Goal: Task Accomplishment & Management: Use online tool/utility

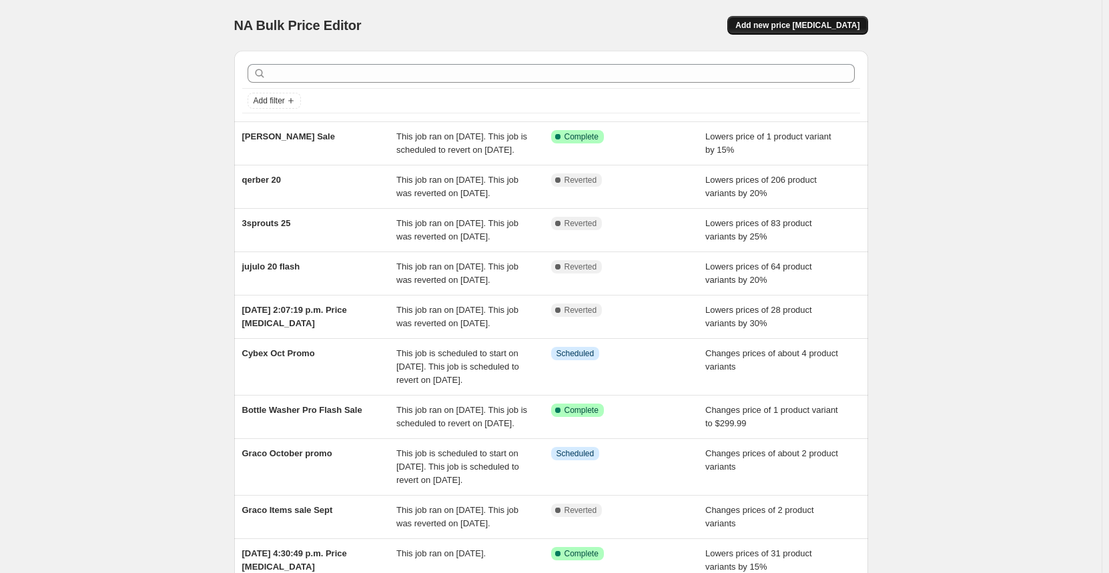
click at [812, 26] on span "Add new price [MEDICAL_DATA]" at bounding box center [797, 25] width 124 height 11
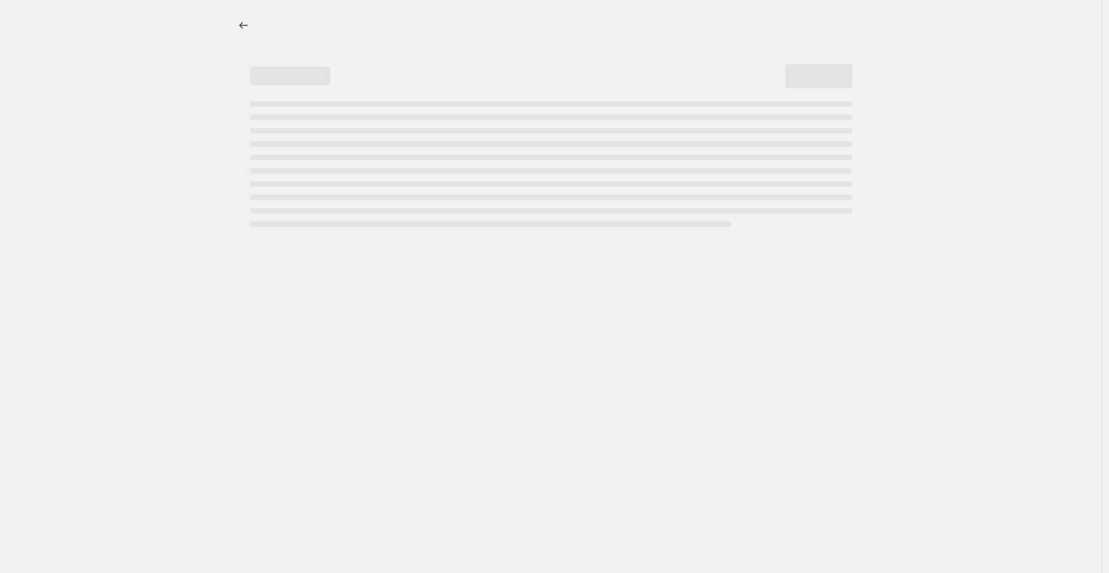
select select "percentage"
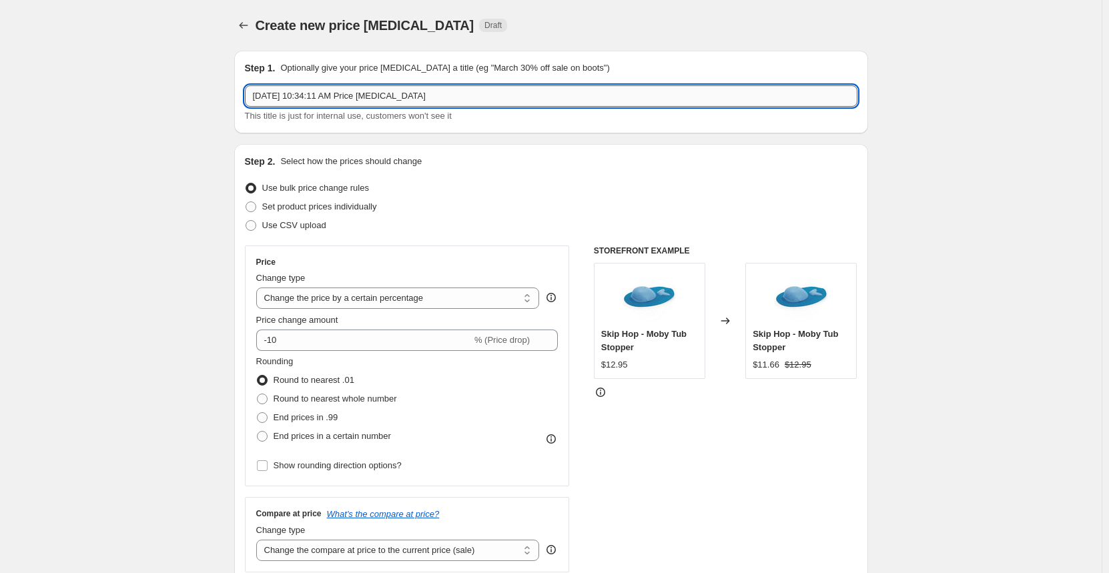
click at [282, 105] on input "[DATE] 10:34:11 AM Price [MEDICAL_DATA]" at bounding box center [551, 95] width 613 height 21
click at [327, 95] on input "como tomo flash 20" at bounding box center [551, 95] width 613 height 21
type input "como tomo flash 30"
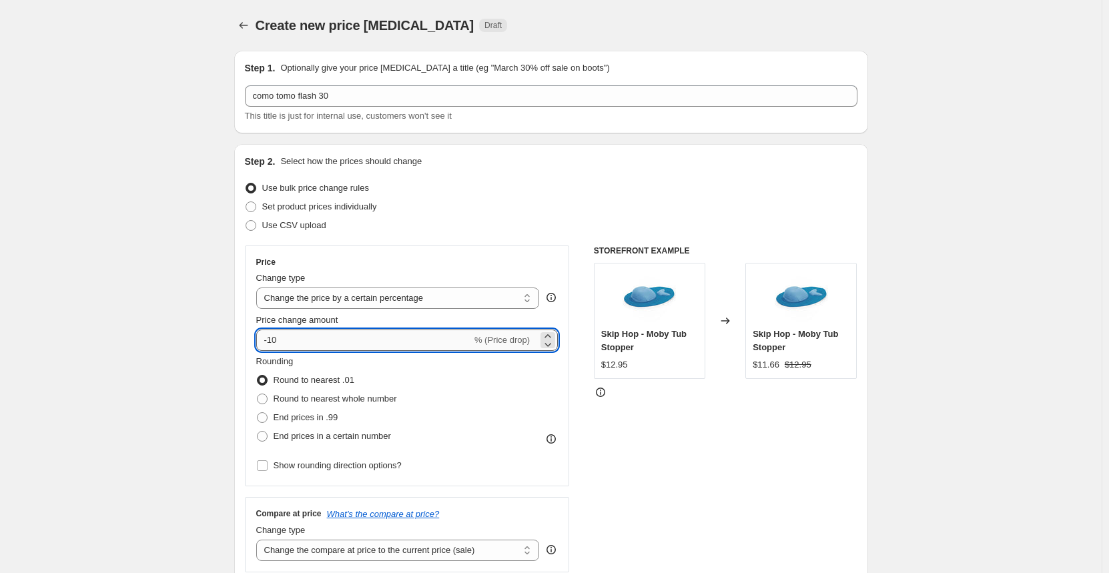
drag, startPoint x: 284, startPoint y: 344, endPoint x: 270, endPoint y: 342, distance: 14.3
click at [270, 342] on input "-10" at bounding box center [364, 340] width 216 height 21
type input "-30"
drag, startPoint x: 203, startPoint y: 378, endPoint x: 200, endPoint y: 370, distance: 8.7
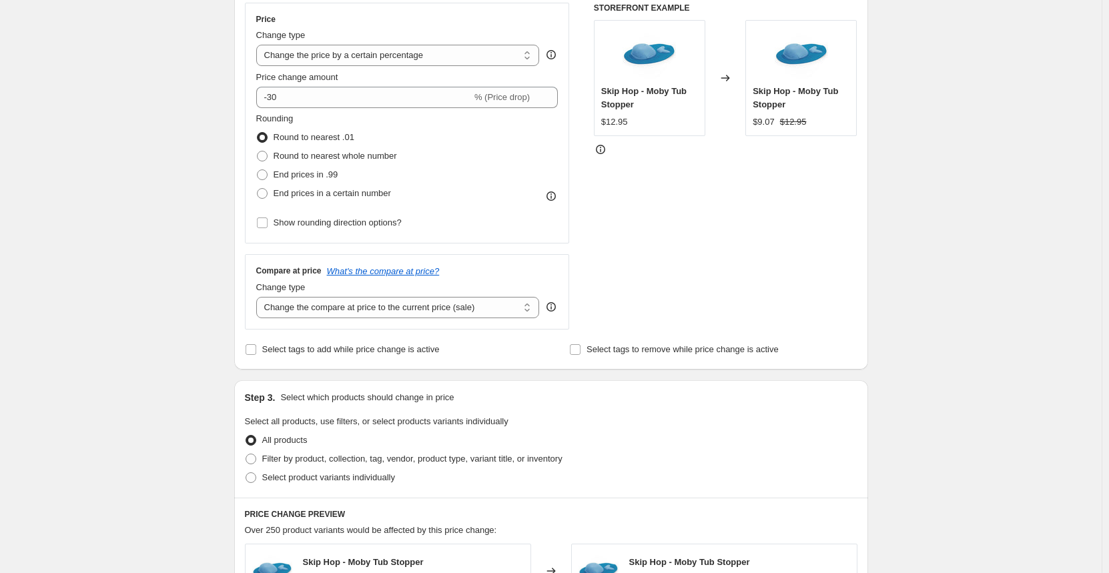
scroll to position [267, 0]
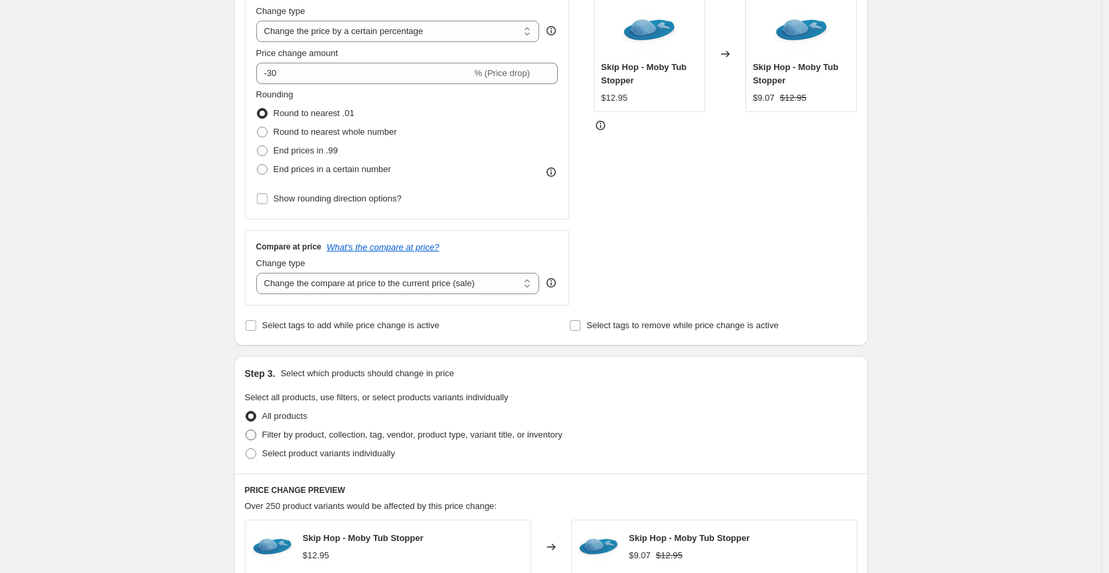
click at [269, 430] on span "Filter by product, collection, tag, vendor, product type, variant title, or inv…" at bounding box center [412, 435] width 300 height 10
click at [246, 430] on input "Filter by product, collection, tag, vendor, product type, variant title, or inv…" at bounding box center [246, 430] width 1 height 1
radio input "true"
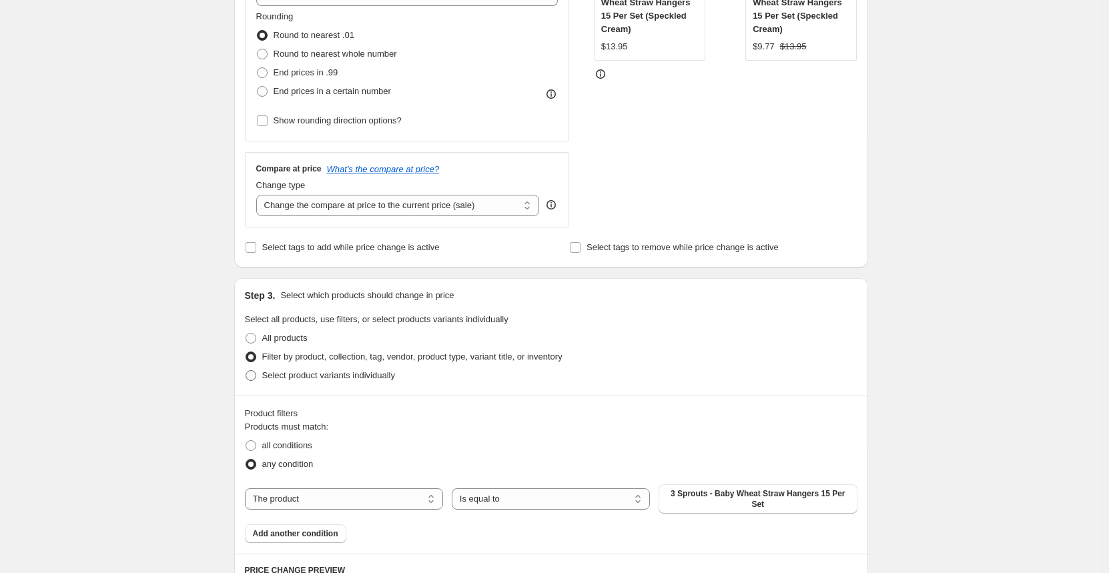
scroll to position [467, 0]
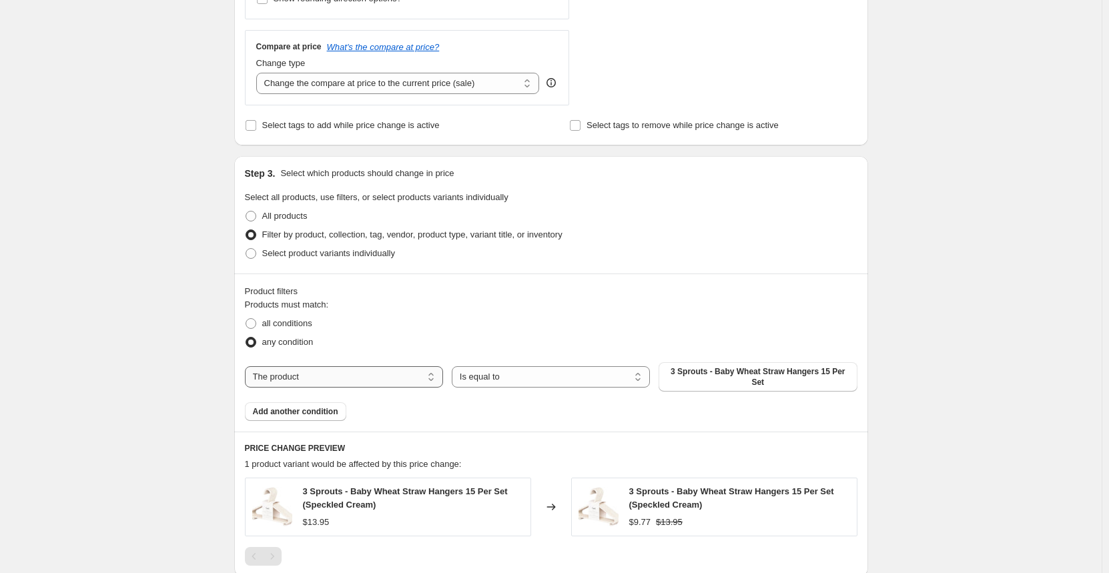
click at [369, 378] on select "The product The product's collection The product's tag The product's vendor The…" at bounding box center [344, 376] width 198 height 21
select select "vendor"
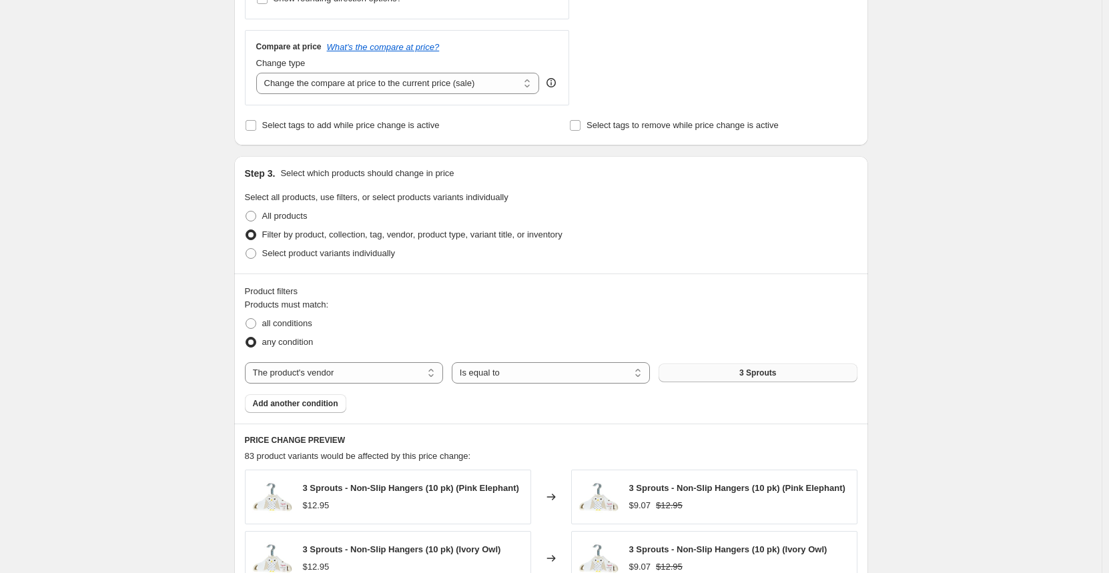
click at [723, 374] on button "3 Sprouts" at bounding box center [758, 373] width 198 height 19
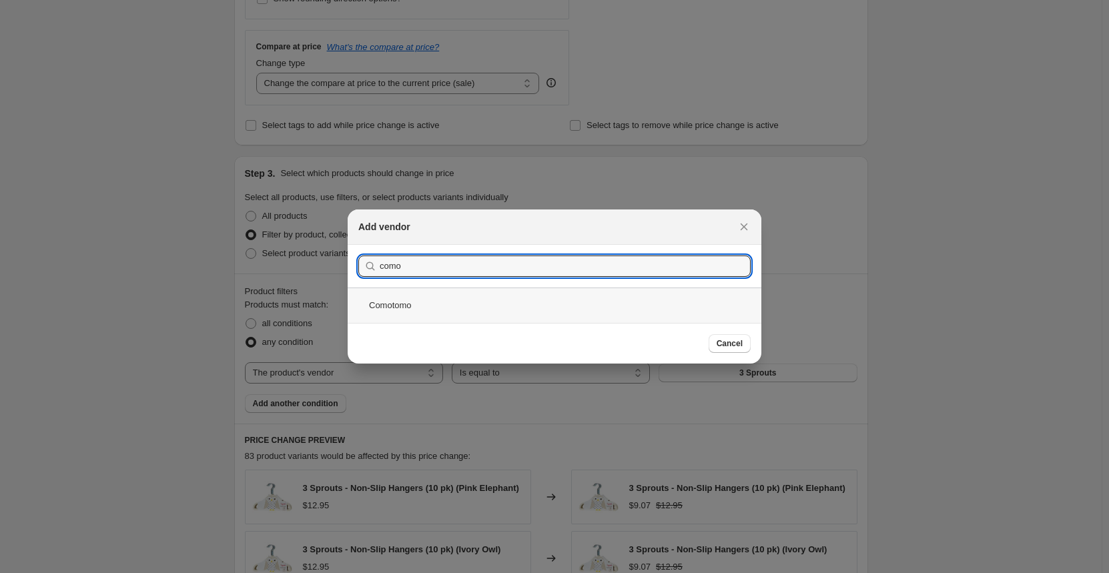
type input "como"
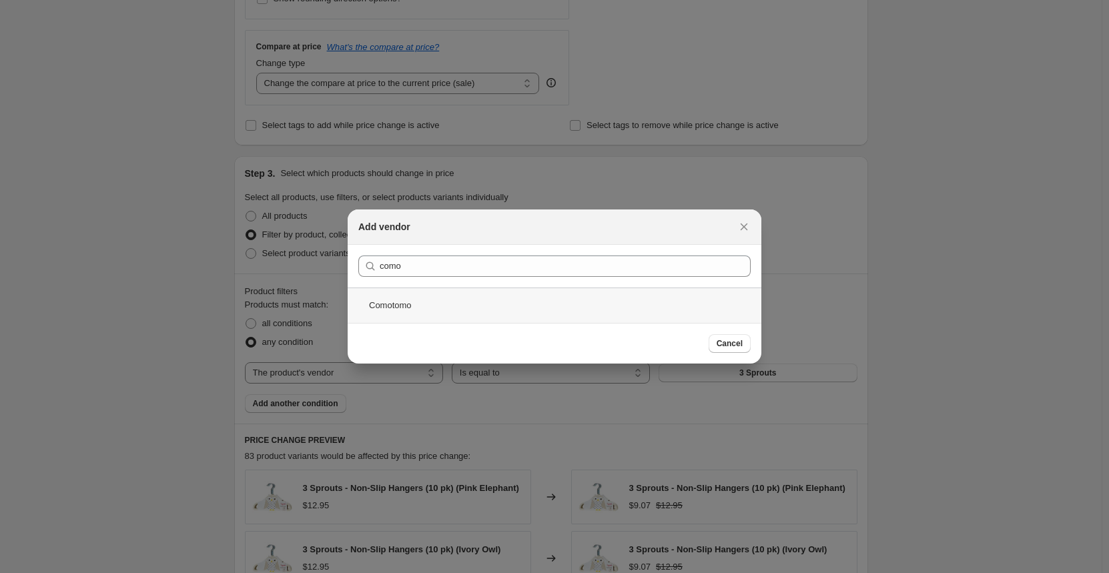
click at [410, 300] on div "Comotomo" at bounding box center [555, 305] width 414 height 35
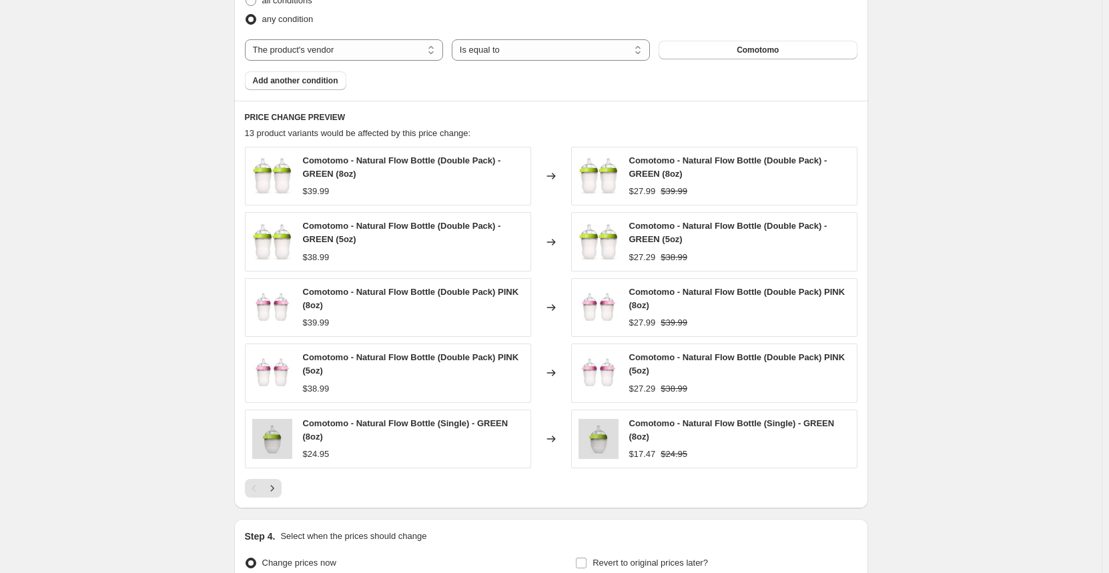
scroll to position [867, 0]
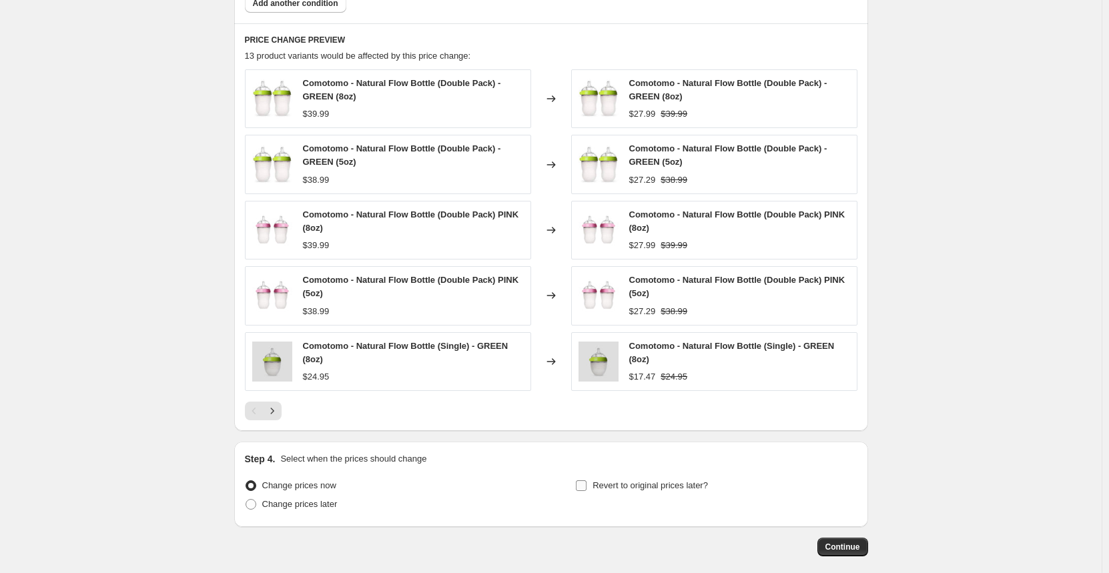
click at [598, 484] on span "Revert to original prices later?" at bounding box center [649, 485] width 115 height 10
click at [586, 484] on input "Revert to original prices later?" at bounding box center [581, 485] width 11 height 11
checkbox input "true"
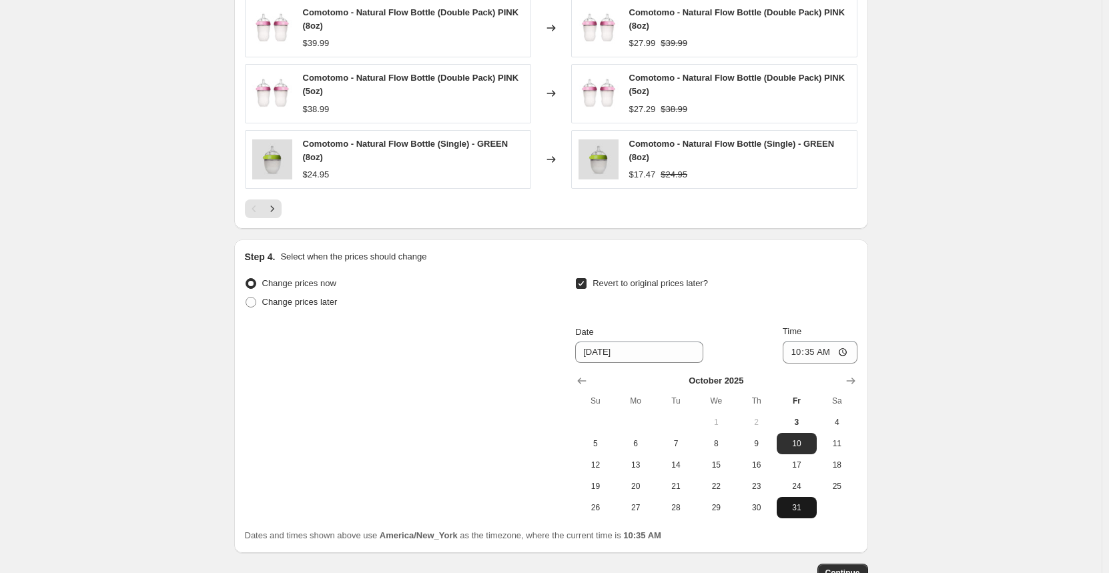
scroll to position [1134, 0]
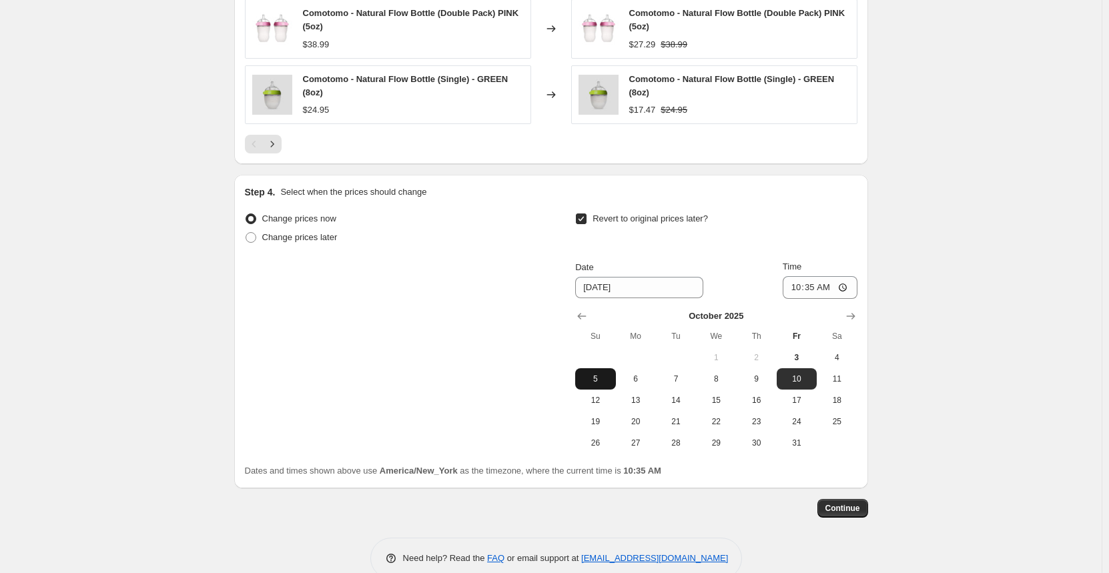
click at [605, 384] on span "5" at bounding box center [594, 379] width 29 height 11
type input "[DATE]"
click at [800, 290] on input "10:35" at bounding box center [820, 287] width 75 height 23
type input "23:59"
click at [858, 504] on span "Continue" at bounding box center [842, 508] width 35 height 11
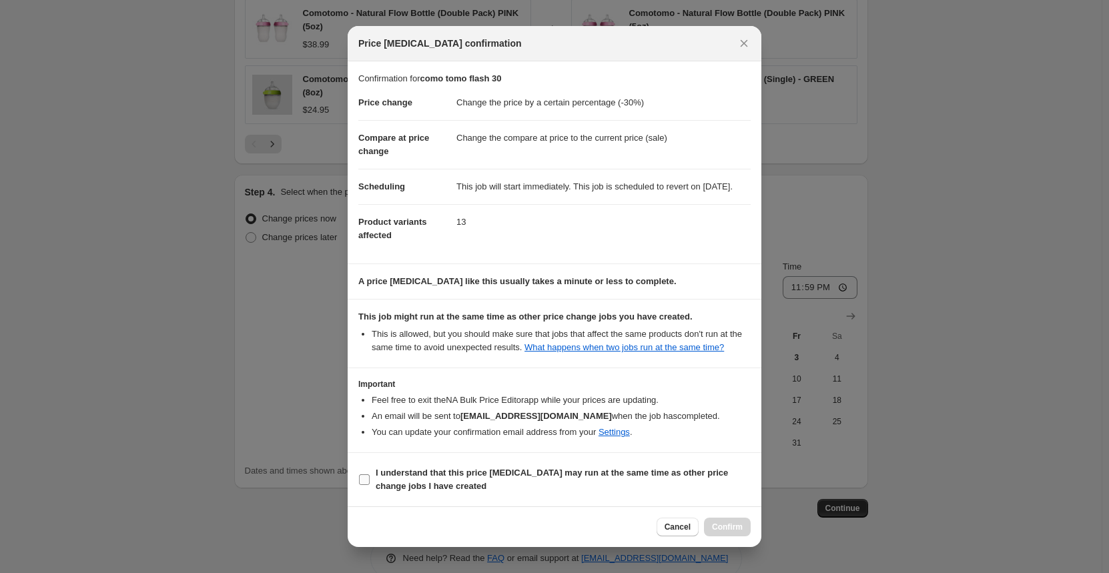
click at [513, 474] on span "I understand that this price [MEDICAL_DATA] may run at the same time as other p…" at bounding box center [563, 479] width 375 height 27
click at [370, 474] on input "I understand that this price [MEDICAL_DATA] may run at the same time as other p…" at bounding box center [364, 479] width 11 height 11
checkbox input "true"
click at [742, 531] on span "Confirm" at bounding box center [727, 527] width 31 height 11
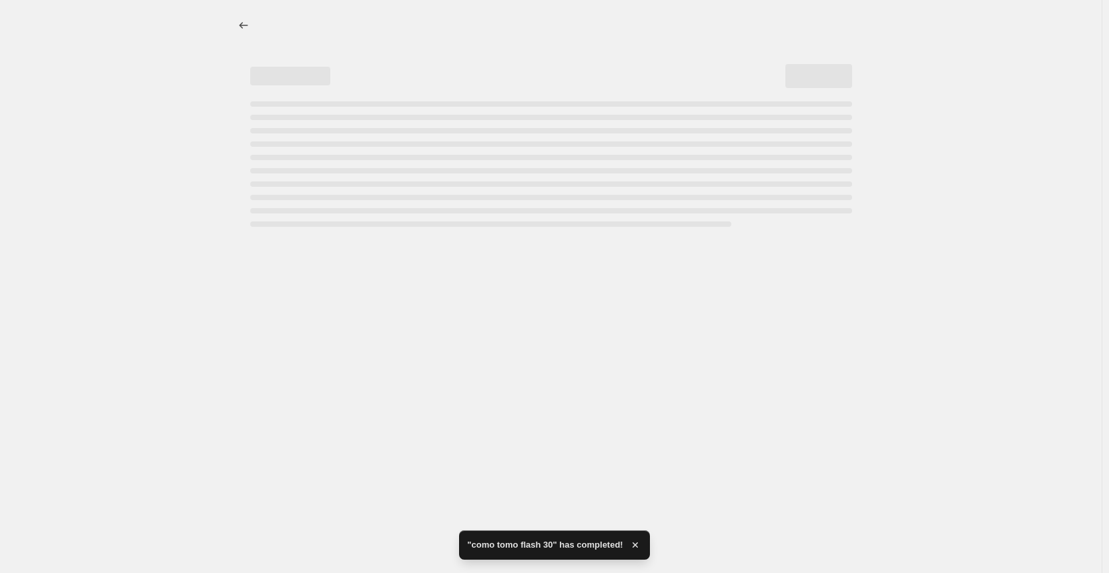
select select "percentage"
select select "vendor"
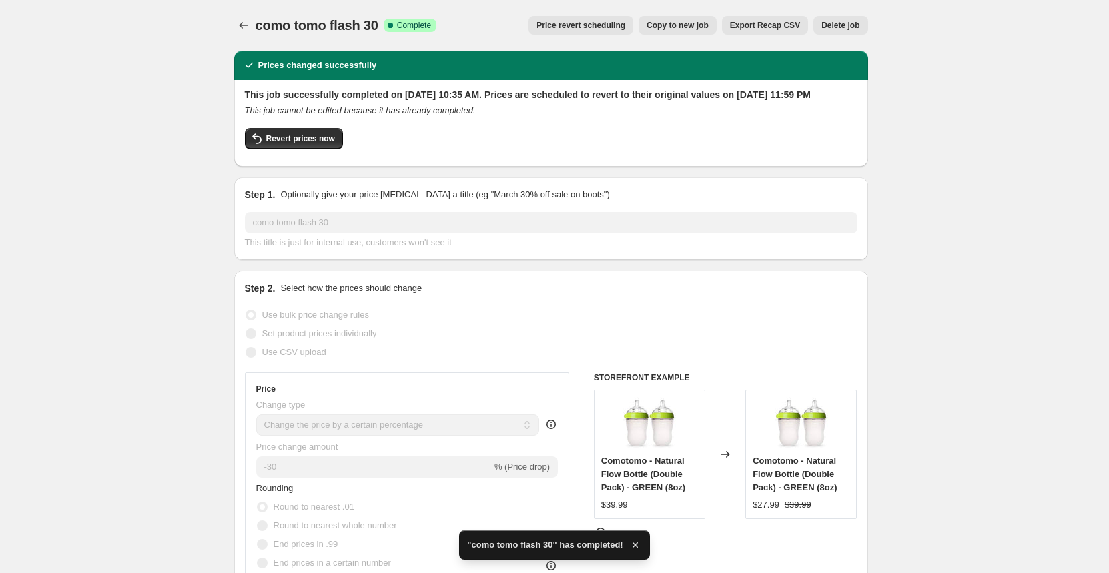
click at [250, 27] on icon "Price change jobs" at bounding box center [243, 25] width 13 height 13
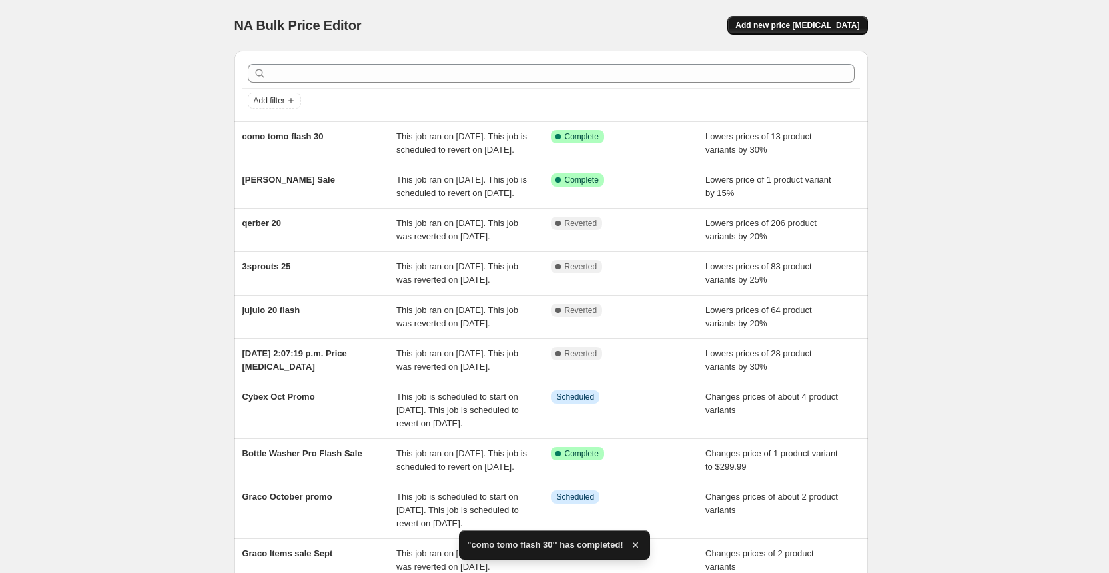
click at [816, 23] on span "Add new price [MEDICAL_DATA]" at bounding box center [797, 25] width 124 height 11
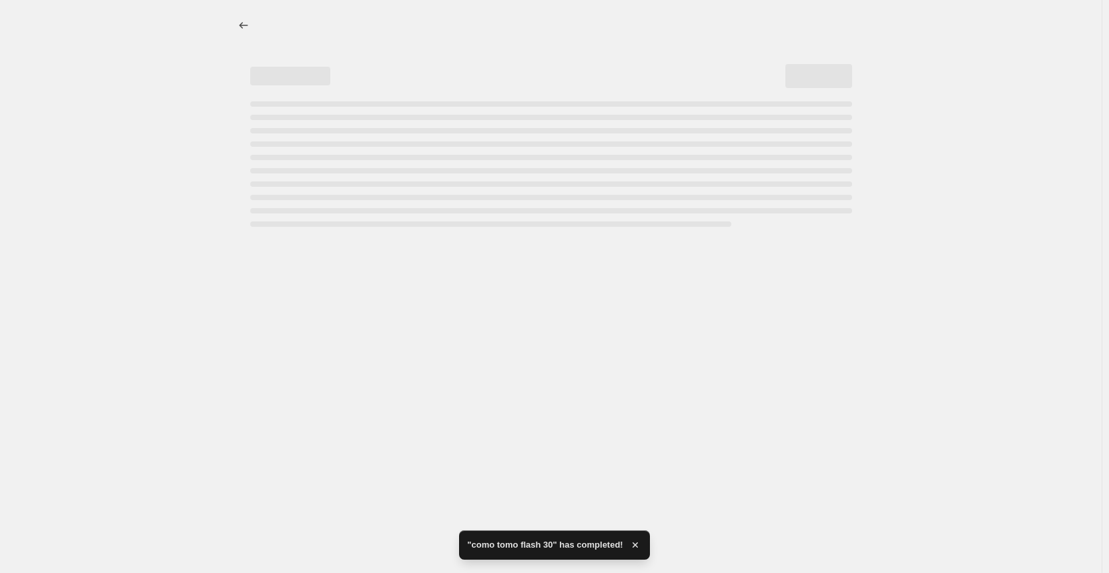
select select "percentage"
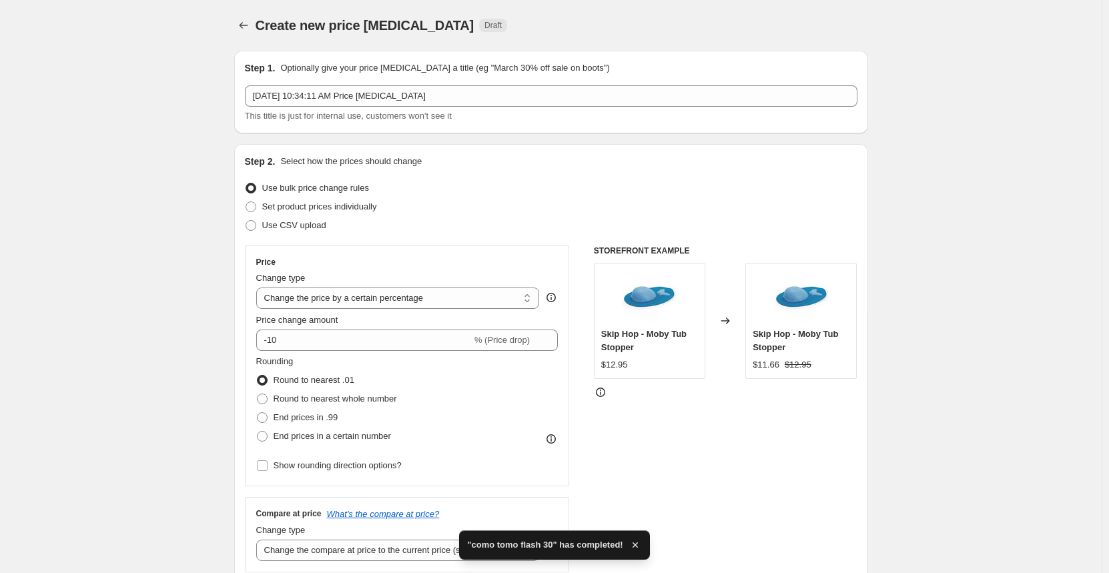
click at [442, 109] on div "[DATE] 10:34:11 AM Price [MEDICAL_DATA] This title is just for internal use, cu…" at bounding box center [551, 103] width 613 height 37
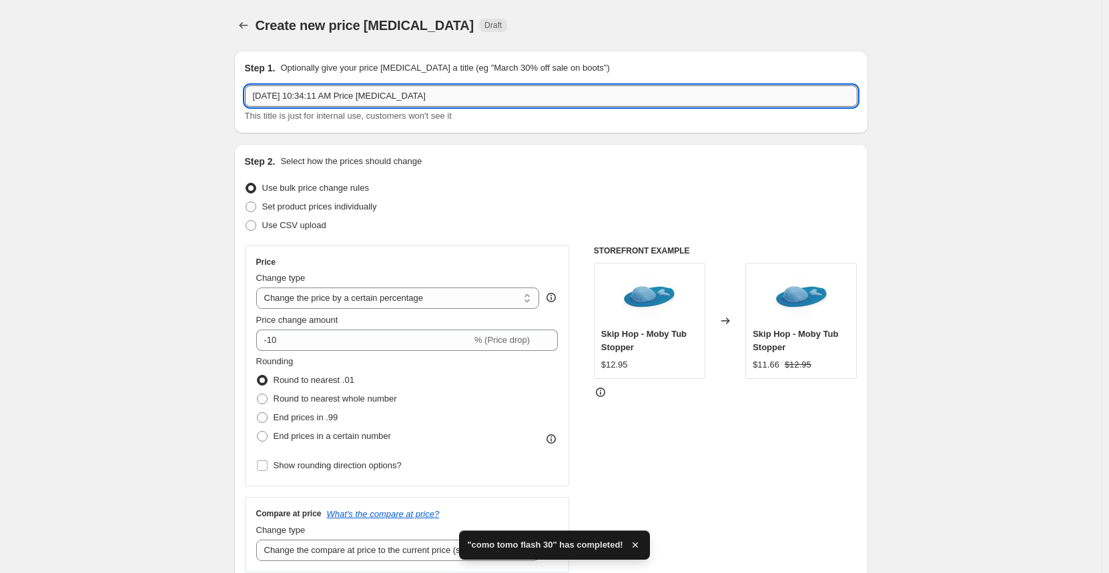
click at [437, 97] on input "[DATE] 10:34:11 AM Price [MEDICAL_DATA]" at bounding box center [551, 95] width 613 height 21
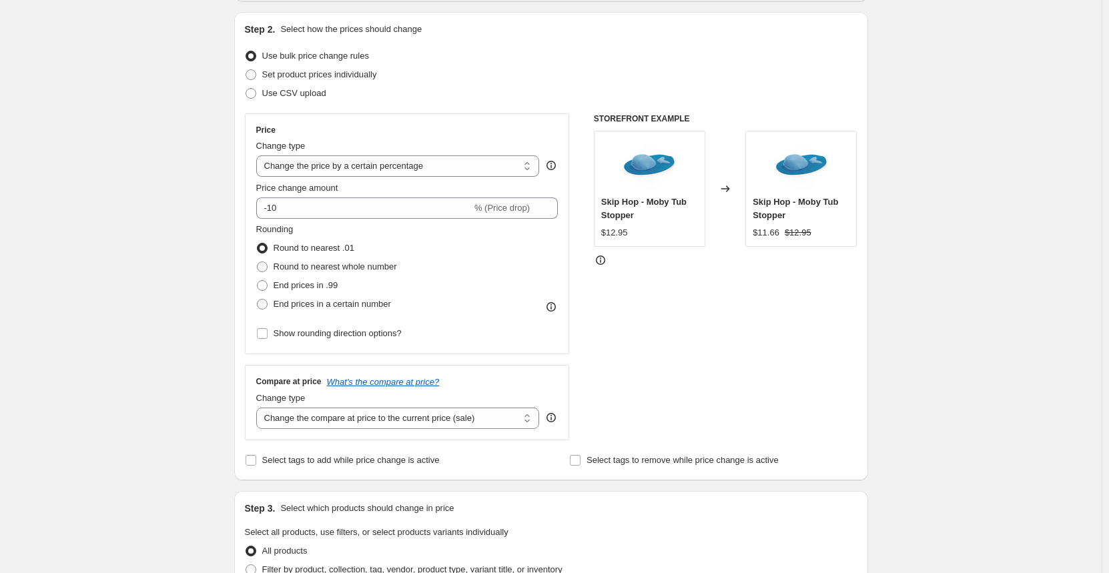
scroll to position [267, 0]
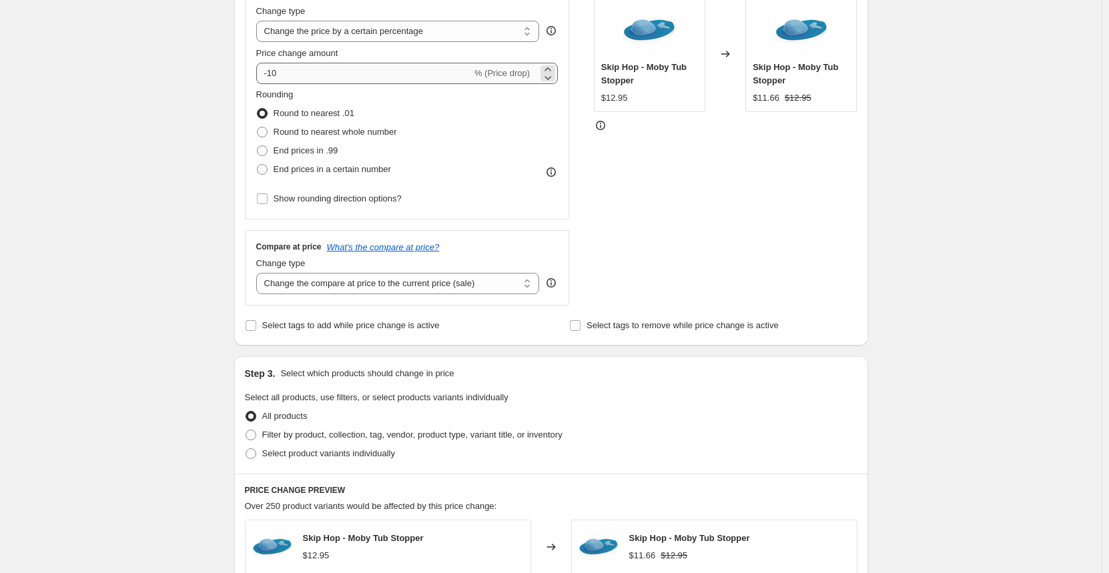
type input "[PERSON_NAME] flash 20"
drag, startPoint x: 289, startPoint y: 73, endPoint x: 270, endPoint y: 66, distance: 20.7
click at [270, 66] on input "-10" at bounding box center [364, 73] width 216 height 21
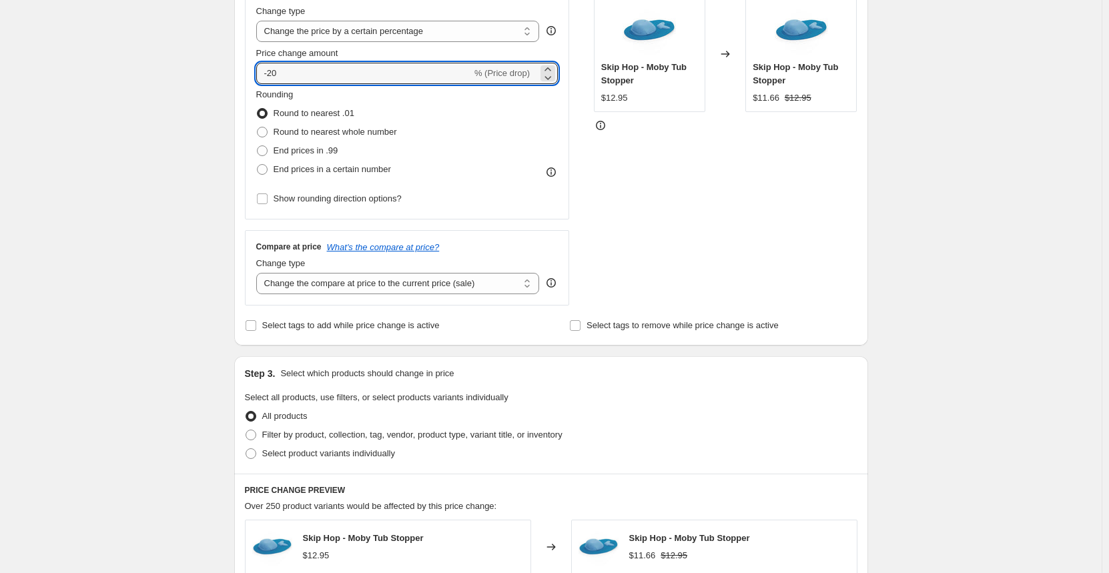
type input "-20"
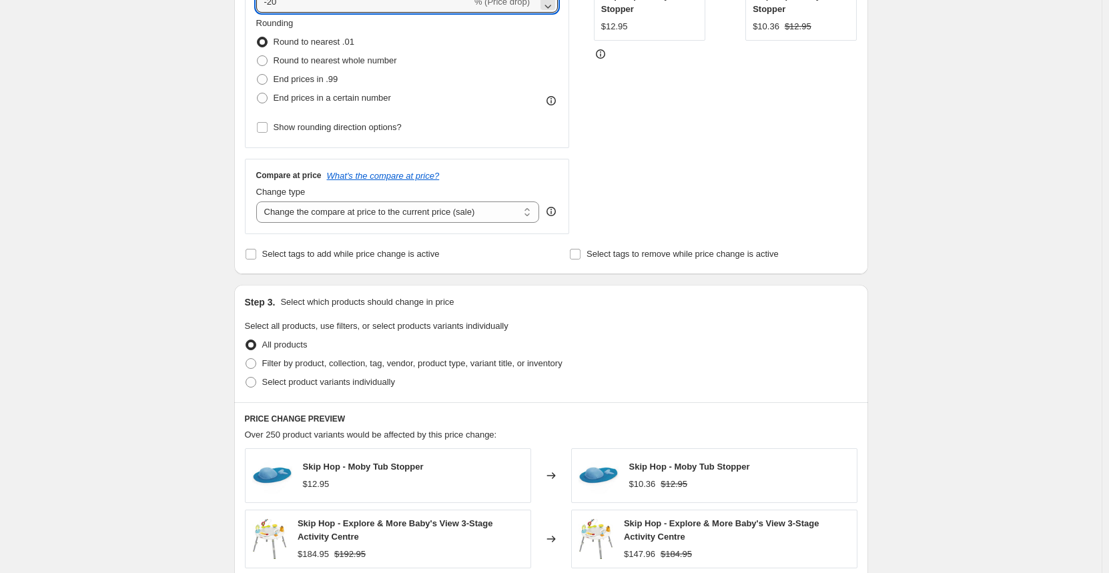
scroll to position [534, 0]
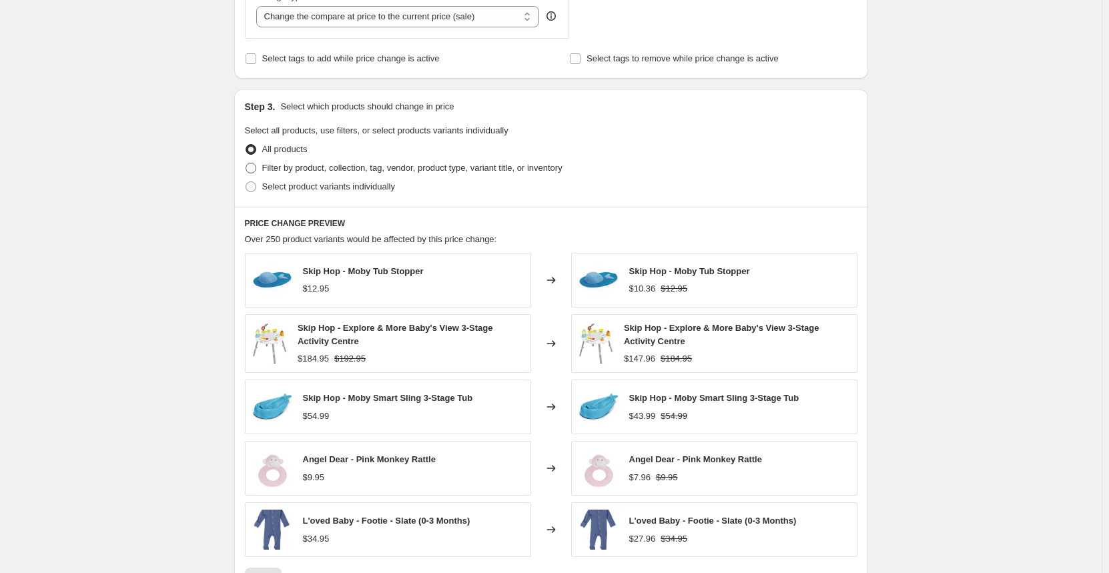
click at [275, 172] on span "Filter by product, collection, tag, vendor, product type, variant title, or inv…" at bounding box center [412, 168] width 300 height 10
click at [246, 163] on input "Filter by product, collection, tag, vendor, product type, variant title, or inv…" at bounding box center [246, 163] width 1 height 1
radio input "true"
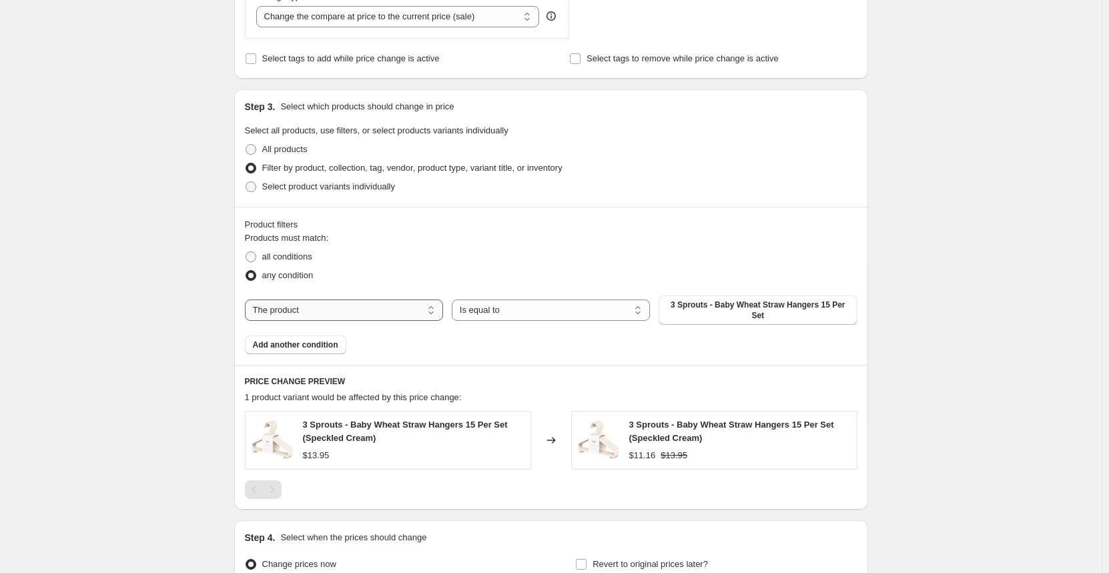
click at [328, 312] on select "The product The product's collection The product's tag The product's vendor The…" at bounding box center [344, 310] width 198 height 21
select select "vendor"
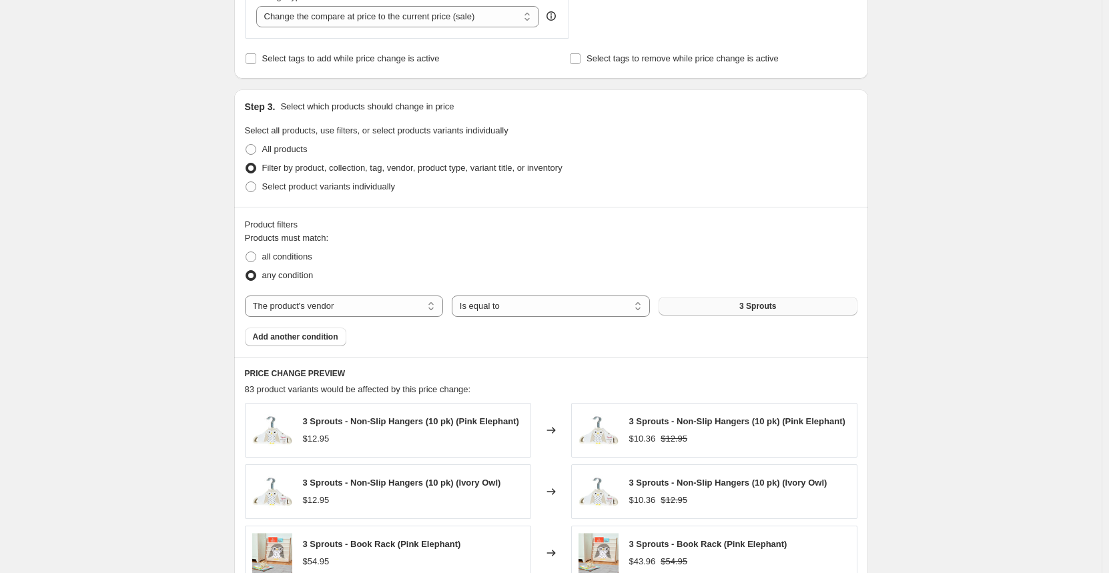
click at [748, 314] on button "3 Sprouts" at bounding box center [758, 306] width 198 height 19
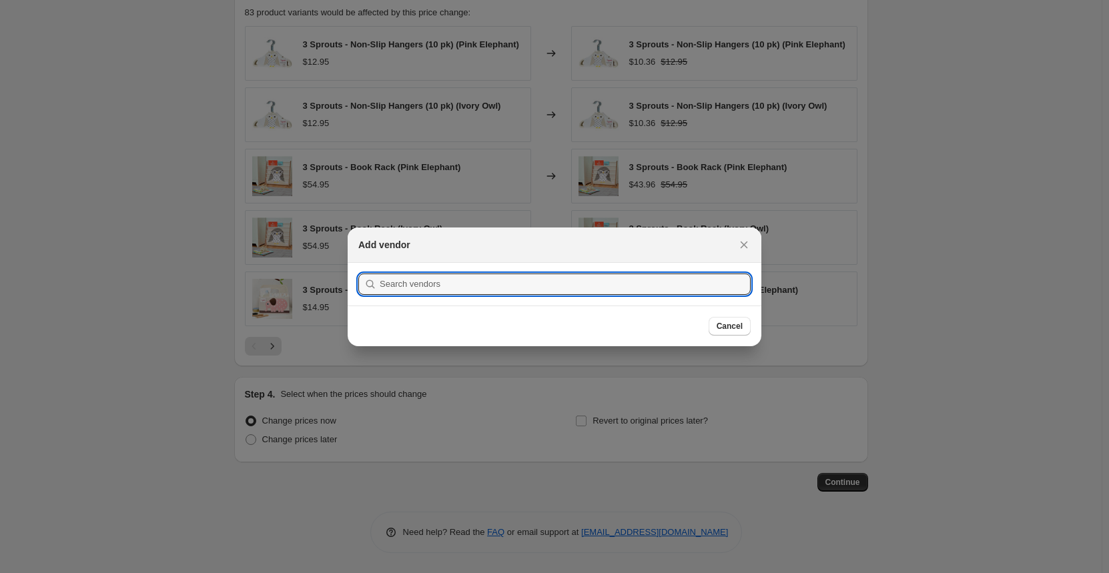
scroll to position [0, 0]
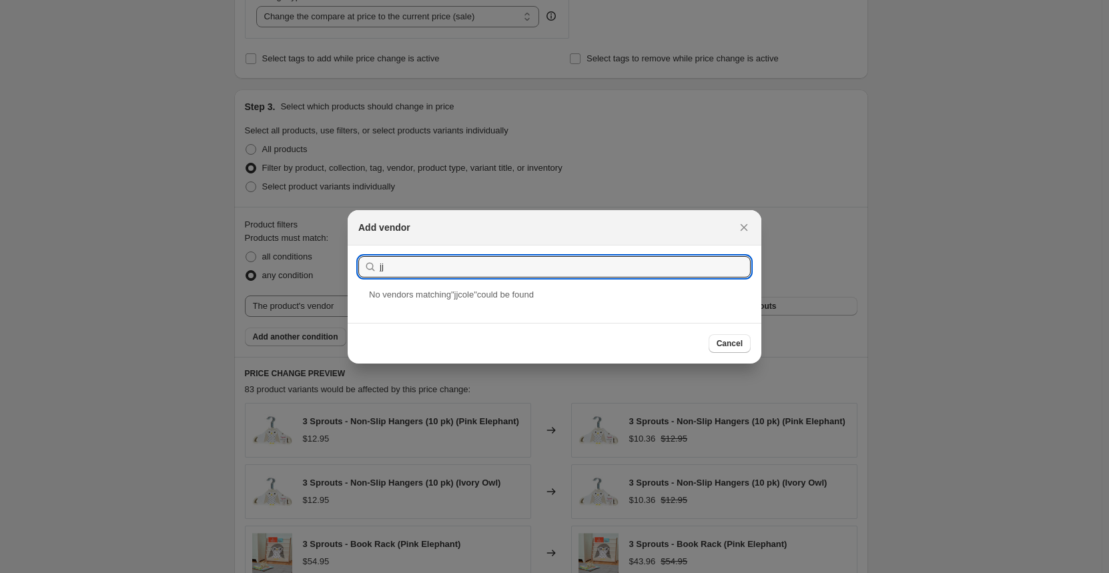
type input "jj"
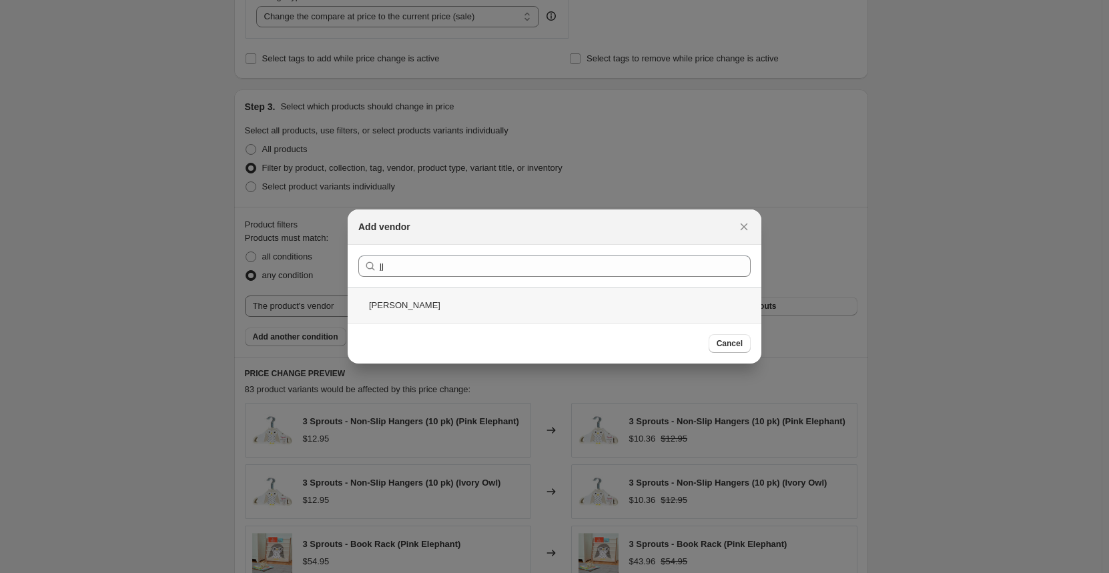
click at [398, 292] on div "[PERSON_NAME]" at bounding box center [555, 305] width 414 height 35
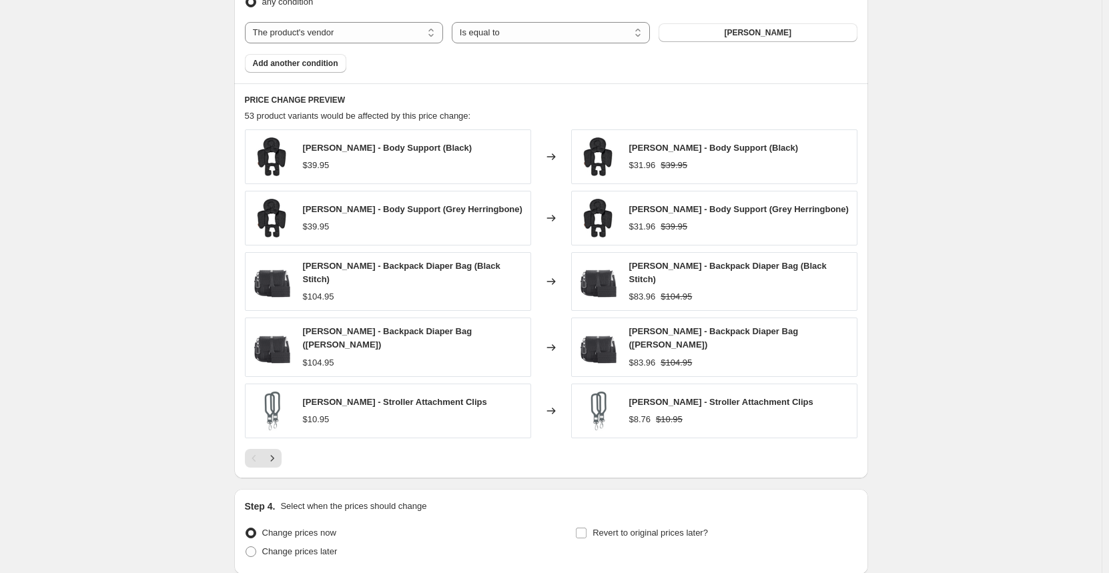
scroll to position [867, 0]
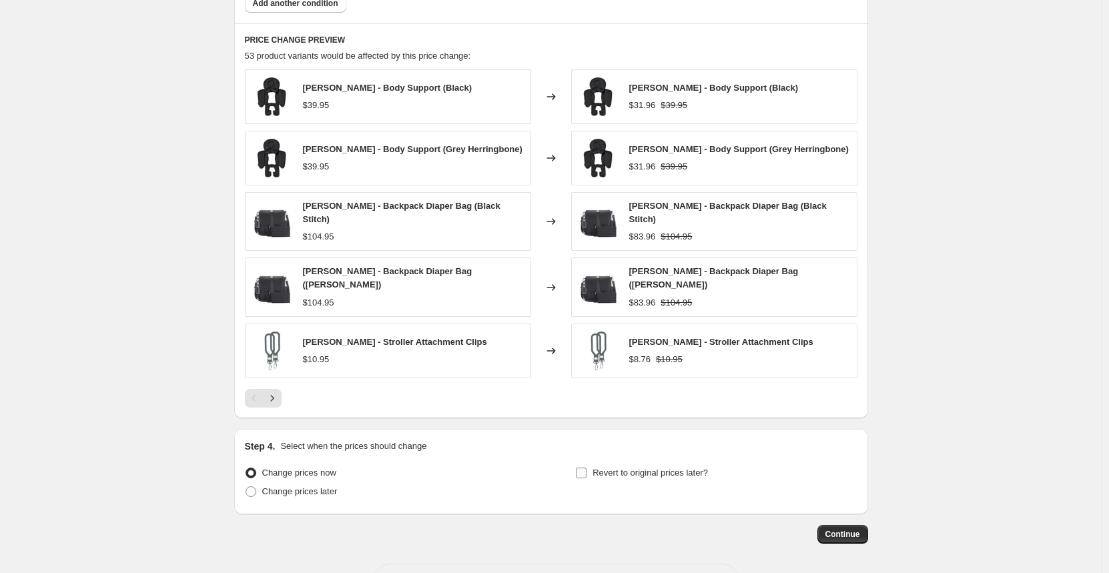
click at [587, 467] on span at bounding box center [581, 473] width 12 height 12
click at [645, 468] on span "Revert to original prices later?" at bounding box center [649, 473] width 115 height 10
click at [586, 468] on input "Revert to original prices later?" at bounding box center [581, 473] width 11 height 11
checkbox input "true"
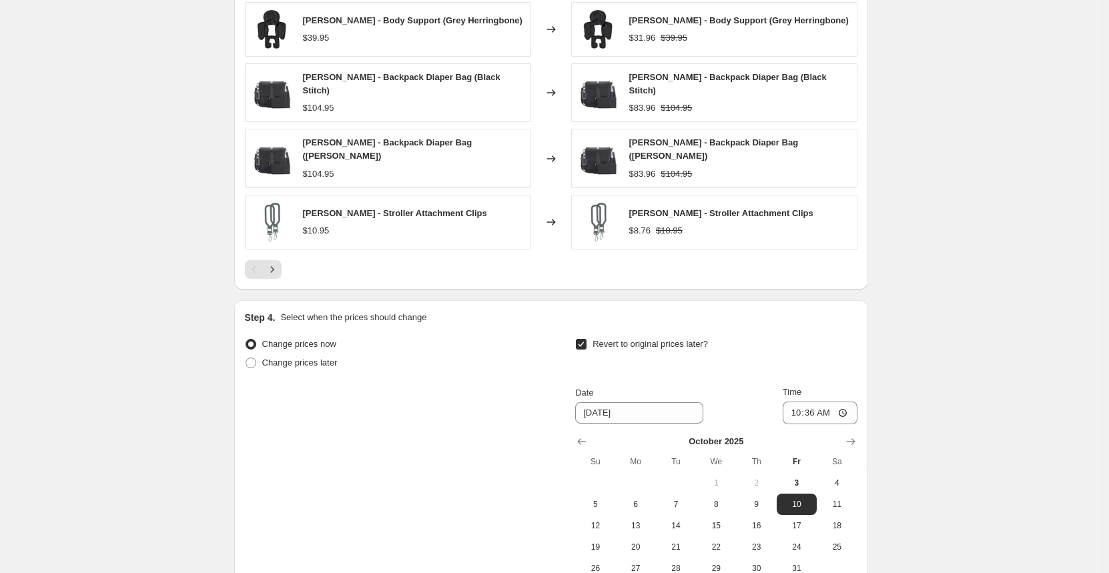
scroll to position [1001, 0]
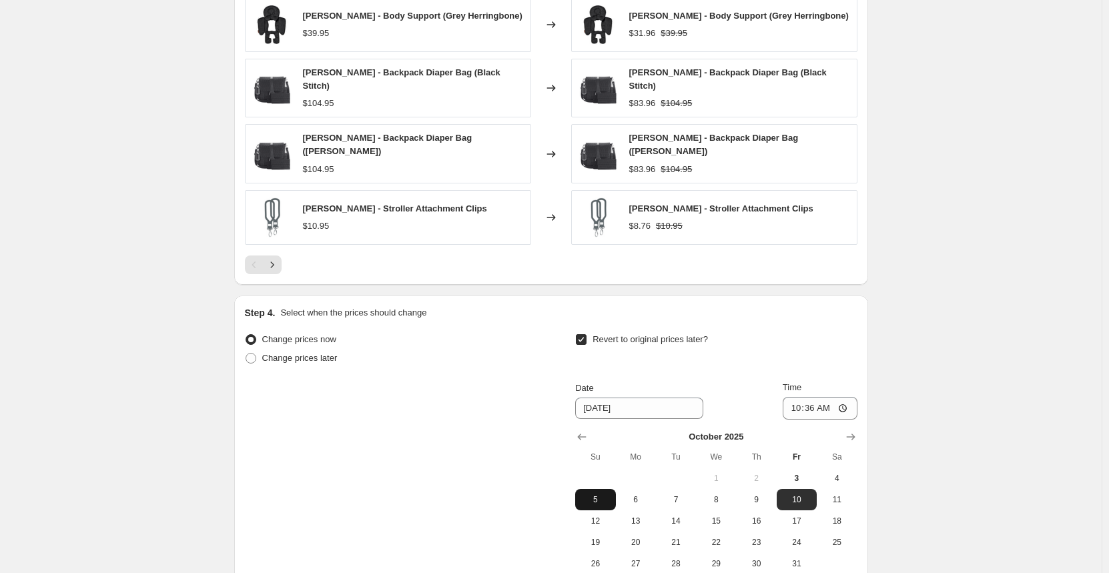
click at [601, 499] on button "5" at bounding box center [595, 499] width 40 height 21
type input "[DATE]"
click at [796, 403] on input "10:36" at bounding box center [820, 408] width 75 height 23
type input "23:59"
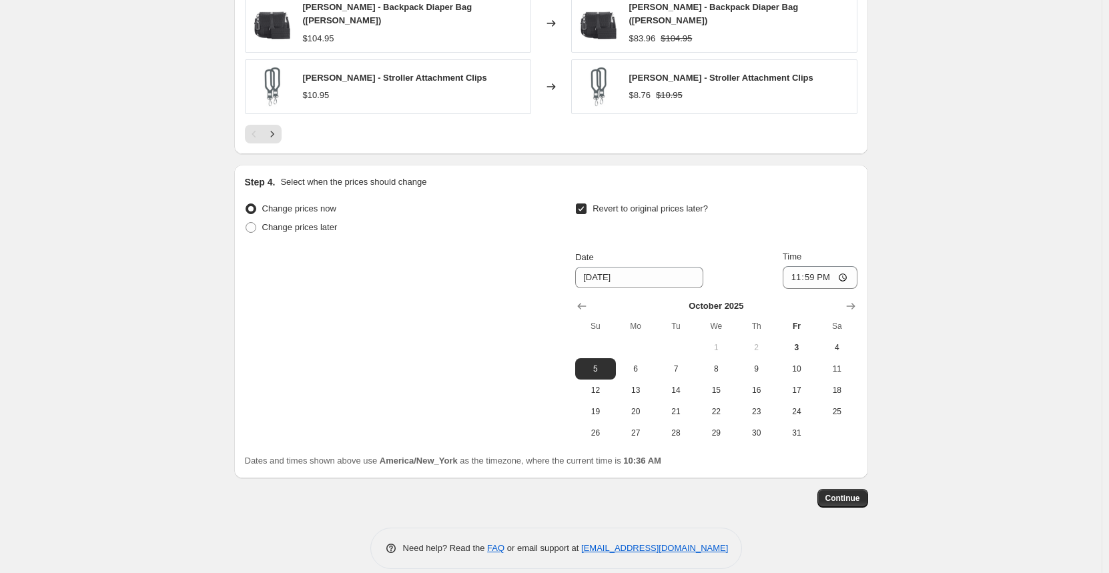
scroll to position [1140, 0]
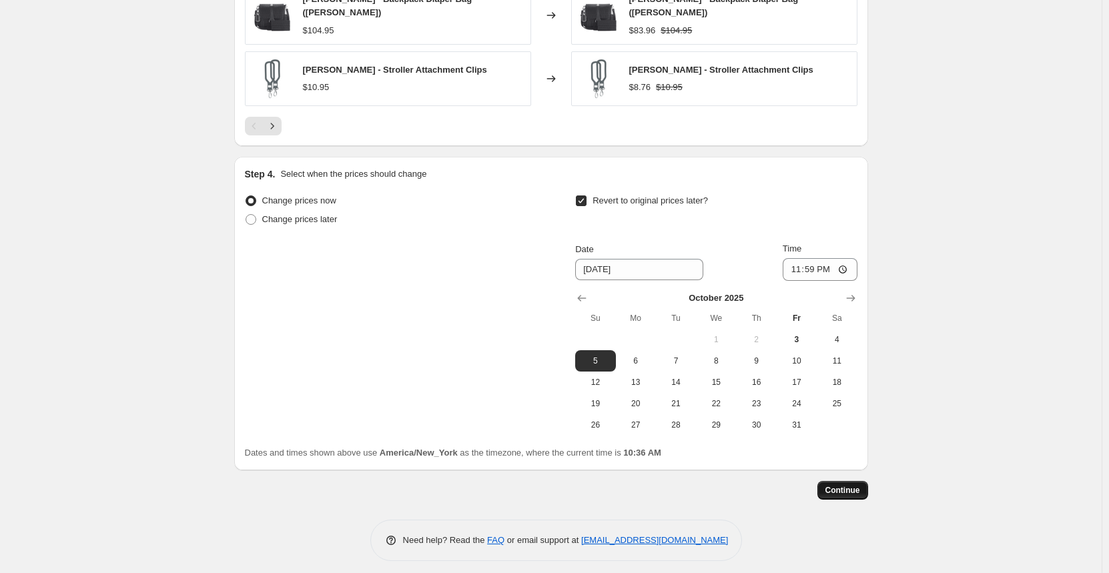
click at [858, 486] on span "Continue" at bounding box center [842, 490] width 35 height 11
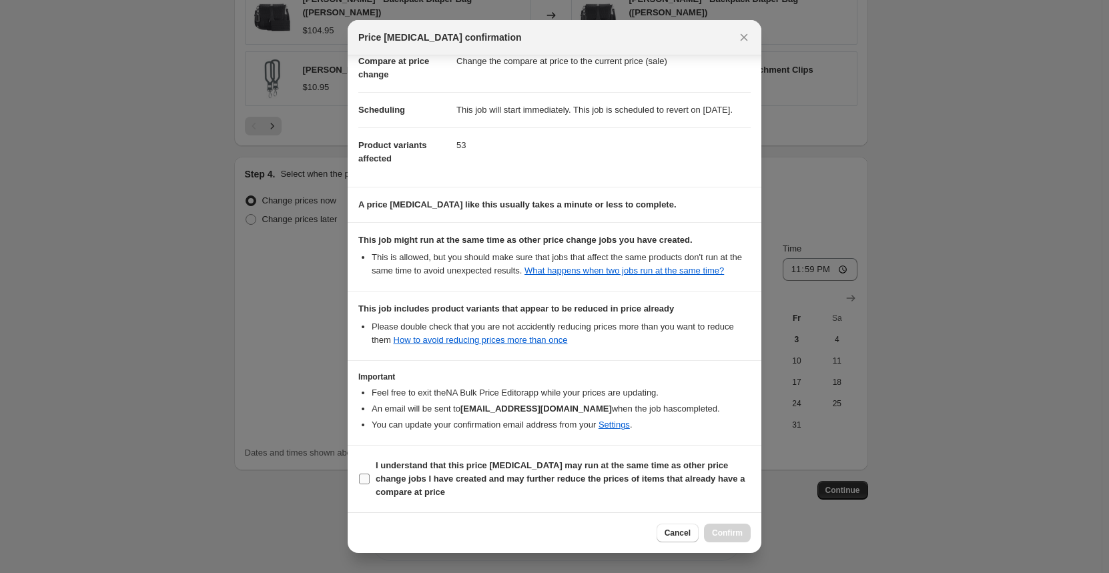
scroll to position [84, 0]
click at [436, 506] on section "I understand that this price [MEDICAL_DATA] may run at the same time as other p…" at bounding box center [555, 479] width 414 height 67
click at [427, 487] on b "I understand that this price [MEDICAL_DATA] may run at the same time as other p…" at bounding box center [560, 478] width 369 height 37
click at [370, 484] on input "I understand that this price [MEDICAL_DATA] may run at the same time as other p…" at bounding box center [364, 479] width 11 height 11
checkbox input "true"
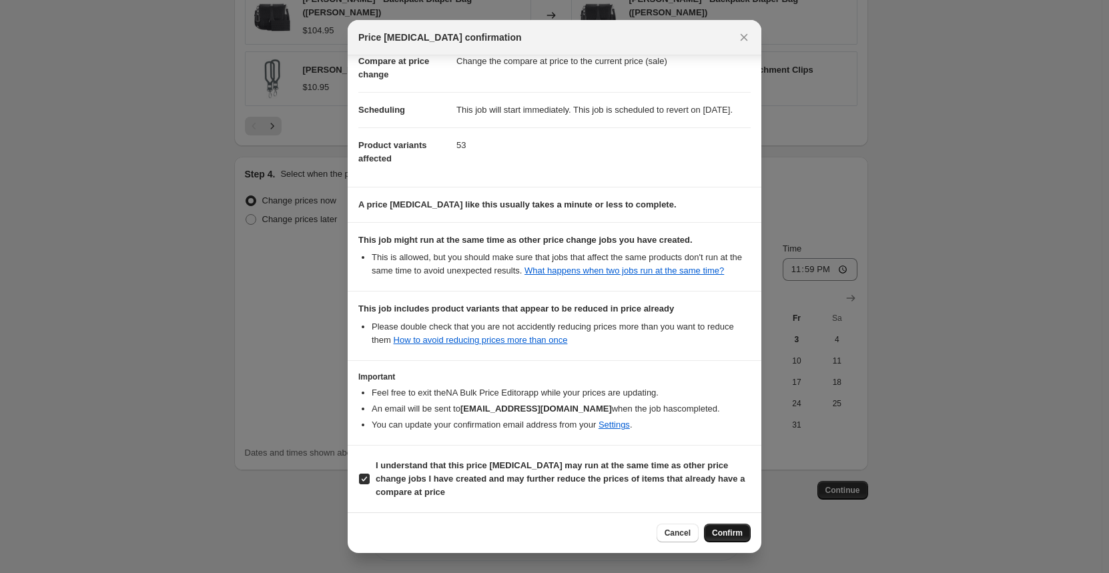
click at [747, 526] on button "Confirm" at bounding box center [727, 533] width 47 height 19
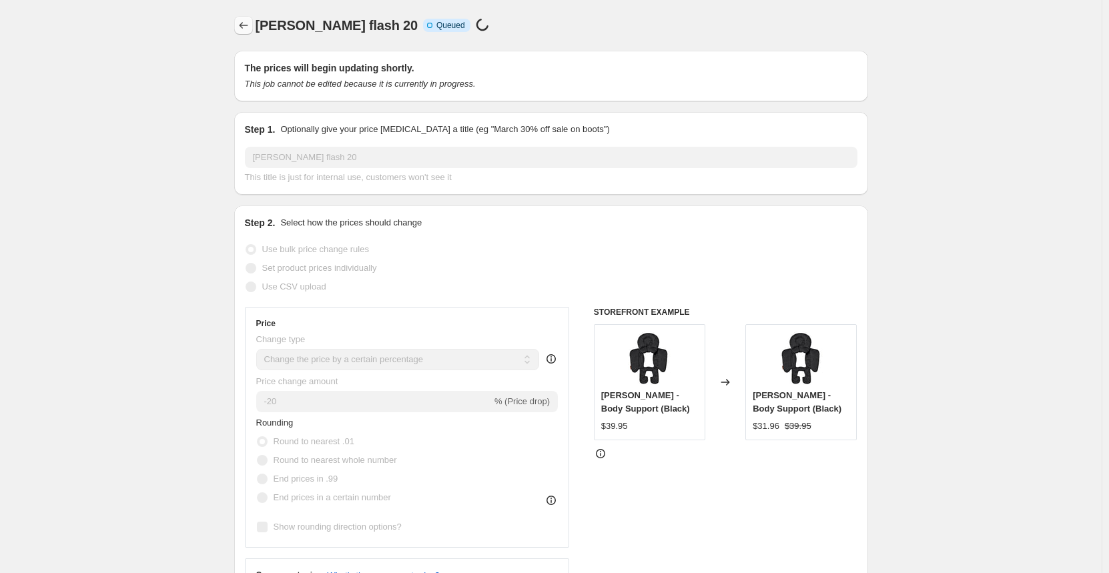
click at [245, 27] on icon "Price change jobs" at bounding box center [243, 25] width 13 height 13
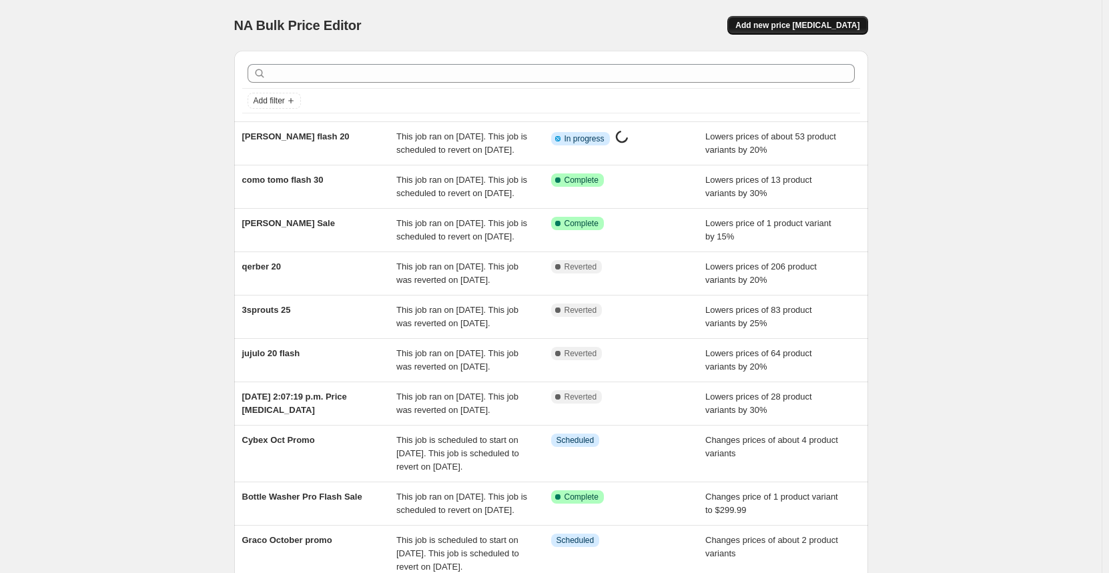
click at [844, 29] on span "Add new price [MEDICAL_DATA]" at bounding box center [797, 25] width 124 height 11
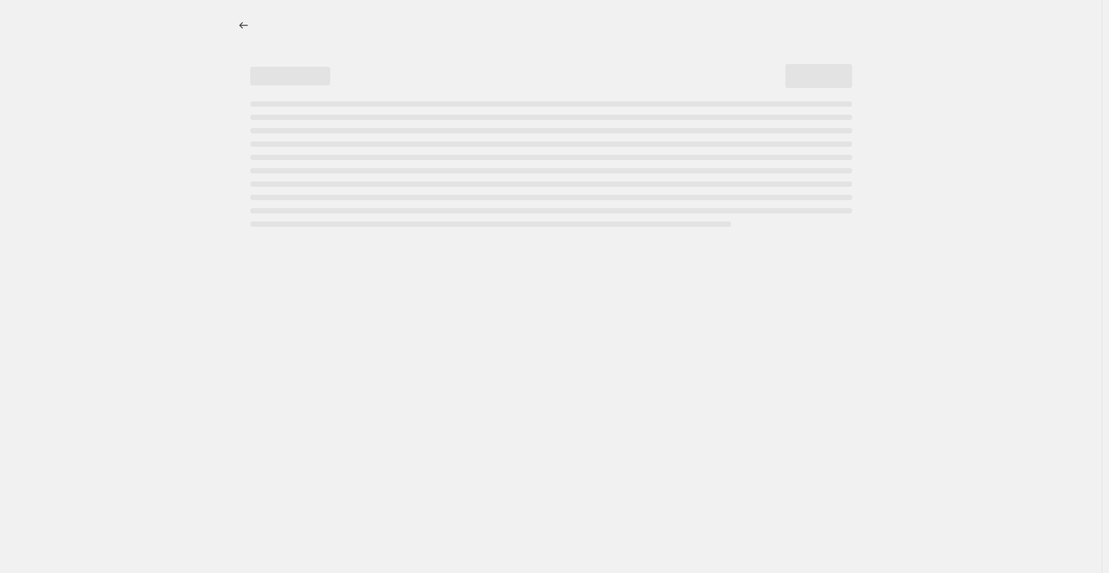
select select "percentage"
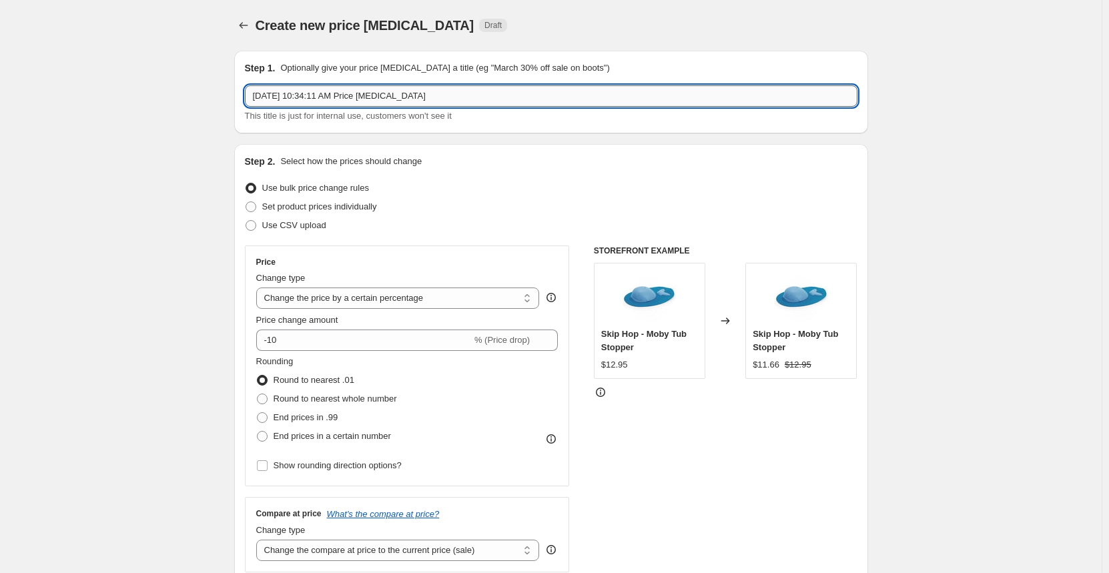
click at [379, 93] on input "[DATE] 10:34:11 AM Price [MEDICAL_DATA]" at bounding box center [551, 95] width 613 height 21
type input "bibs flash 15"
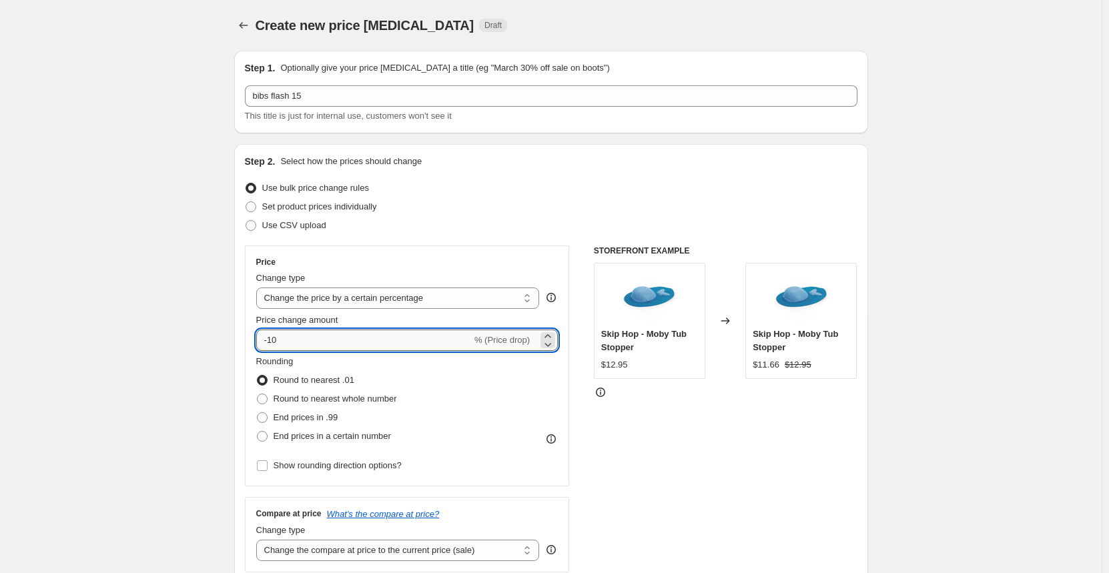
click at [316, 346] on input "-10" at bounding box center [364, 340] width 216 height 21
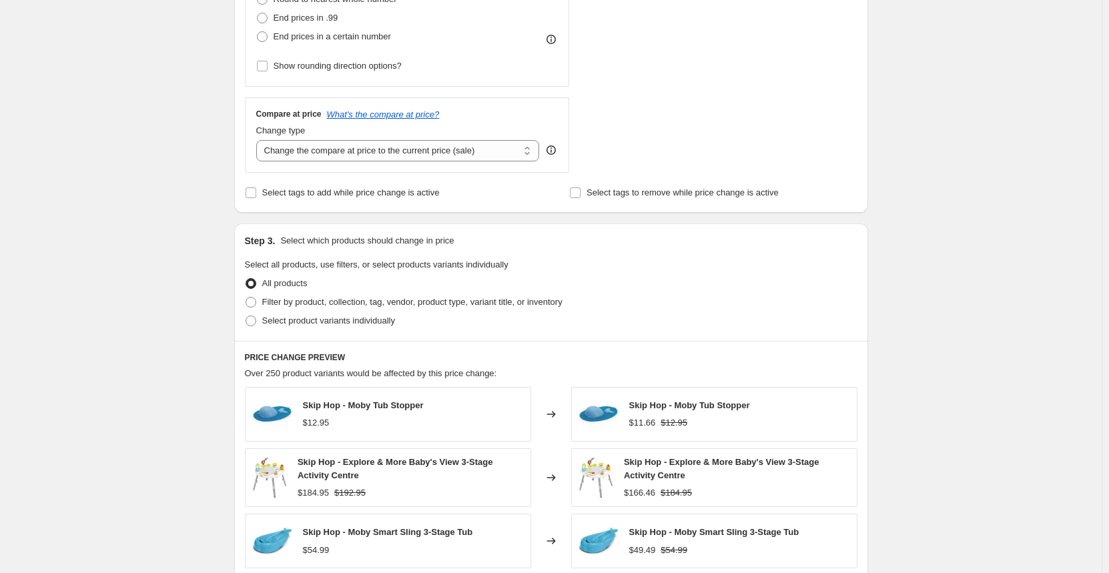
scroll to position [400, 0]
type input "-15"
click at [264, 309] on label "Filter by product, collection, tag, vendor, product type, variant title, or inv…" at bounding box center [404, 301] width 318 height 19
click at [246, 297] on input "Filter by product, collection, tag, vendor, product type, variant title, or inv…" at bounding box center [246, 296] width 1 height 1
radio input "true"
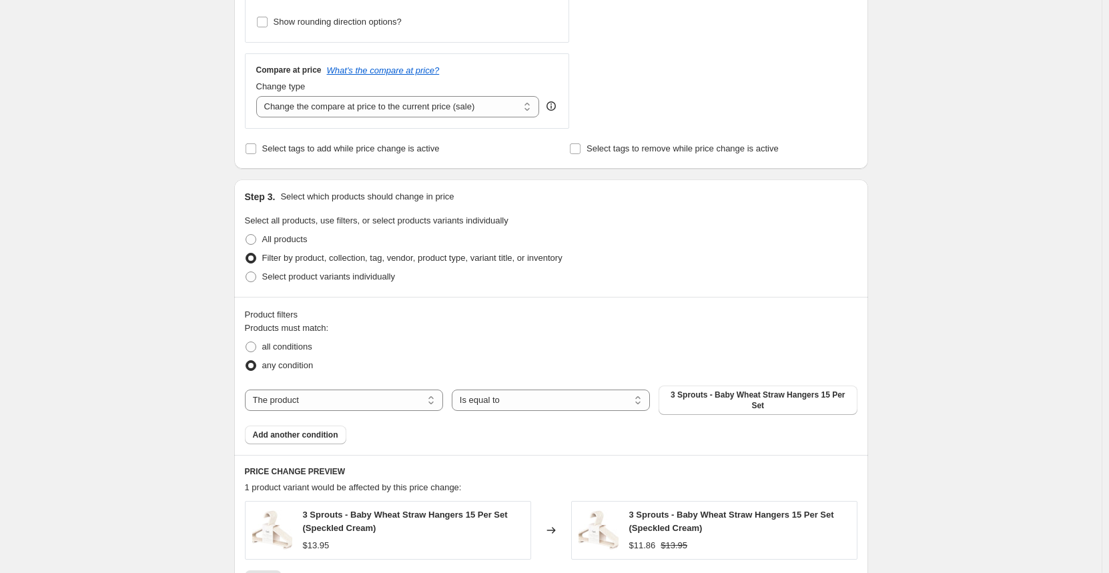
scroll to position [467, 0]
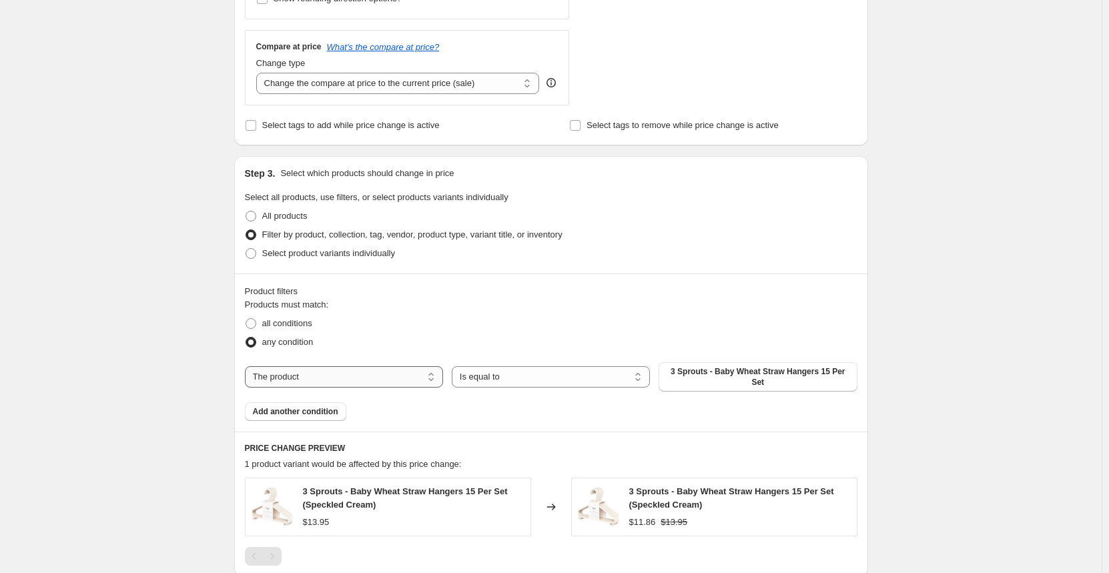
click at [340, 368] on select "The product The product's collection The product's tag The product's vendor The…" at bounding box center [344, 376] width 198 height 21
select select "vendor"
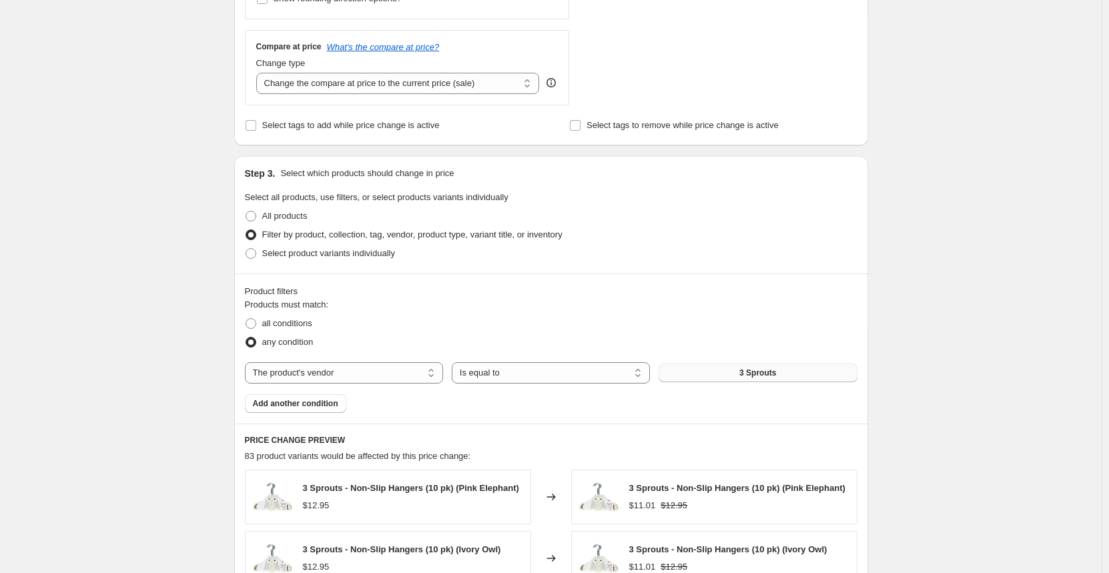
click at [712, 378] on button "3 Sprouts" at bounding box center [758, 373] width 198 height 19
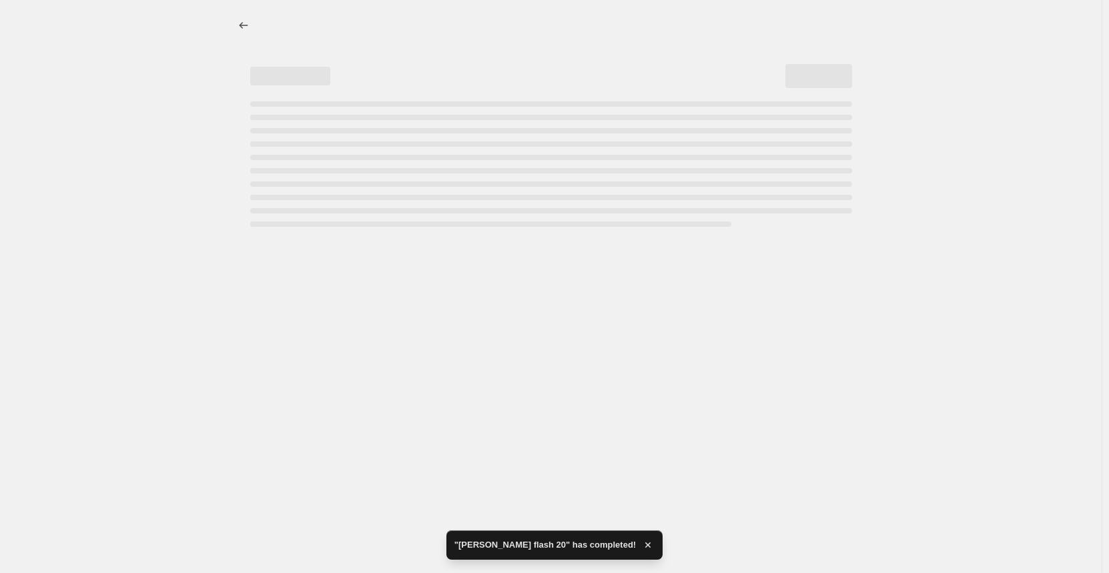
select select "percentage"
select select "vendor"
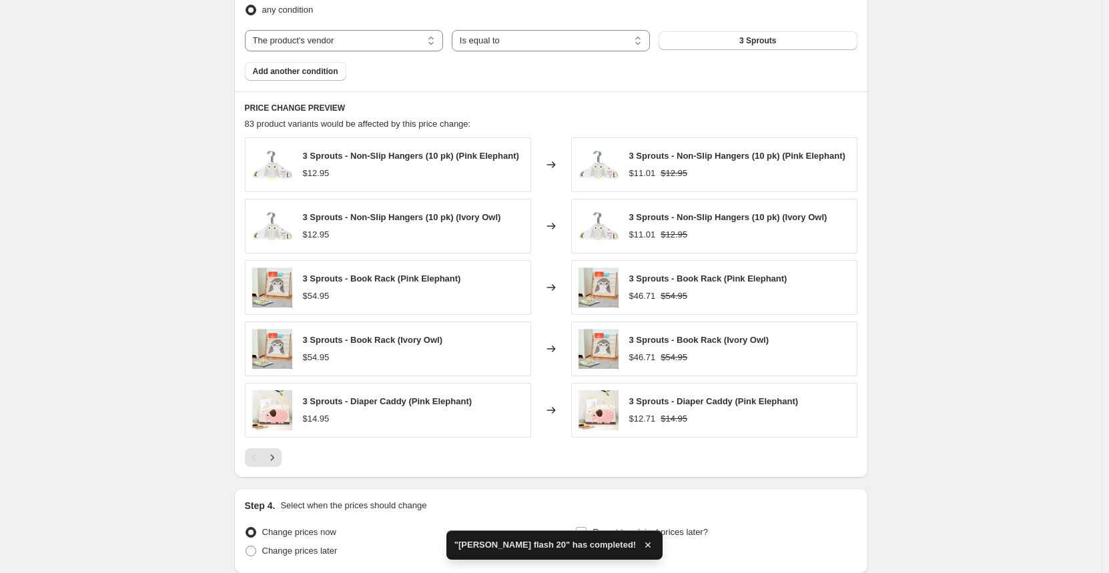
scroll to position [734, 0]
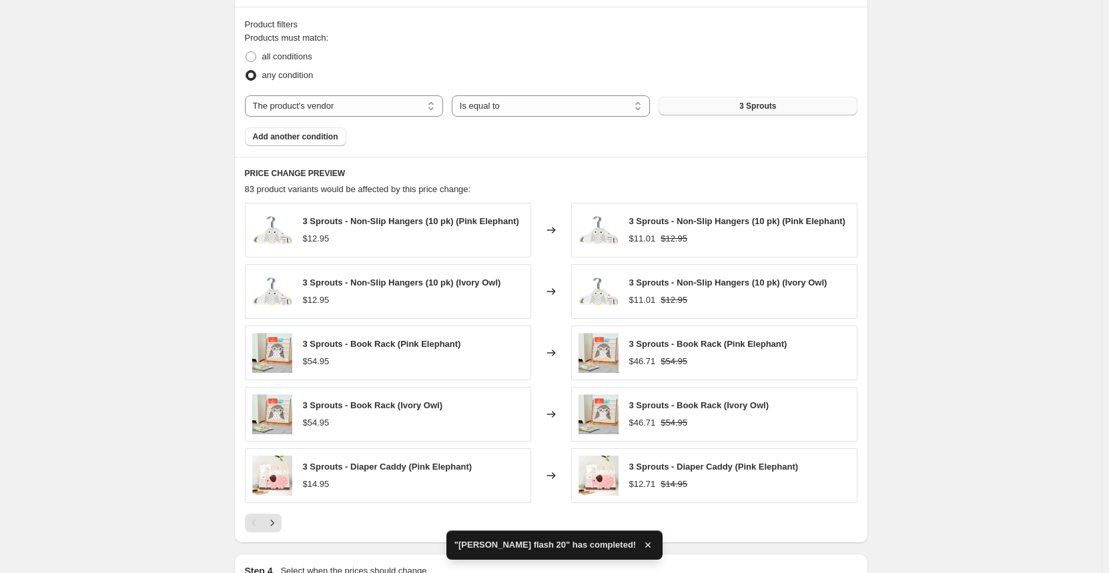
click at [759, 111] on span "3 Sprouts" at bounding box center [757, 106] width 37 height 11
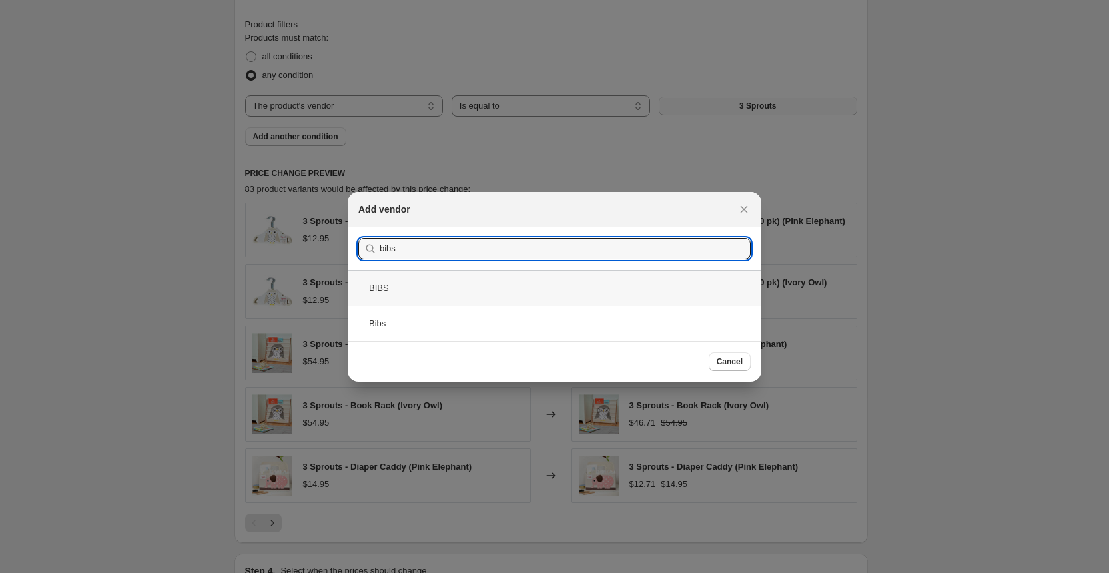
type input "bibs"
click at [412, 280] on div "BIBS" at bounding box center [555, 287] width 414 height 35
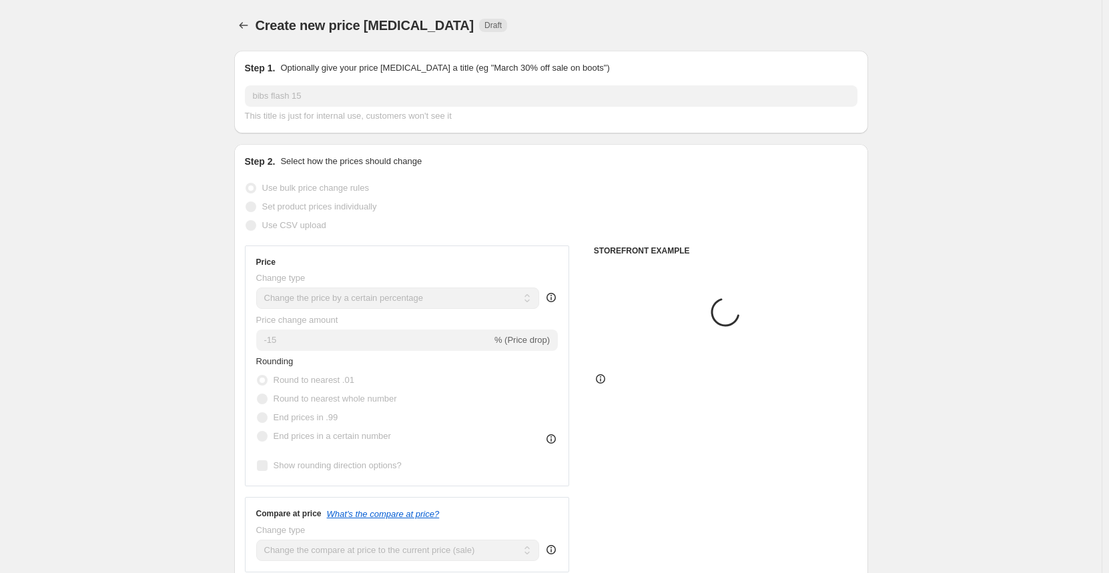
scroll to position [734, 0]
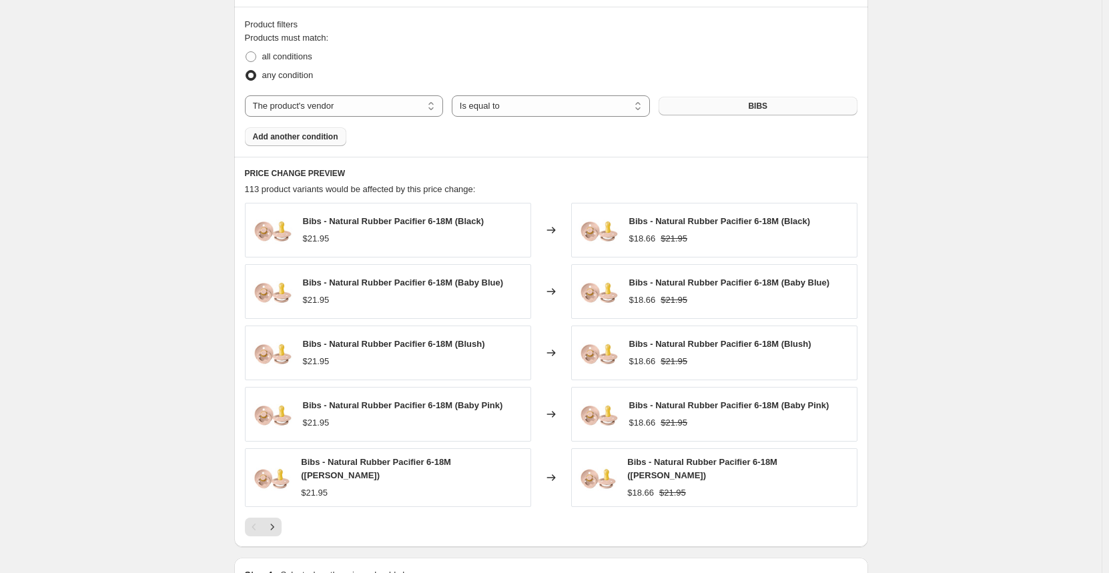
click at [294, 131] on button "Add another condition" at bounding box center [295, 136] width 101 height 19
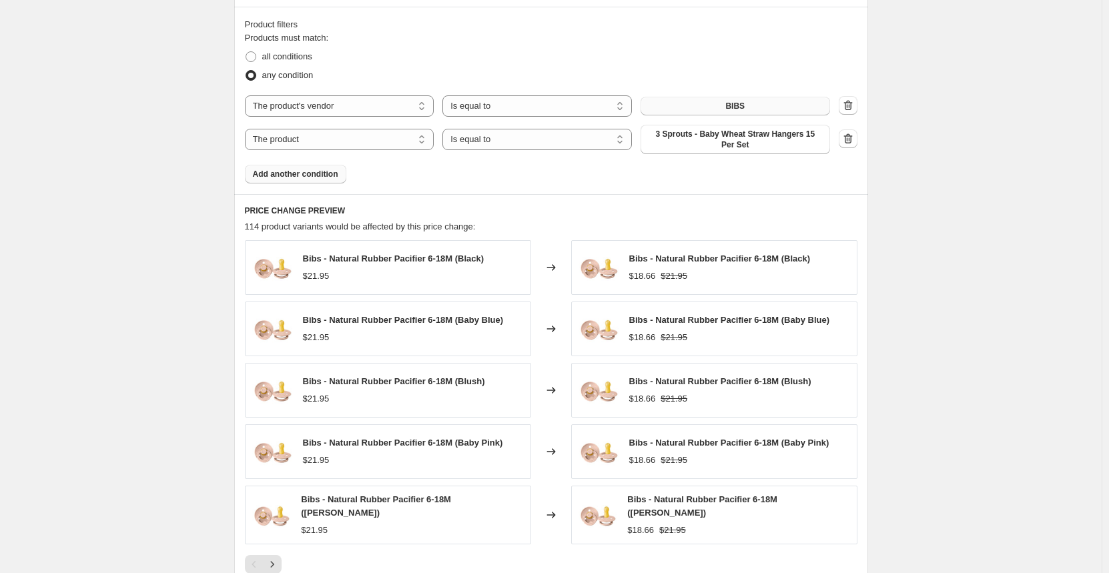
click at [350, 155] on div "Products must match: all conditions any condition The product The product's col…" at bounding box center [551, 107] width 613 height 152
click at [337, 145] on select "The product The product's collection The product's tag The product's vendor The…" at bounding box center [339, 139] width 189 height 21
select select "vendor"
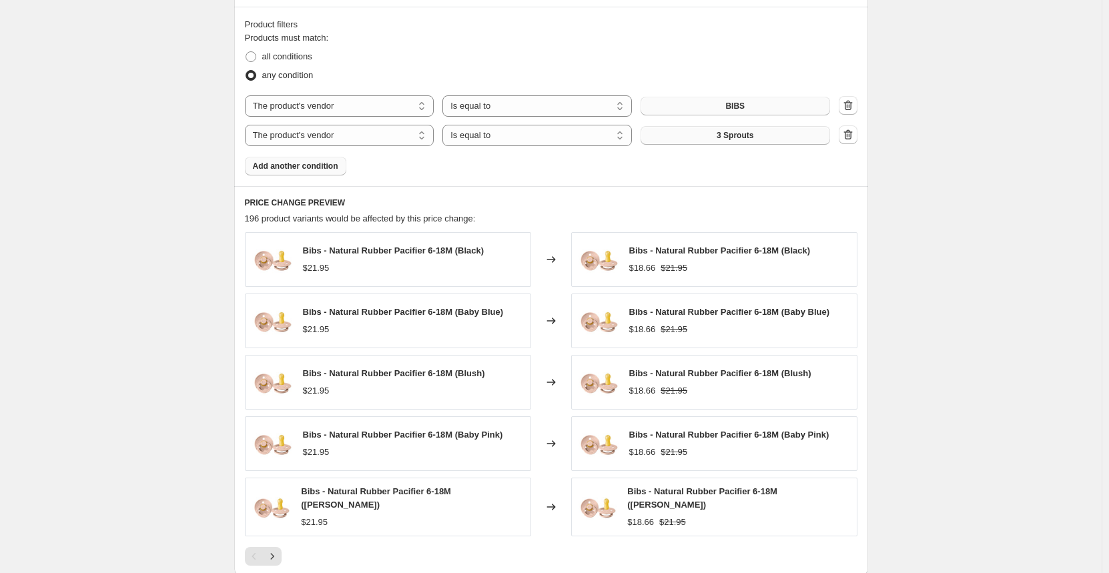
click at [696, 136] on button "3 Sprouts" at bounding box center [735, 135] width 189 height 19
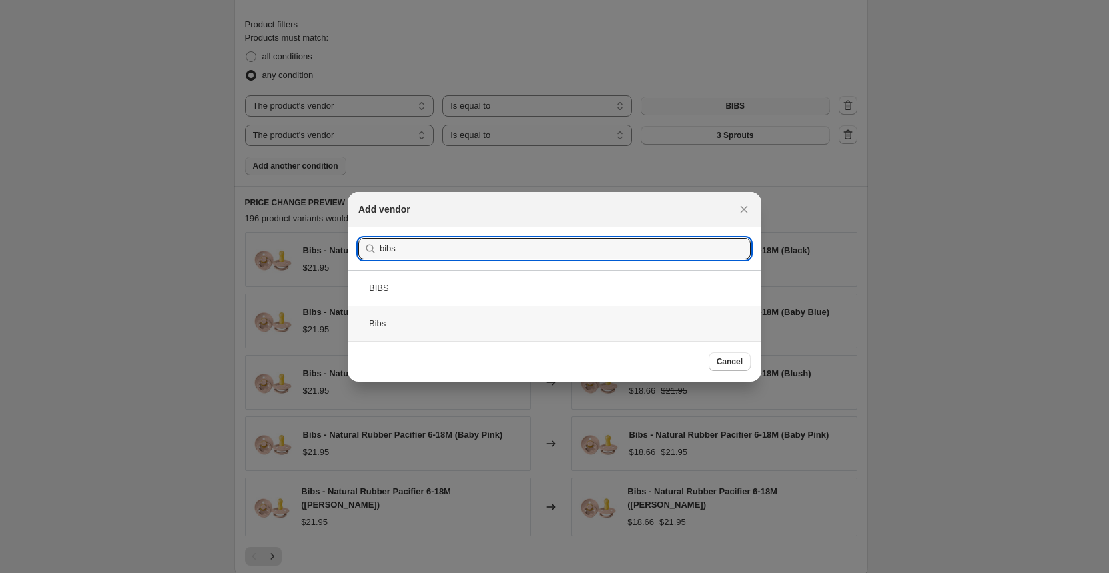
type input "bibs"
click at [384, 326] on div "Bibs" at bounding box center [555, 323] width 414 height 35
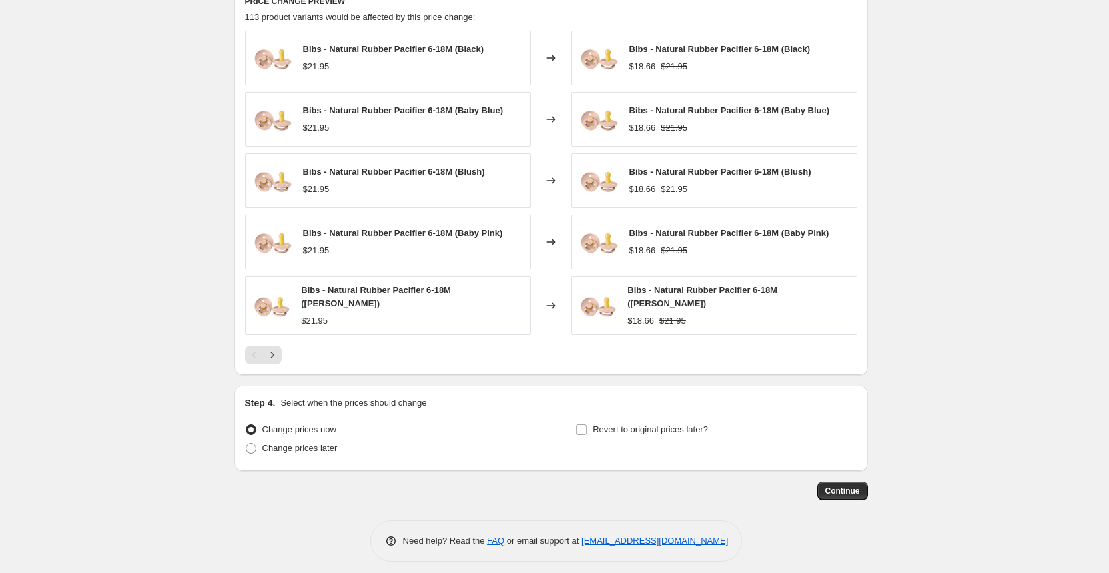
scroll to position [941, 0]
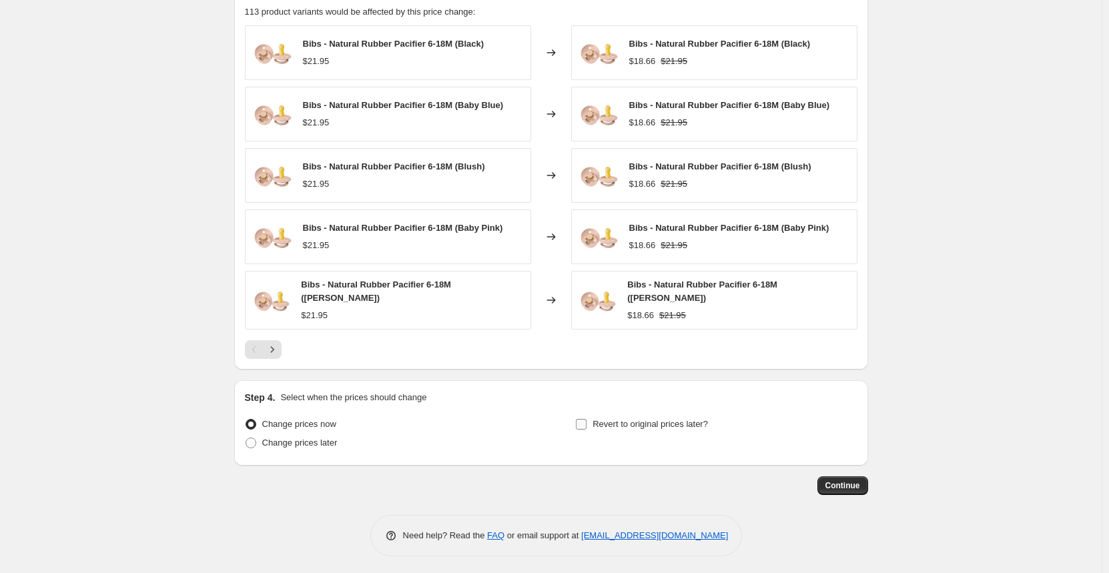
click at [580, 424] on div "Change prices now Change prices later Revert to original prices later?" at bounding box center [551, 435] width 613 height 40
click at [602, 428] on label "Revert to original prices later?" at bounding box center [641, 424] width 133 height 19
click at [586, 428] on input "Revert to original prices later?" at bounding box center [581, 424] width 11 height 11
checkbox input "true"
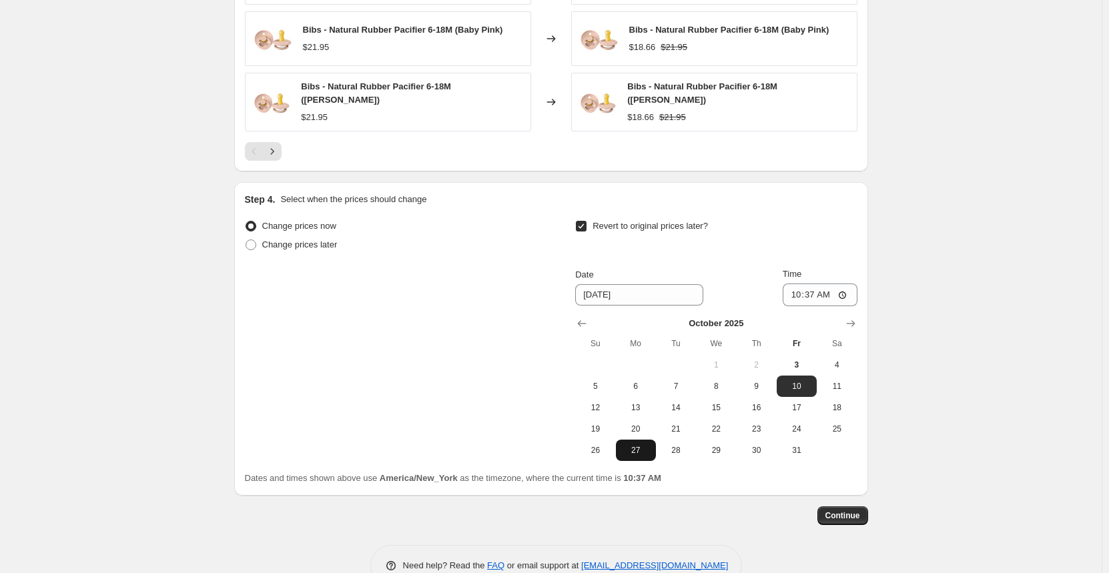
scroll to position [1141, 0]
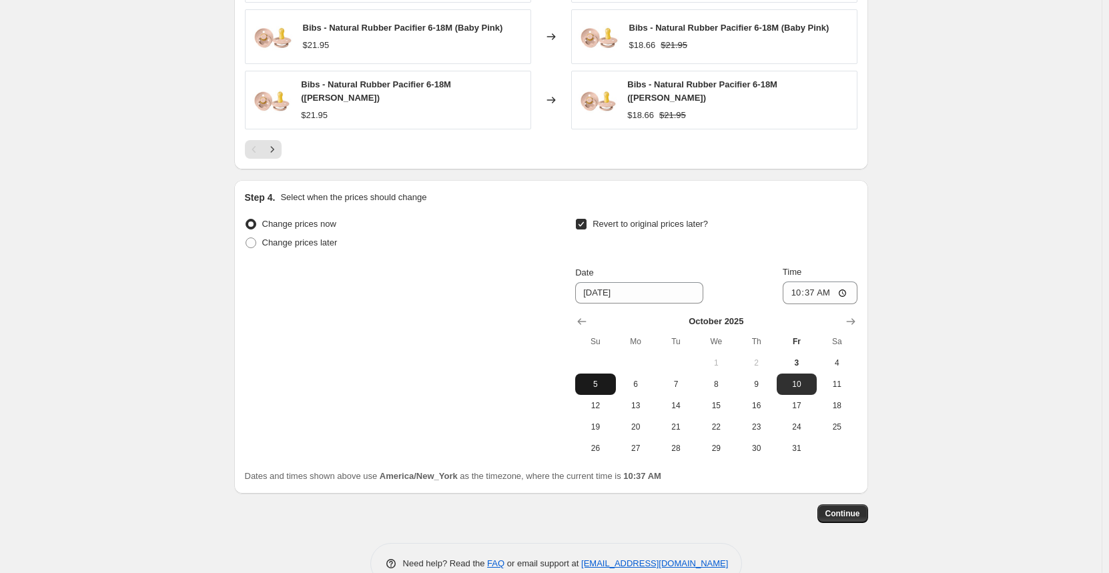
click at [588, 381] on span "5" at bounding box center [594, 384] width 29 height 11
type input "[DATE]"
click at [803, 291] on input "10:37" at bounding box center [820, 293] width 75 height 23
type input "23:59"
click at [850, 514] on span "Continue" at bounding box center [842, 513] width 35 height 11
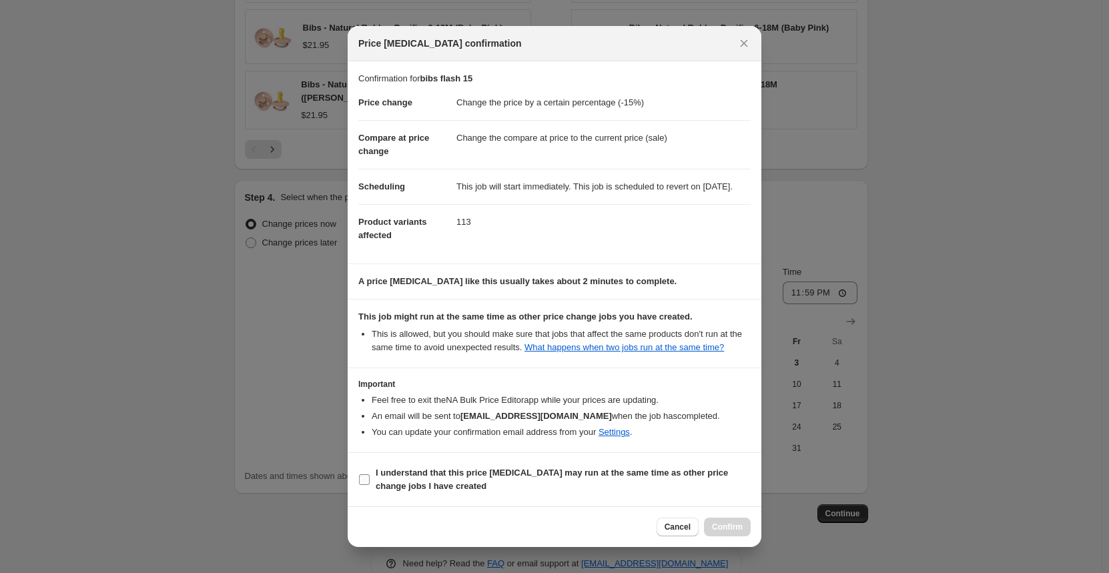
click at [448, 488] on b "I understand that this price [MEDICAL_DATA] may run at the same time as other p…" at bounding box center [552, 479] width 352 height 23
click at [370, 485] on input "I understand that this price [MEDICAL_DATA] may run at the same time as other p…" at bounding box center [364, 479] width 11 height 11
checkbox input "true"
click at [727, 532] on span "Confirm" at bounding box center [727, 527] width 31 height 11
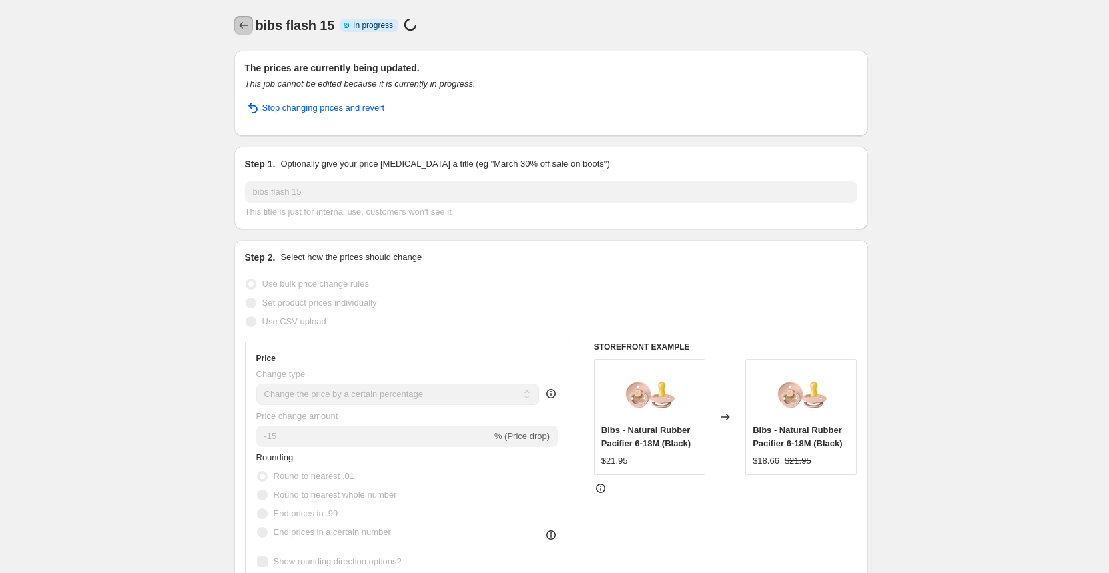
click at [242, 25] on icon "Price change jobs" at bounding box center [243, 25] width 13 height 13
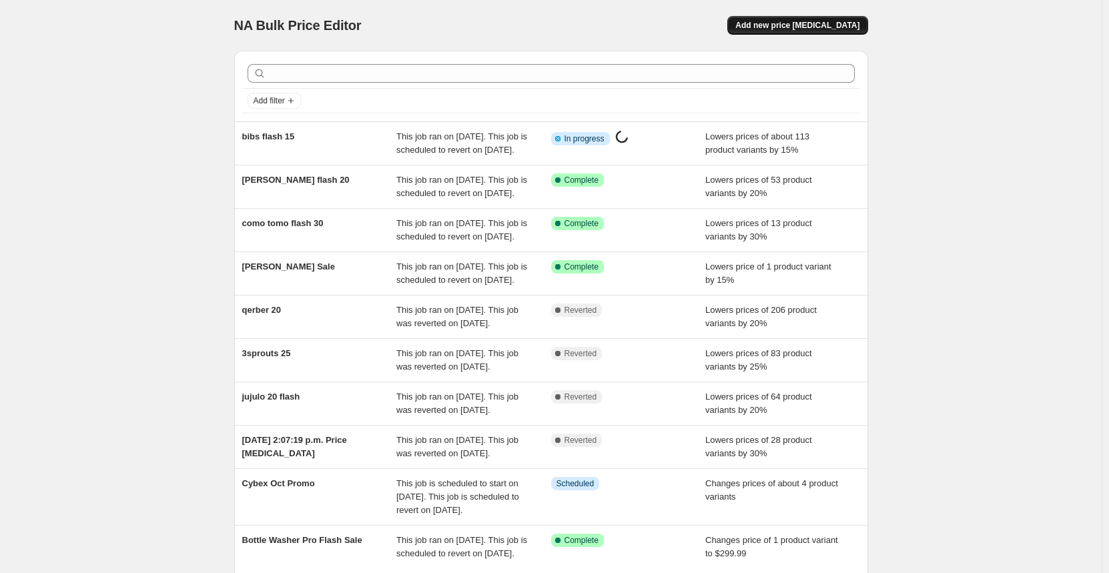
click at [813, 19] on button "Add new price [MEDICAL_DATA]" at bounding box center [797, 25] width 140 height 19
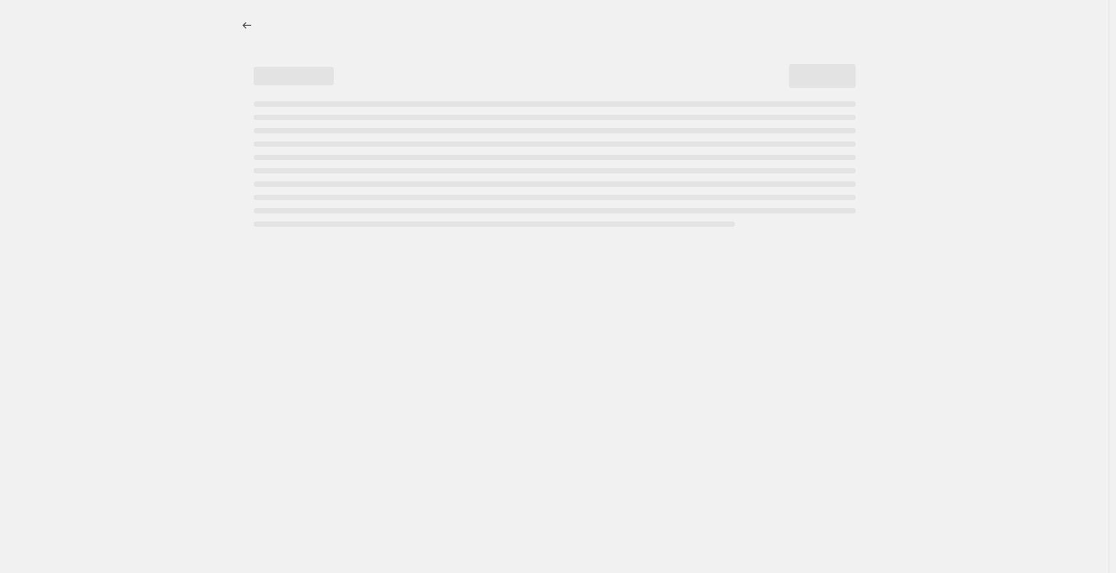
select select "percentage"
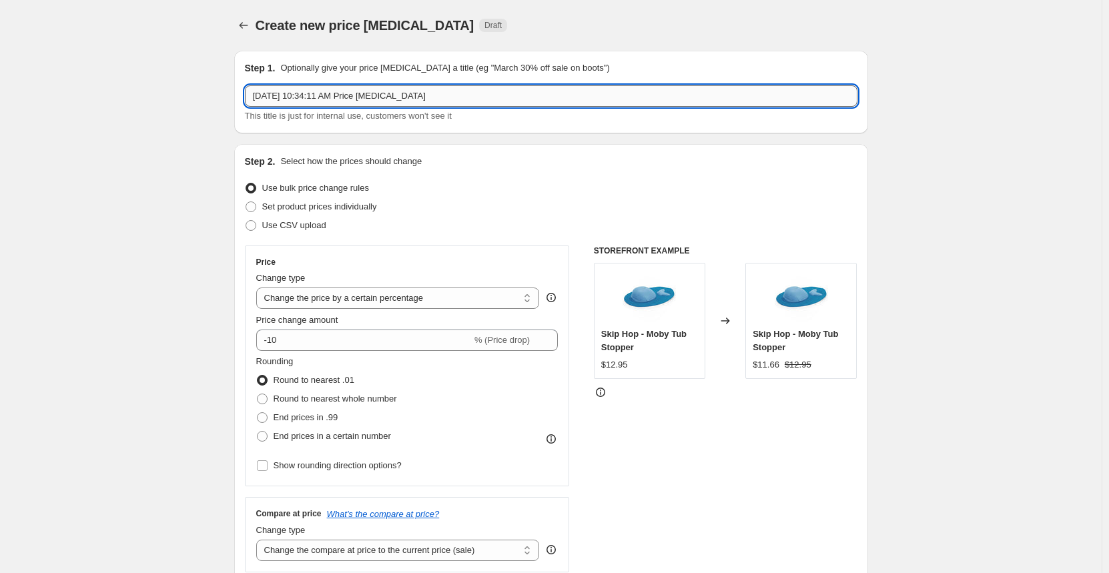
click at [451, 105] on input "[DATE] 10:34:11 AM Price [MEDICAL_DATA]" at bounding box center [551, 95] width 613 height 21
type input "playmobil flash 20"
click at [311, 344] on input "-10" at bounding box center [364, 340] width 216 height 21
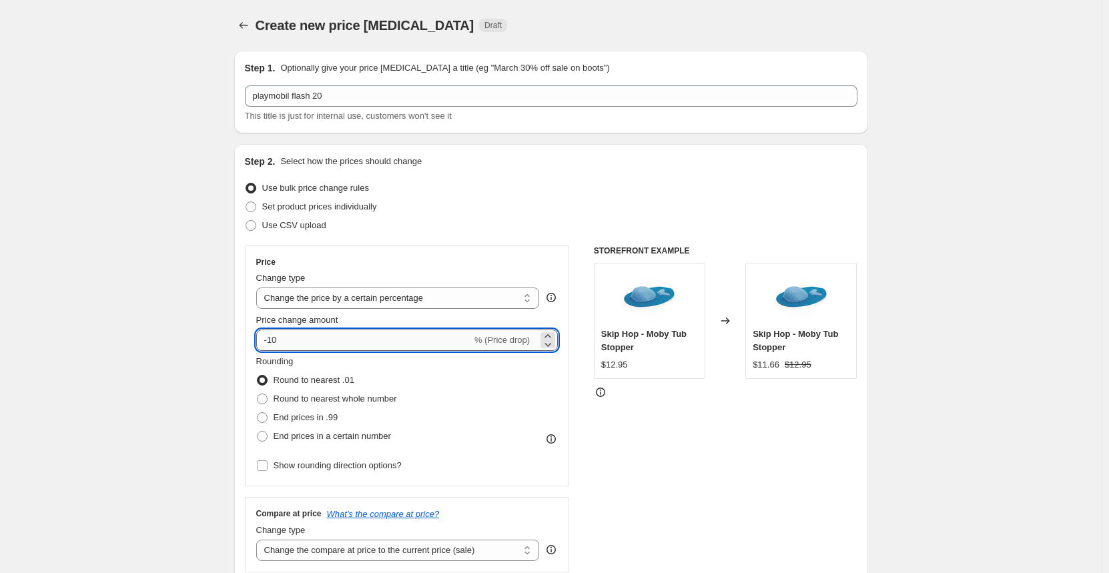
type input "-1"
type input "-2"
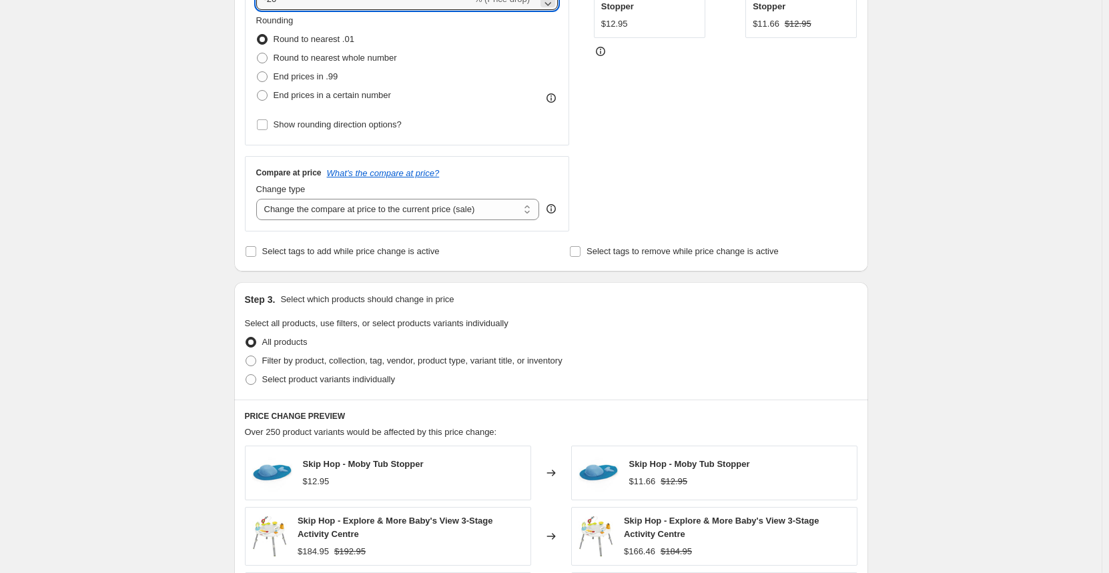
scroll to position [467, 0]
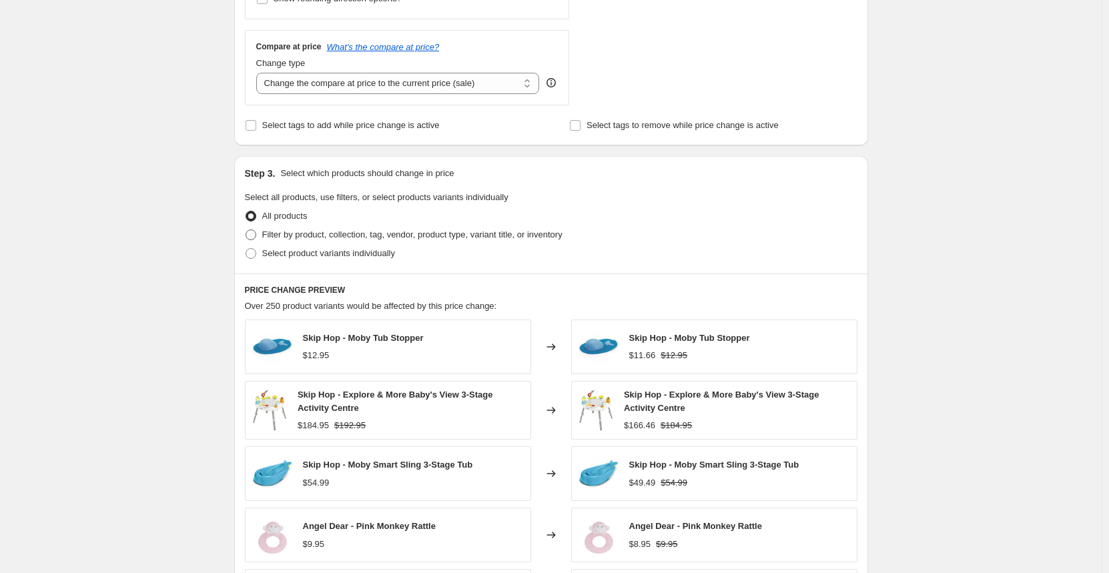
type input "-20"
click at [251, 236] on span at bounding box center [251, 235] width 11 height 11
click at [246, 230] on input "Filter by product, collection, tag, vendor, product type, variant title, or inv…" at bounding box center [246, 230] width 1 height 1
radio input "true"
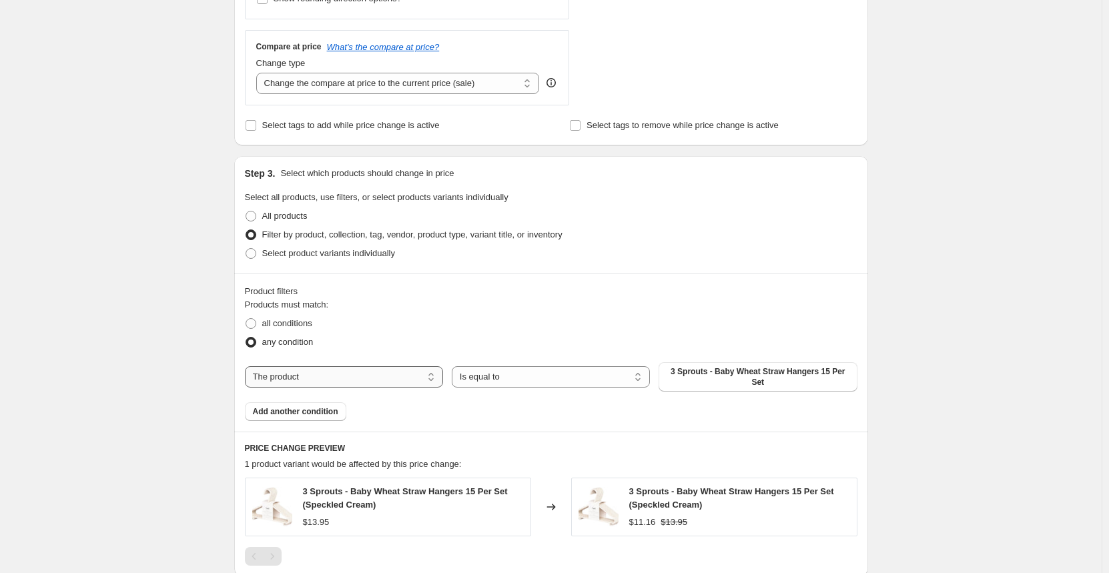
click at [346, 377] on select "The product The product's collection The product's tag The product's vendor The…" at bounding box center [344, 376] width 198 height 21
select select "vendor"
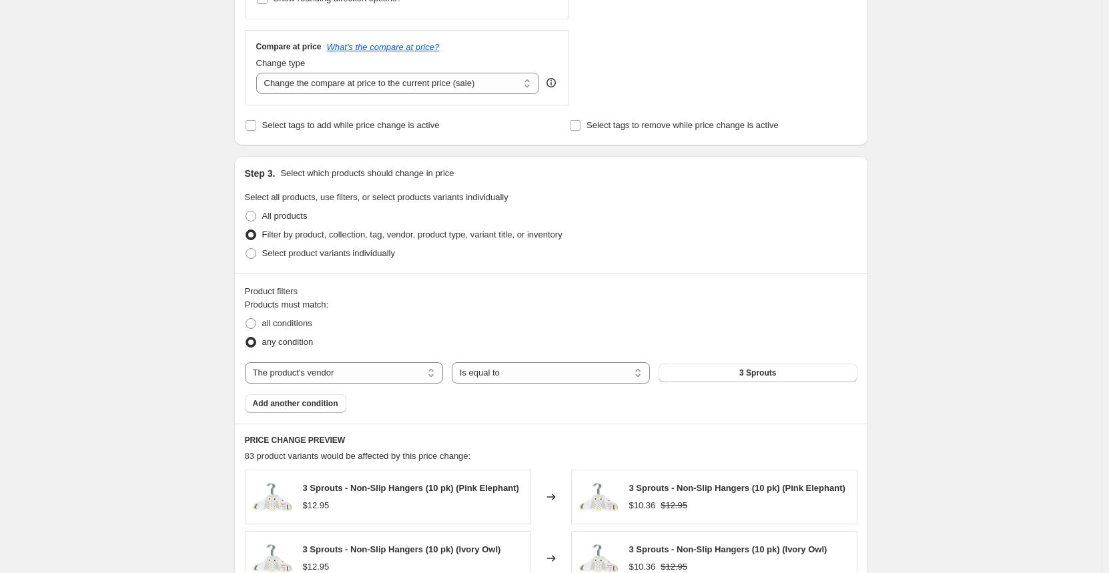
click at [716, 373] on button "3 Sprouts" at bounding box center [758, 373] width 198 height 19
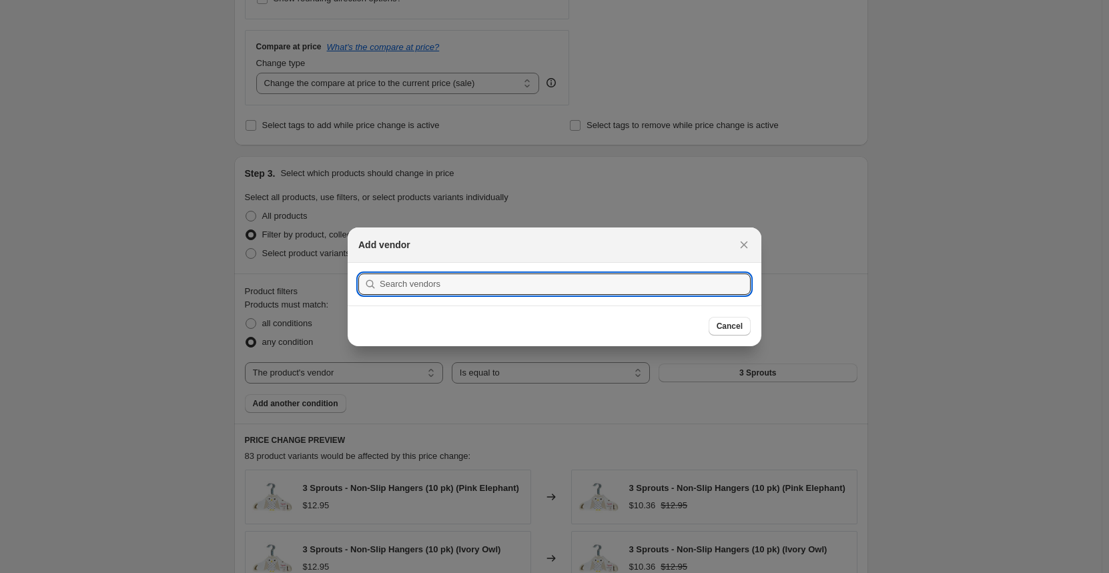
type input "p"
select select "percentage"
select select "vendor"
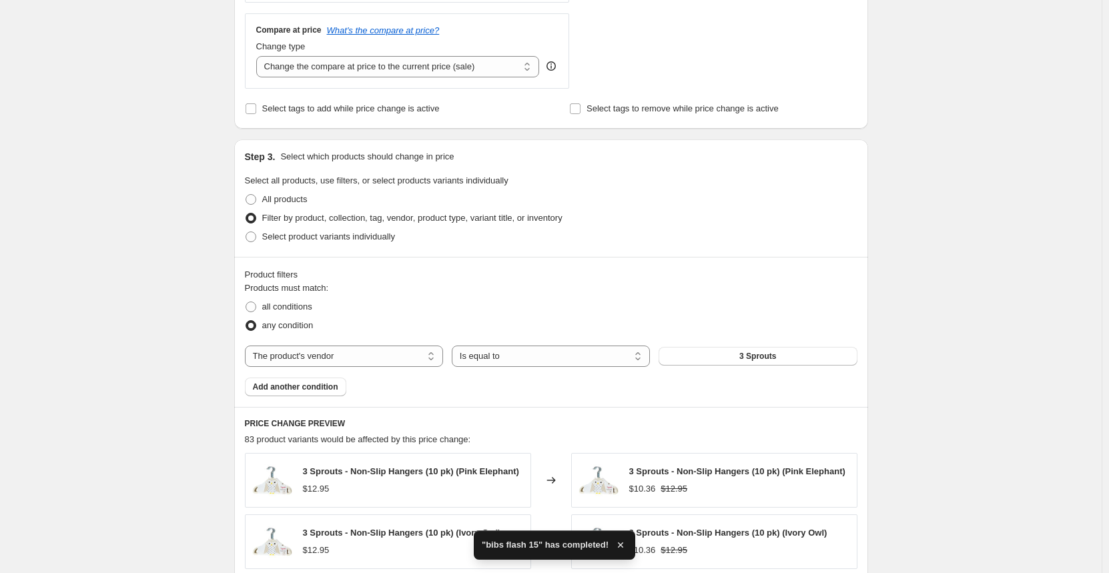
scroll to position [667, 0]
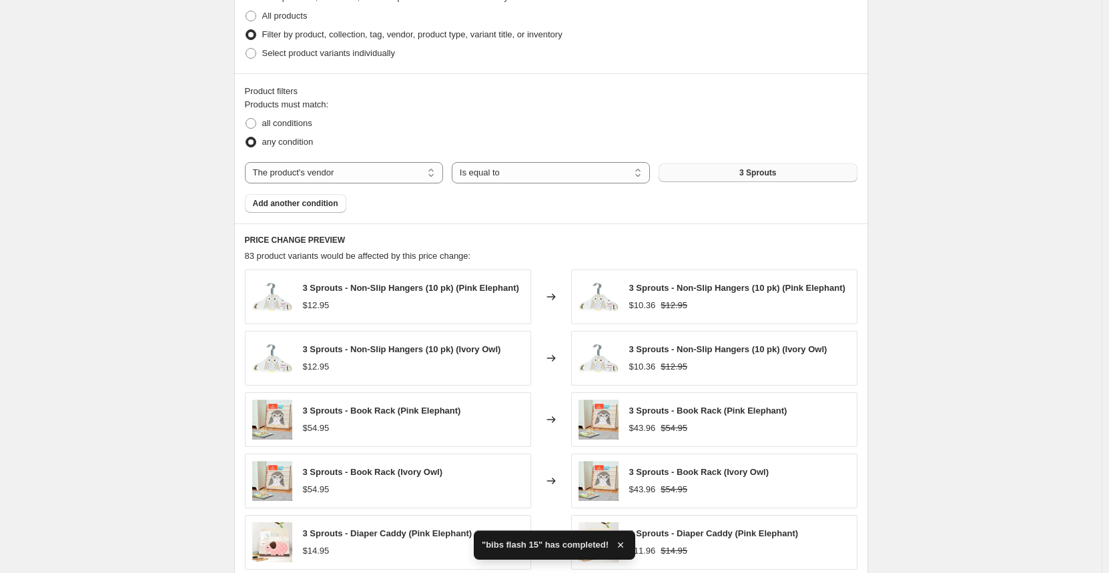
click at [691, 177] on button "3 Sprouts" at bounding box center [758, 172] width 198 height 19
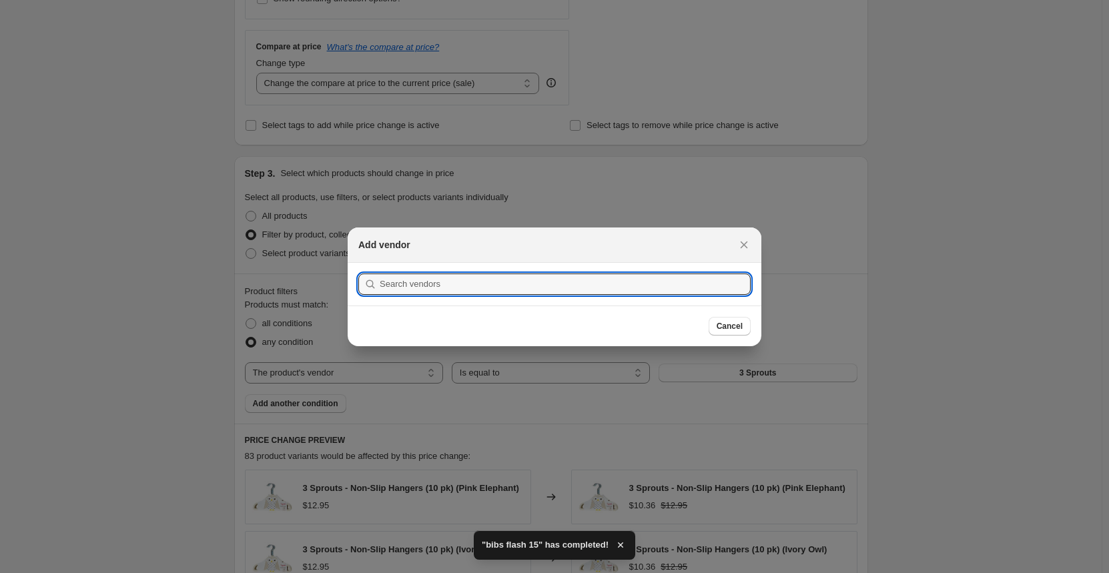
scroll to position [0, 0]
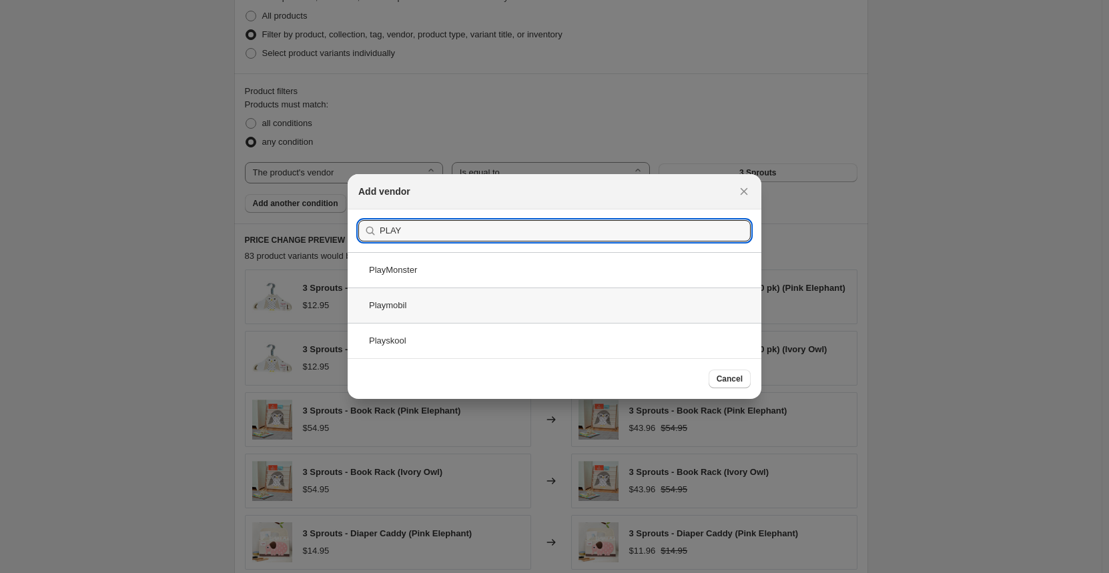
type input "PLAY"
click at [412, 314] on div "Playmobil" at bounding box center [555, 305] width 414 height 35
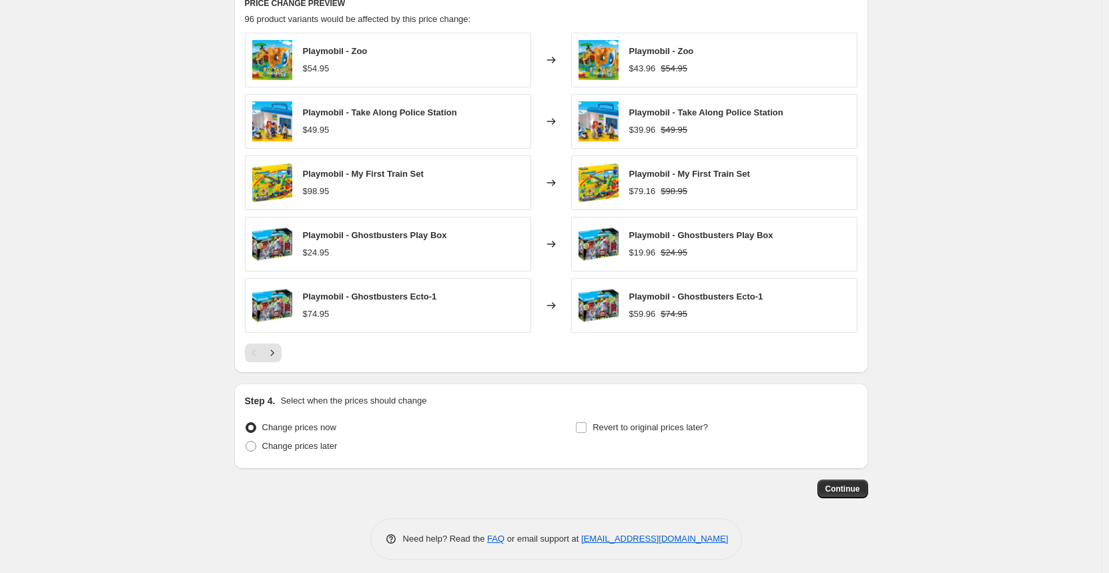
scroll to position [911, 0]
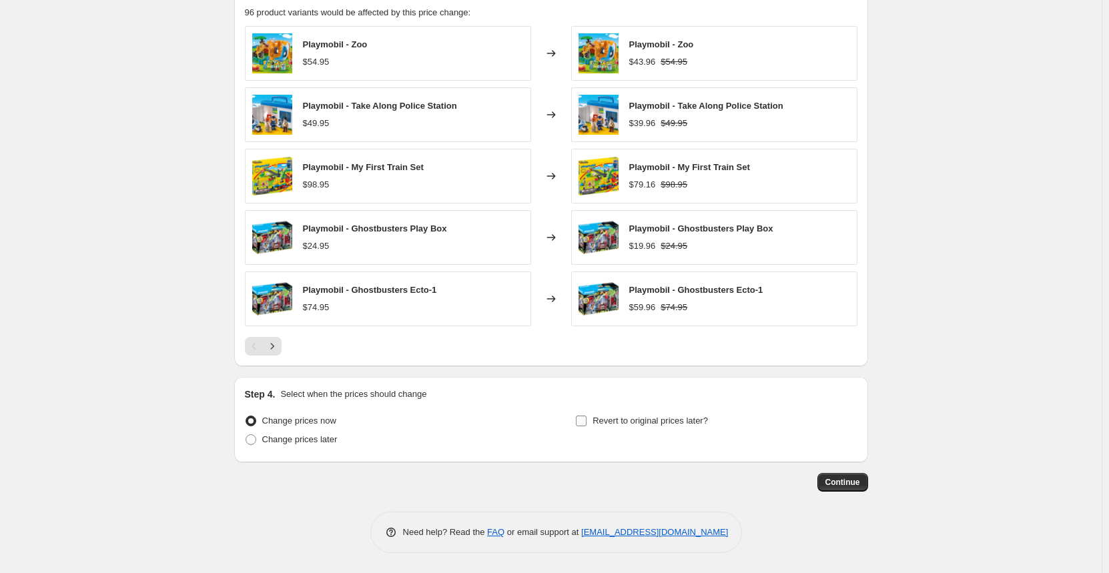
click at [639, 420] on span "Revert to original prices later?" at bounding box center [649, 421] width 115 height 10
click at [586, 420] on input "Revert to original prices later?" at bounding box center [581, 421] width 11 height 11
checkbox input "true"
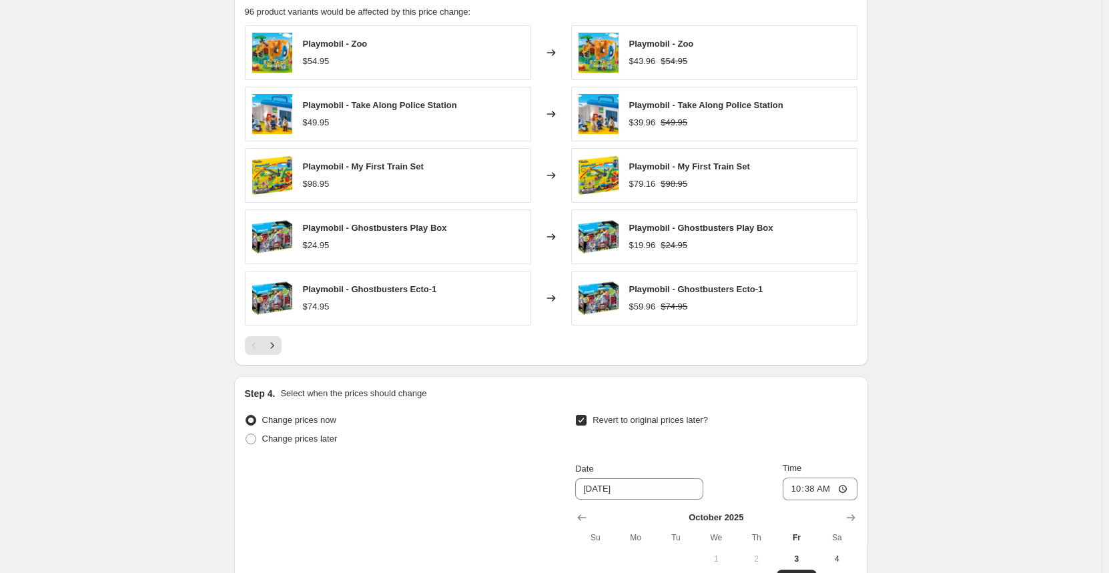
scroll to position [1045, 0]
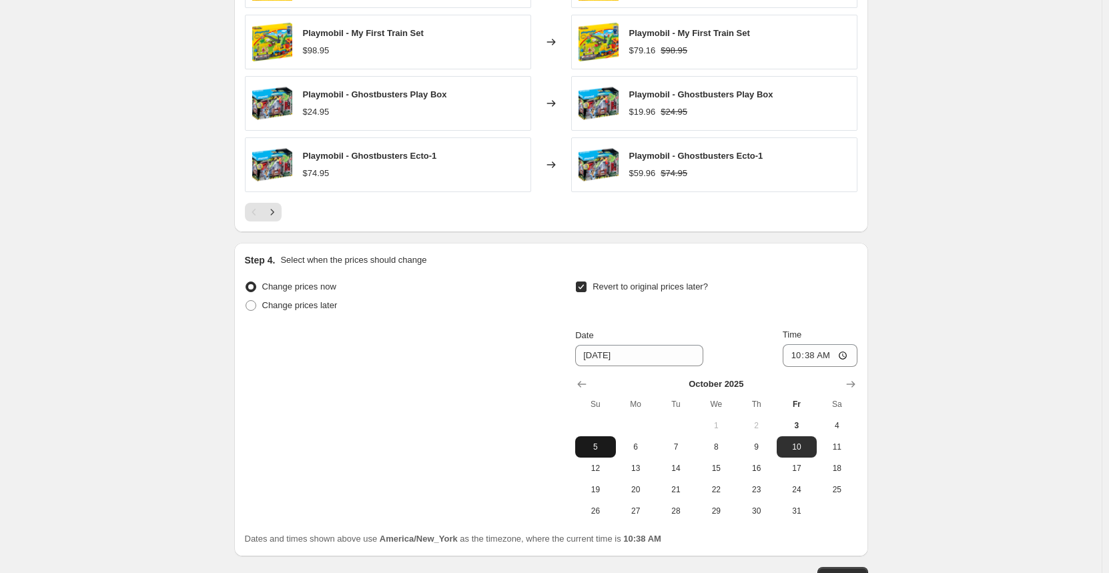
click at [594, 453] on button "5" at bounding box center [595, 446] width 40 height 21
type input "[DATE]"
click at [801, 353] on input "10:38" at bounding box center [820, 355] width 75 height 23
type input "23:59"
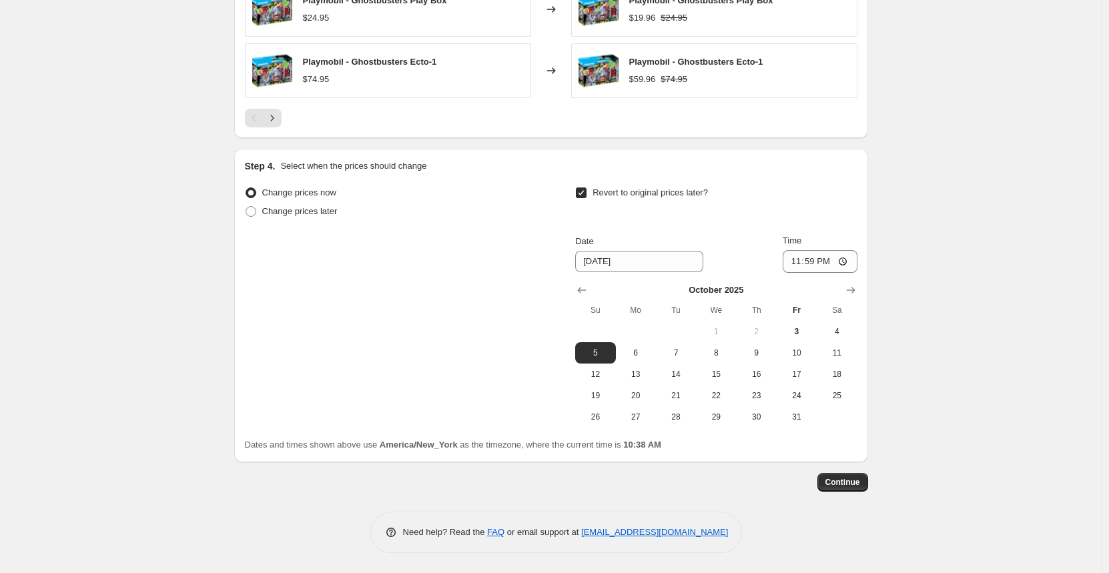
scroll to position [1140, 0]
click at [845, 488] on button "Continue" at bounding box center [842, 482] width 51 height 19
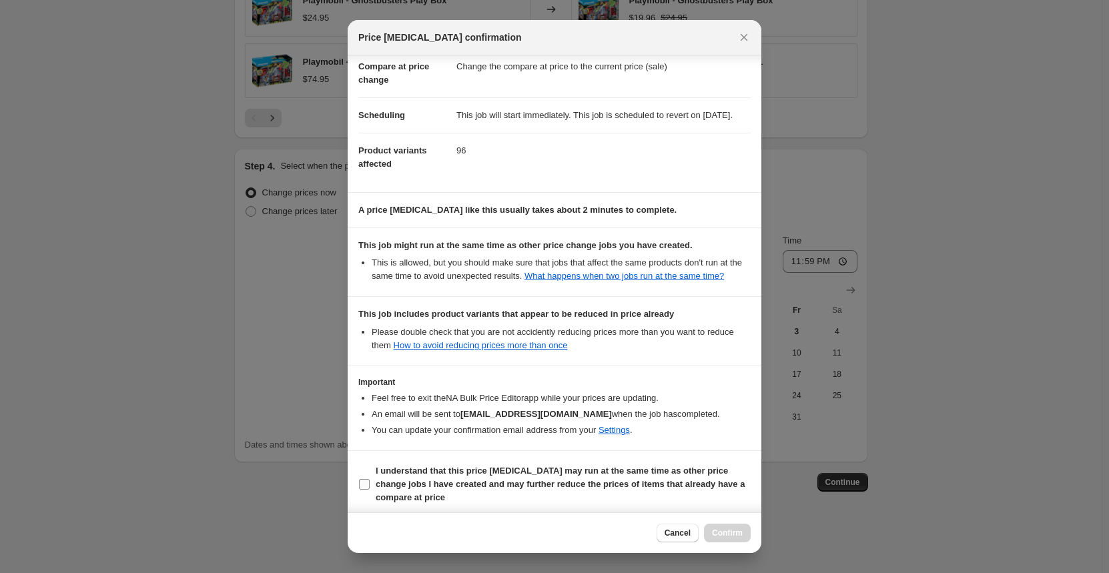
scroll to position [84, 0]
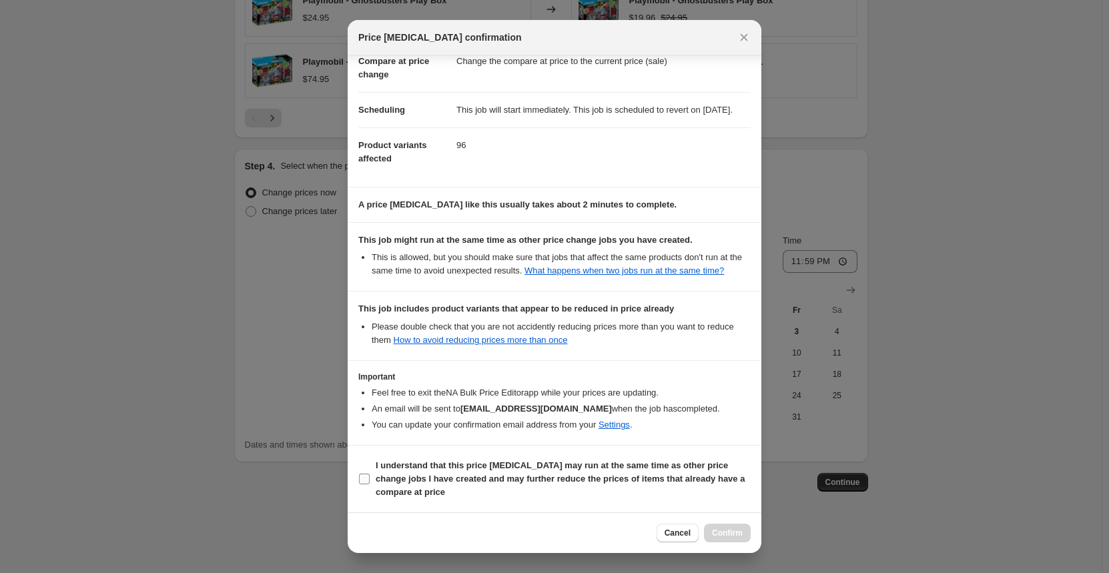
click at [406, 482] on b "I understand that this price [MEDICAL_DATA] may run at the same time as other p…" at bounding box center [560, 478] width 369 height 37
click at [370, 482] on input "I understand that this price [MEDICAL_DATA] may run at the same time as other p…" at bounding box center [364, 479] width 11 height 11
checkbox input "true"
click at [723, 538] on span "Confirm" at bounding box center [727, 533] width 31 height 11
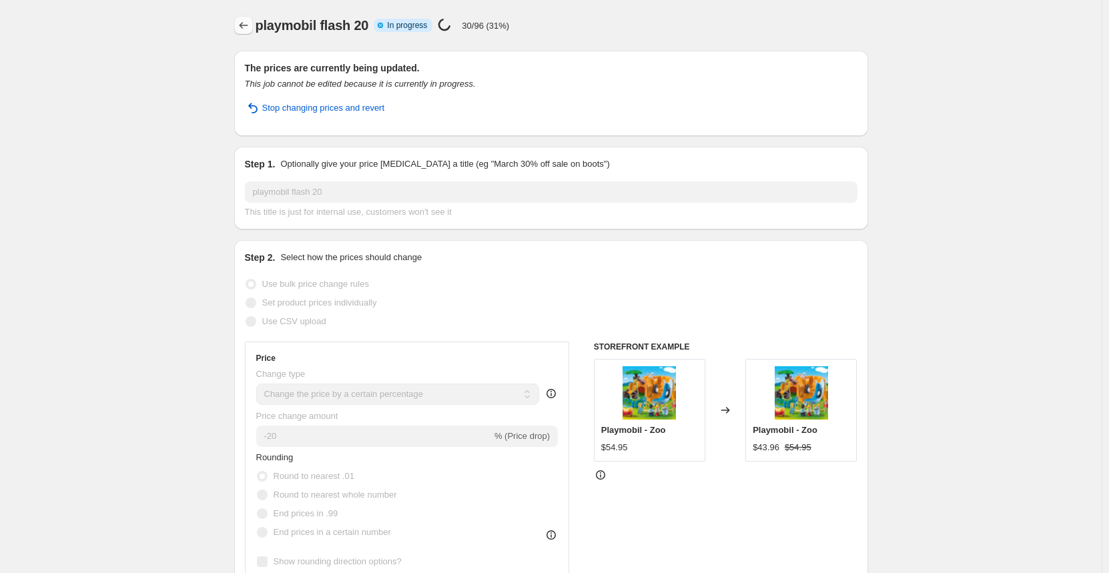
click at [250, 23] on icon "Price change jobs" at bounding box center [243, 25] width 13 height 13
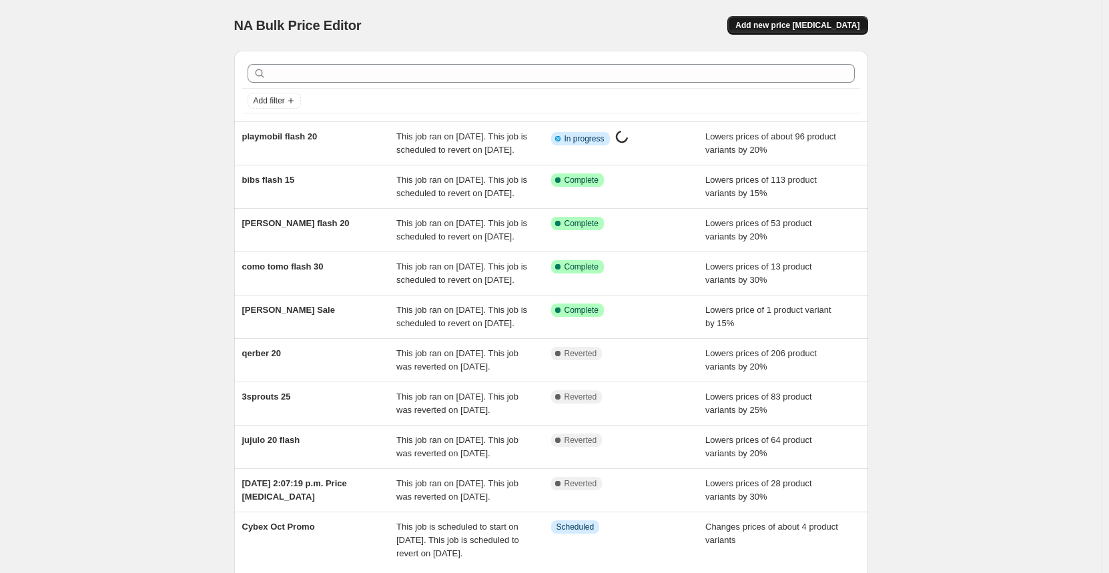
click at [794, 21] on span "Add new price [MEDICAL_DATA]" at bounding box center [797, 25] width 124 height 11
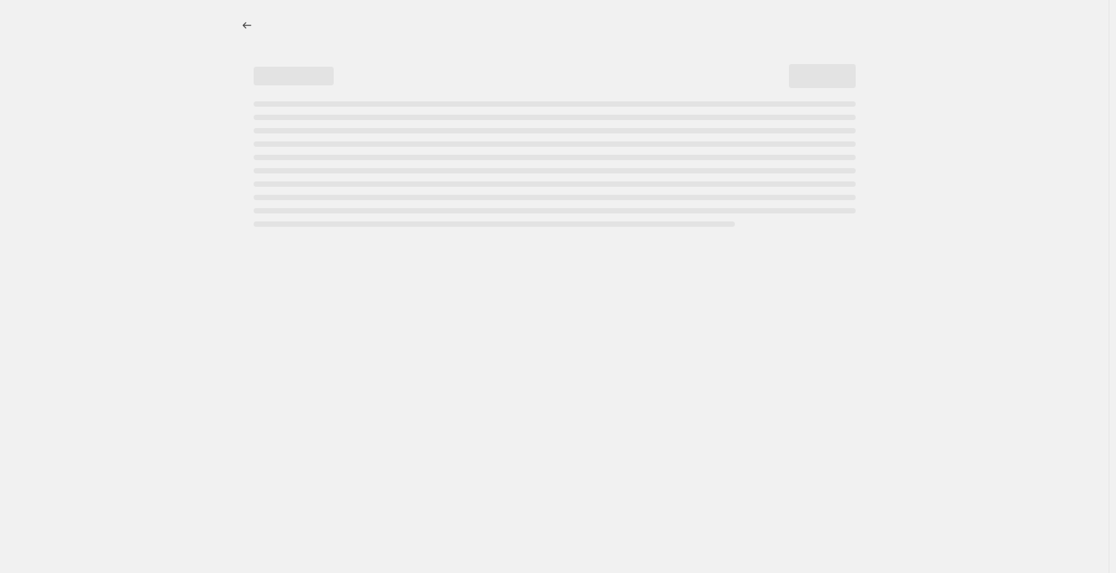
select select "percentage"
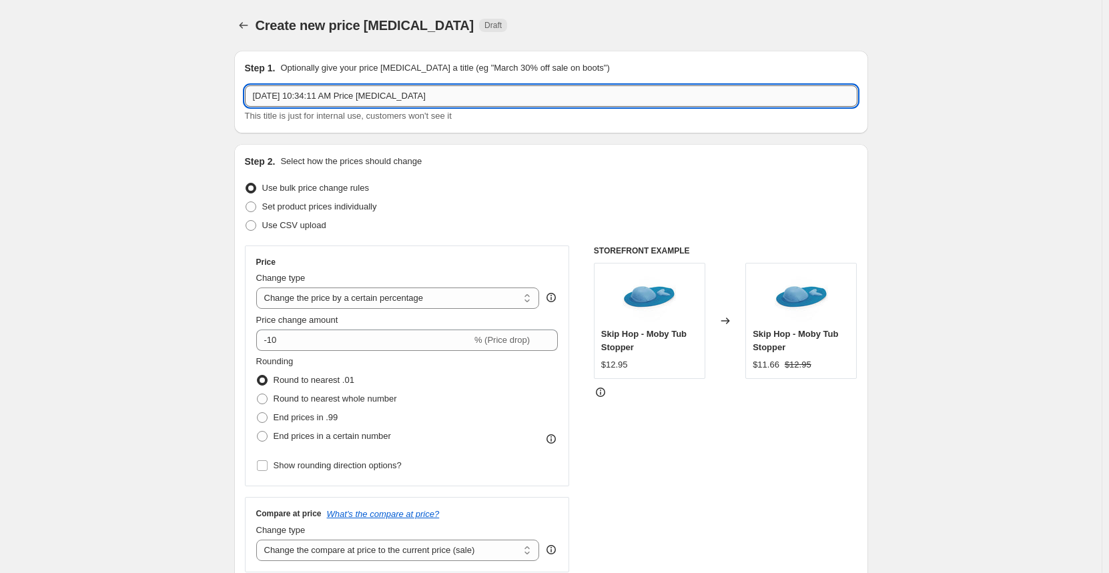
click at [308, 101] on input "[DATE] 10:34:11 AM Price [MEDICAL_DATA]" at bounding box center [551, 95] width 613 height 21
click at [308, 100] on input "[DATE] 10:34:11 AM Price [MEDICAL_DATA]" at bounding box center [551, 95] width 613 height 21
type input "p"
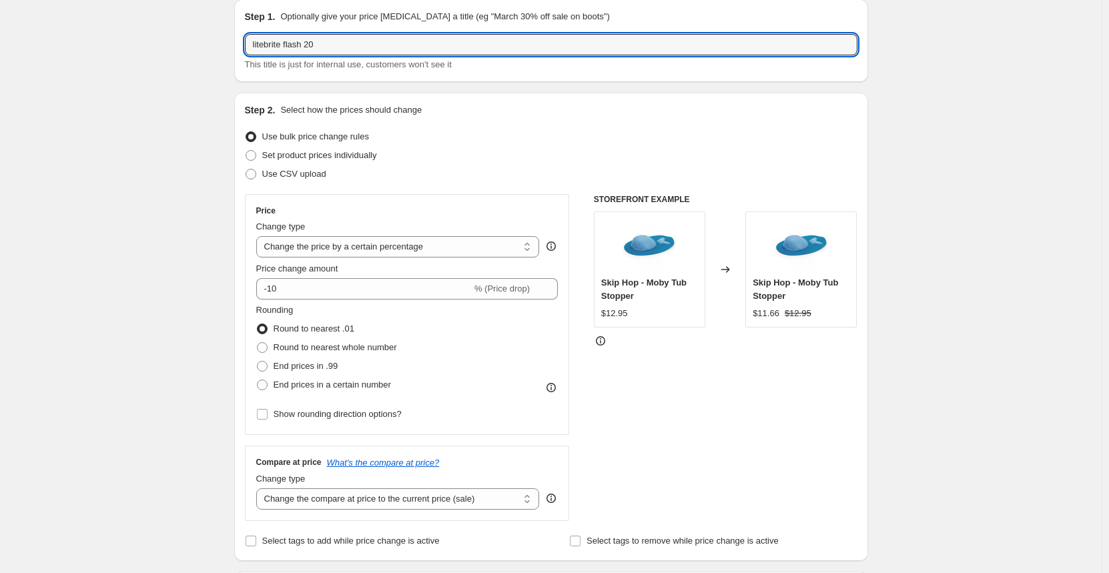
scroll to position [67, 0]
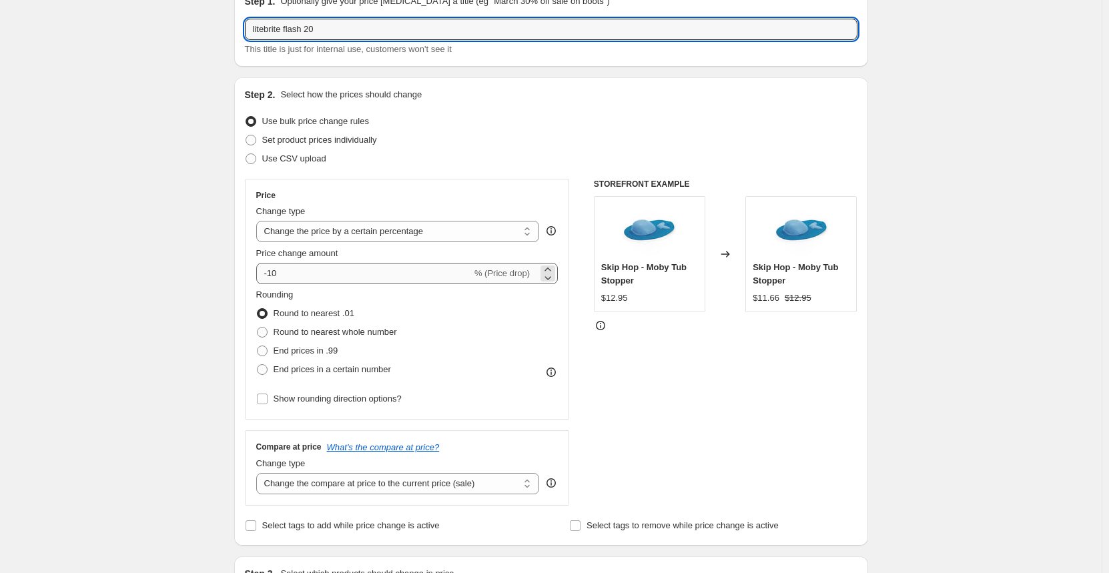
type input "litebrite flash 20"
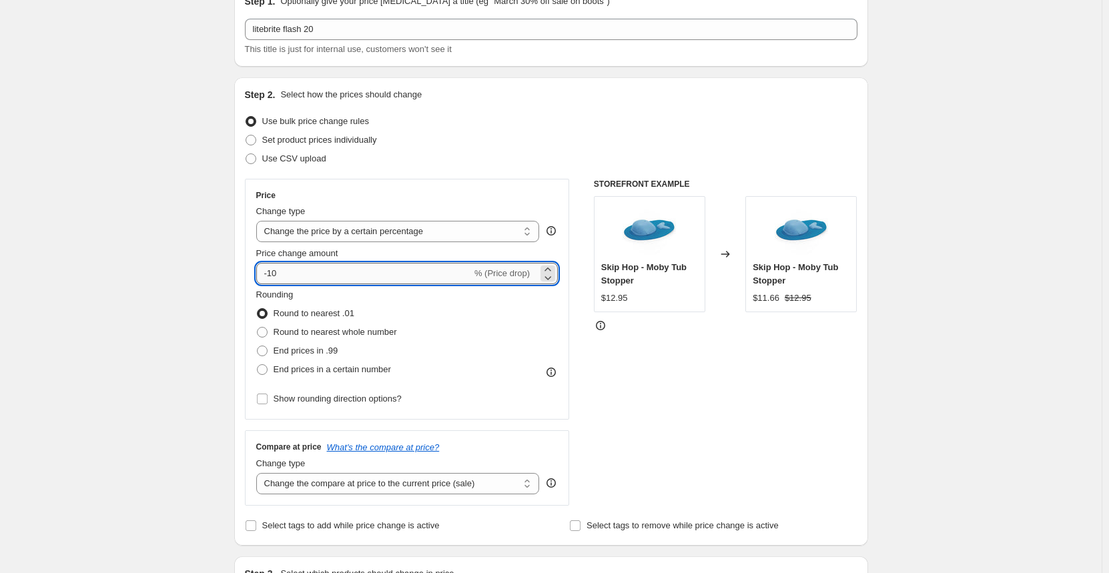
click at [287, 280] on input "-10" at bounding box center [364, 273] width 216 height 21
type input "-1"
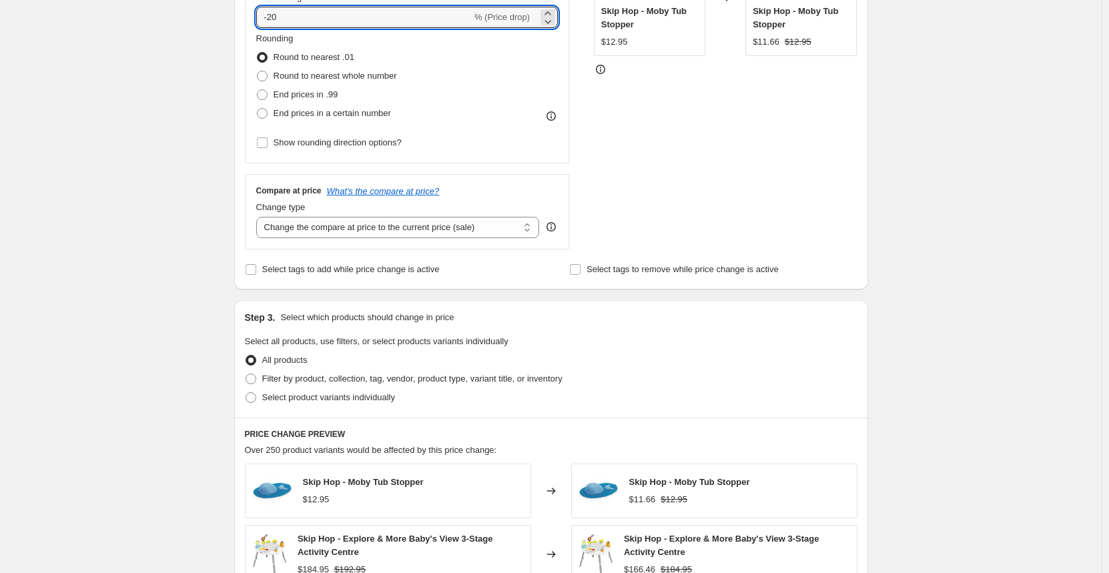
scroll to position [334, 0]
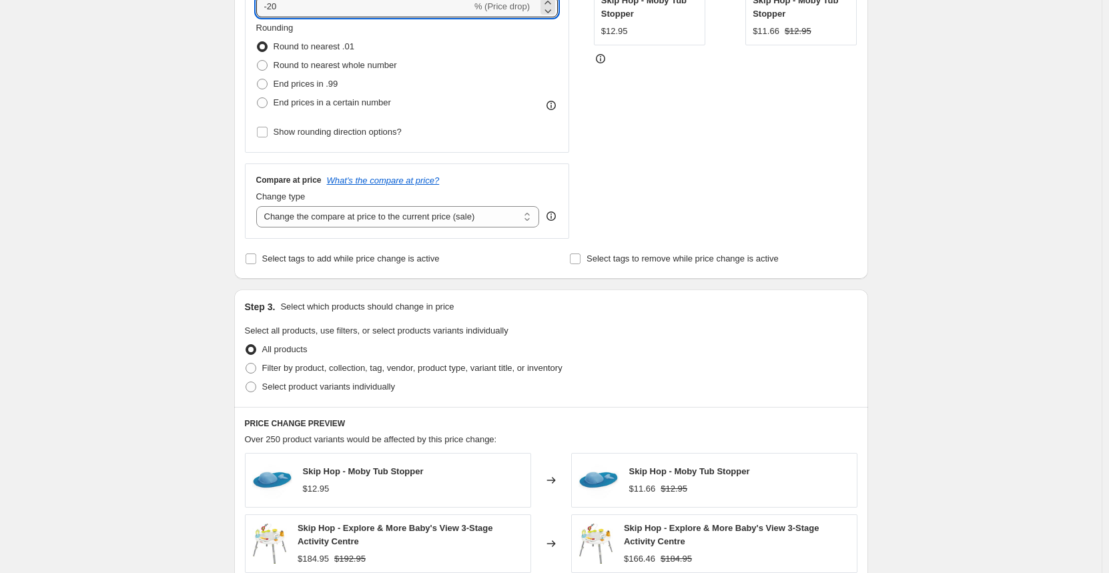
type input "-20"
click at [278, 358] on label "All products" at bounding box center [276, 349] width 63 height 19
click at [246, 345] on input "All products" at bounding box center [246, 344] width 1 height 1
click at [278, 366] on span "Filter by product, collection, tag, vendor, product type, variant title, or inv…" at bounding box center [412, 368] width 300 height 10
click at [246, 364] on input "Filter by product, collection, tag, vendor, product type, variant title, or inv…" at bounding box center [246, 363] width 1 height 1
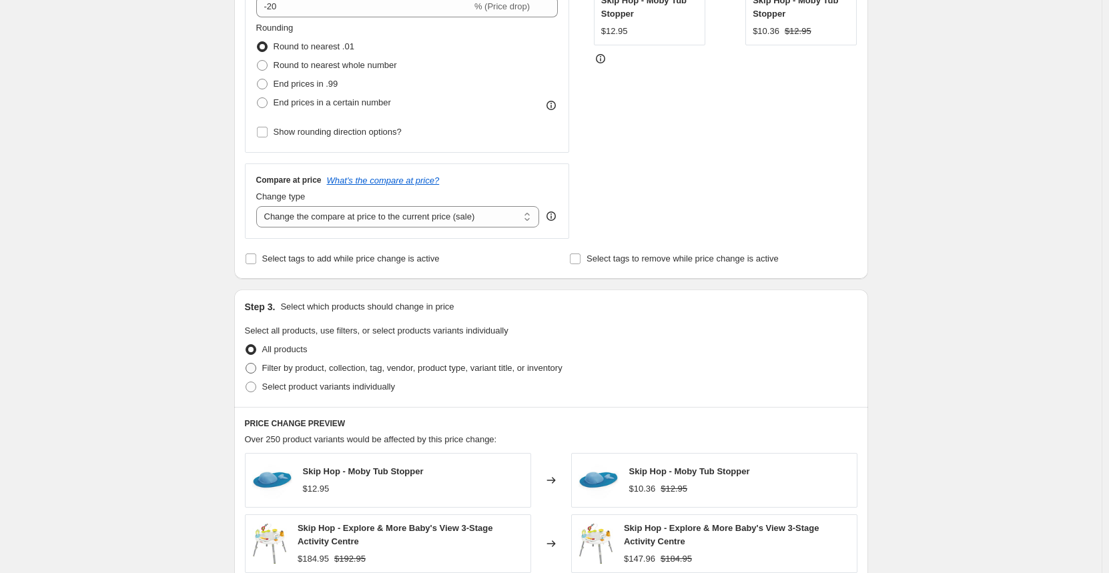
radio input "true"
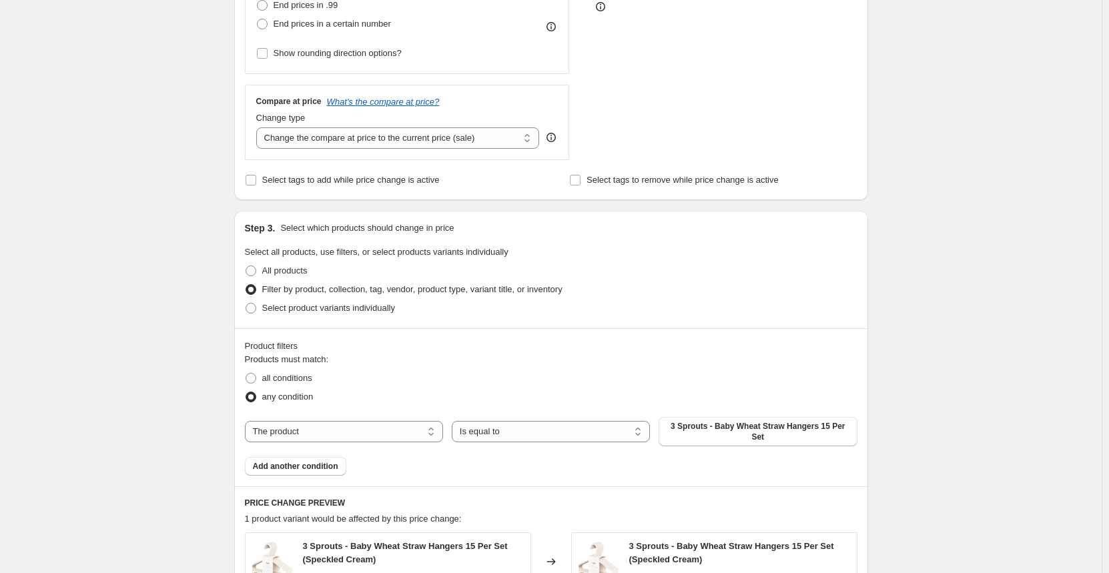
scroll to position [534, 0]
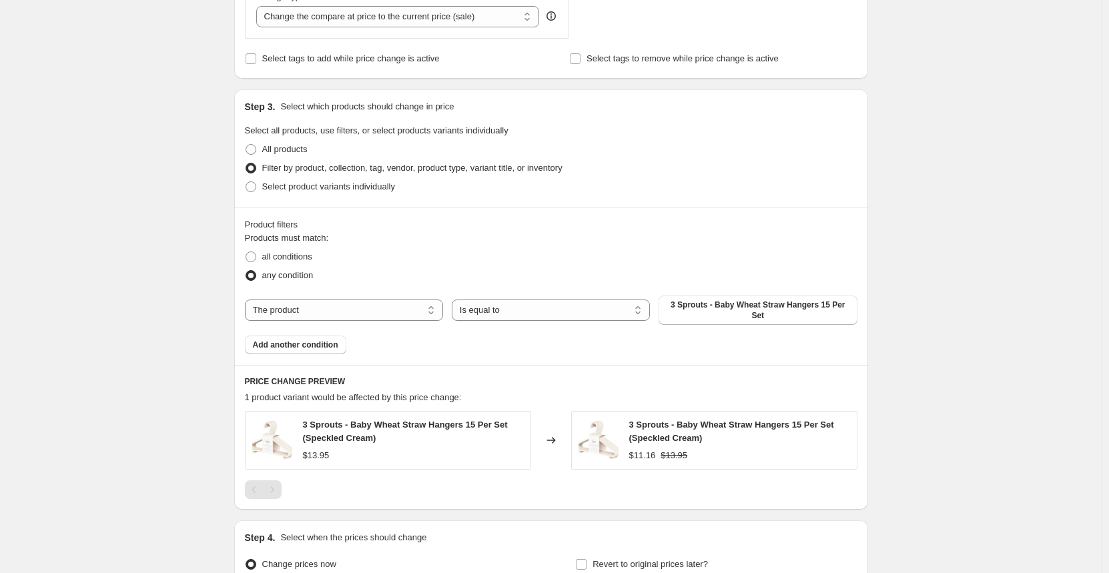
drag, startPoint x: 406, startPoint y: 302, endPoint x: 397, endPoint y: 319, distance: 19.1
click at [406, 302] on select "The product The product's collection The product's tag The product's vendor The…" at bounding box center [344, 310] width 198 height 21
select select "vendor"
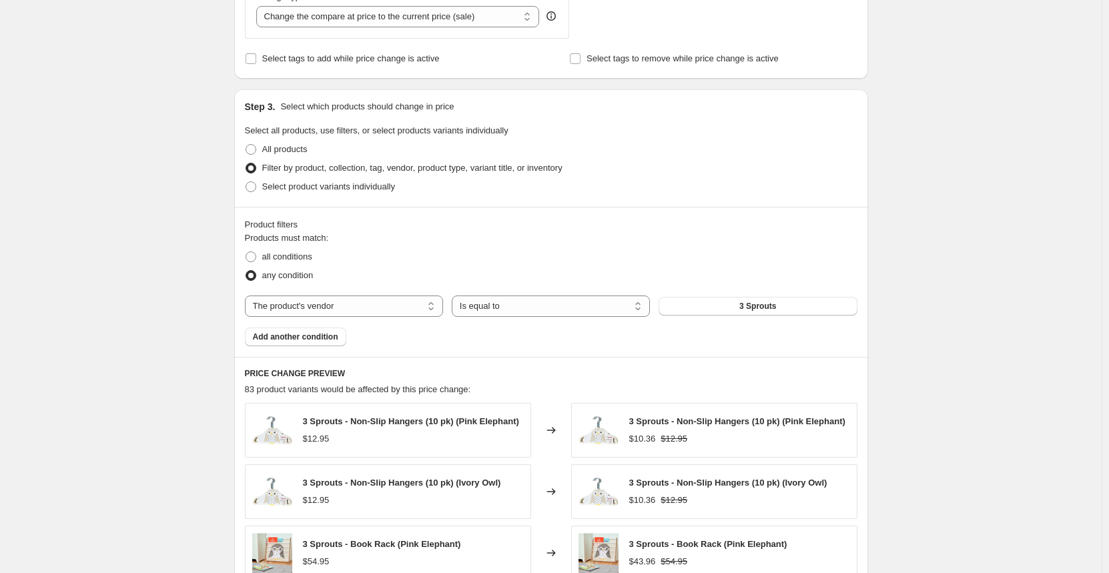
click at [748, 310] on span "3 Sprouts" at bounding box center [757, 306] width 37 height 11
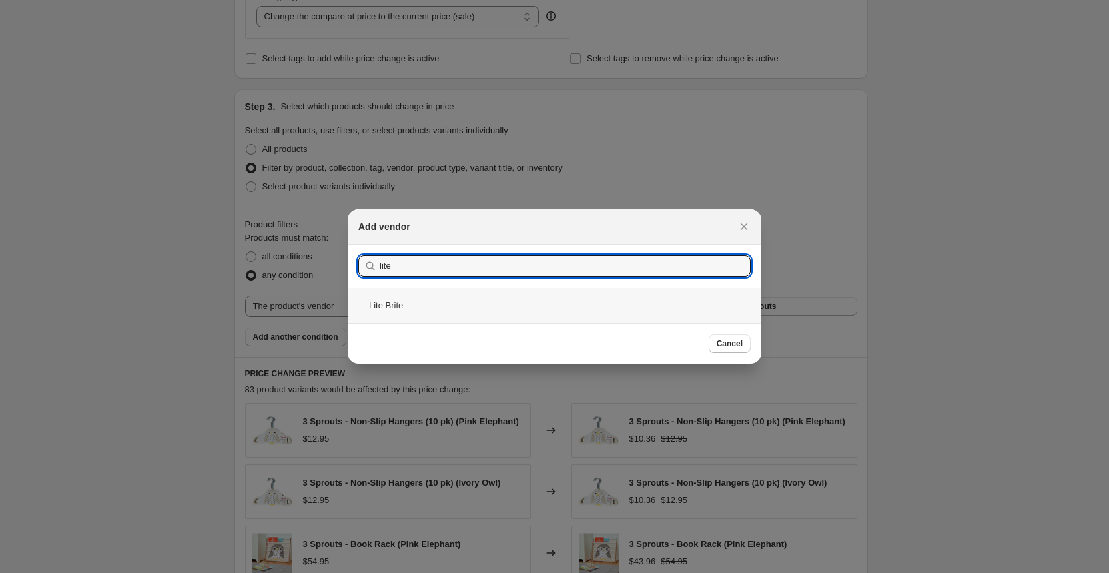
type input "lite"
click at [394, 302] on div "Lite Brite" at bounding box center [555, 305] width 414 height 35
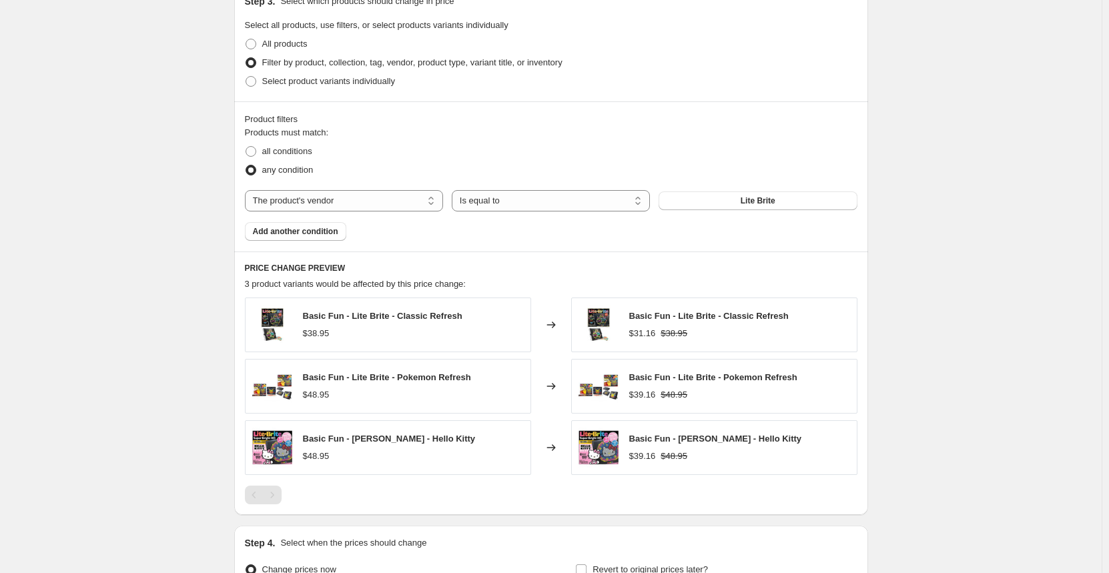
scroll to position [789, 0]
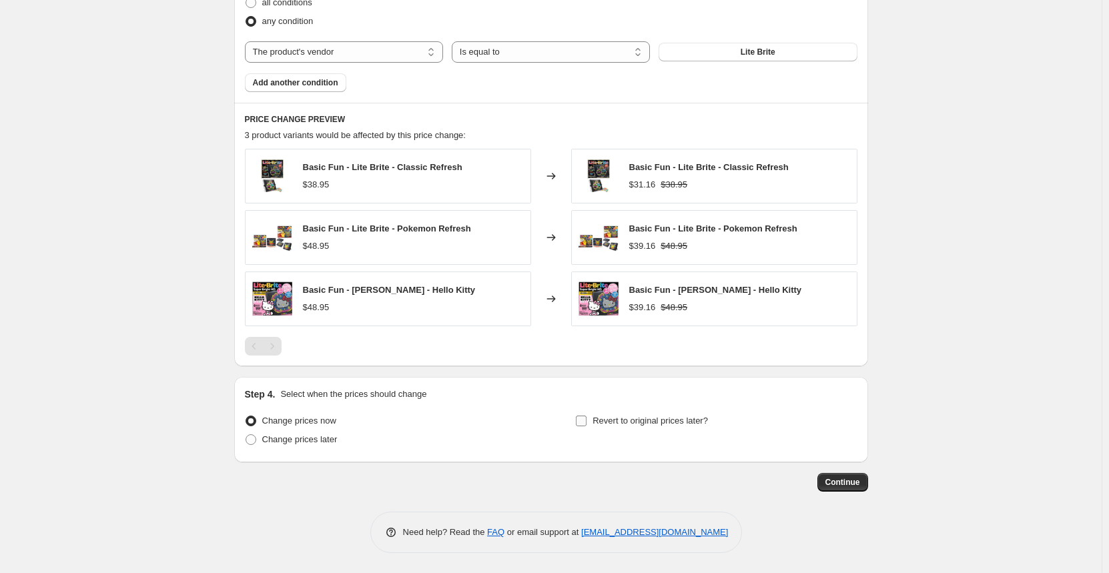
click at [587, 424] on span at bounding box center [581, 421] width 12 height 12
click at [586, 424] on input "Revert to original prices later?" at bounding box center [581, 421] width 11 height 11
checkbox input "true"
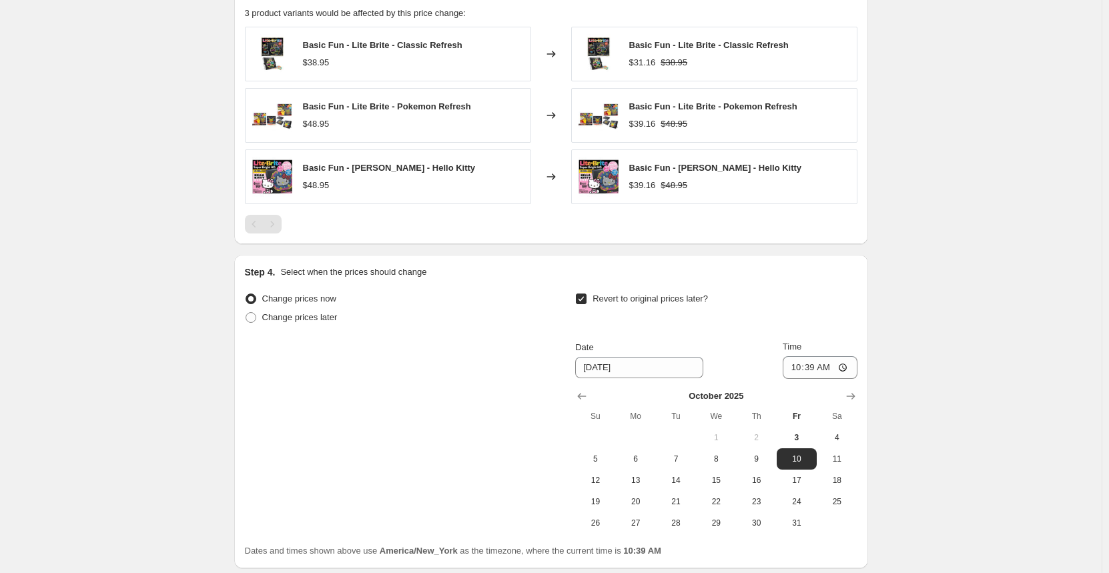
scroll to position [922, 0]
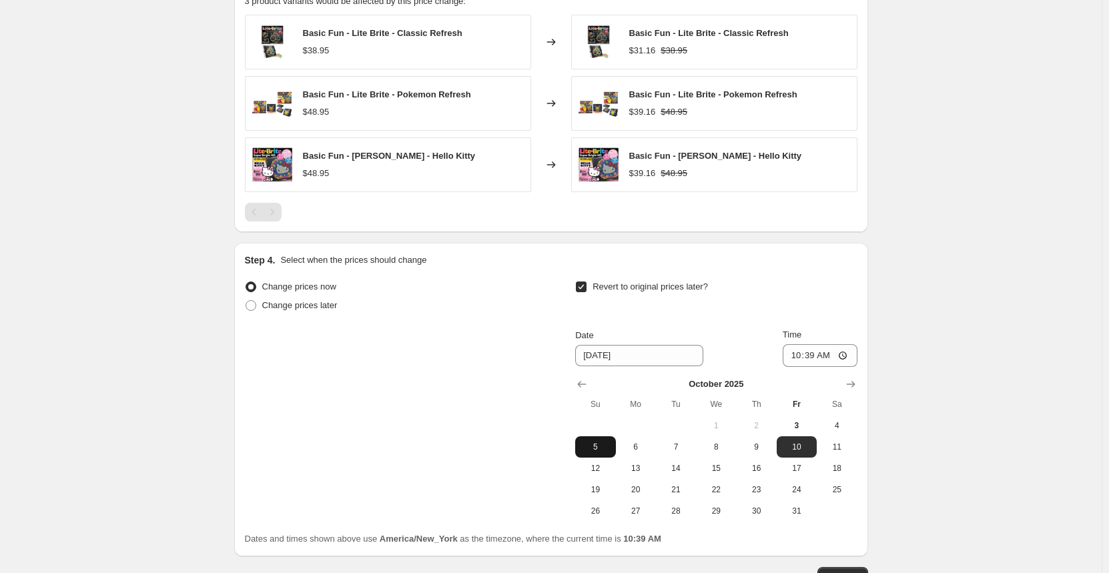
click at [607, 449] on span "5" at bounding box center [594, 447] width 29 height 11
type input "[DATE]"
select select "percentage"
select select "vendor"
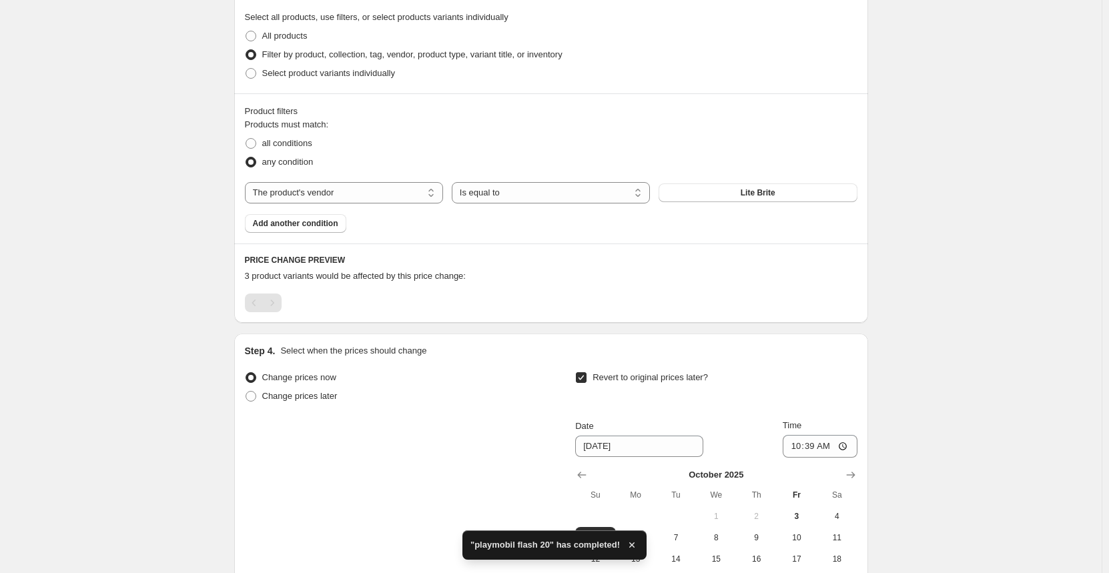
scroll to position [667, 0]
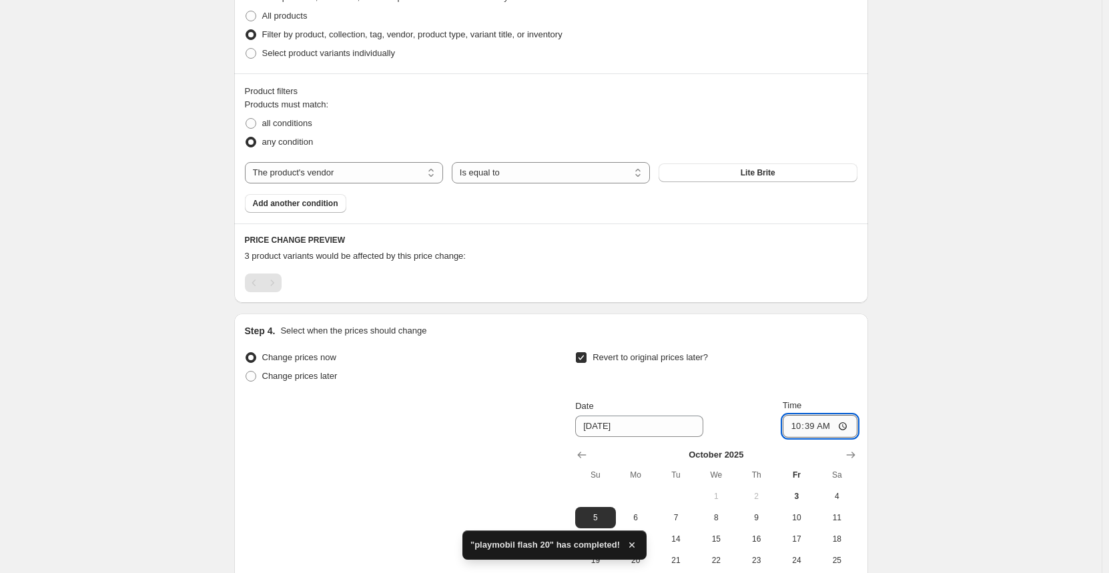
click at [800, 427] on input "10:39" at bounding box center [820, 426] width 75 height 23
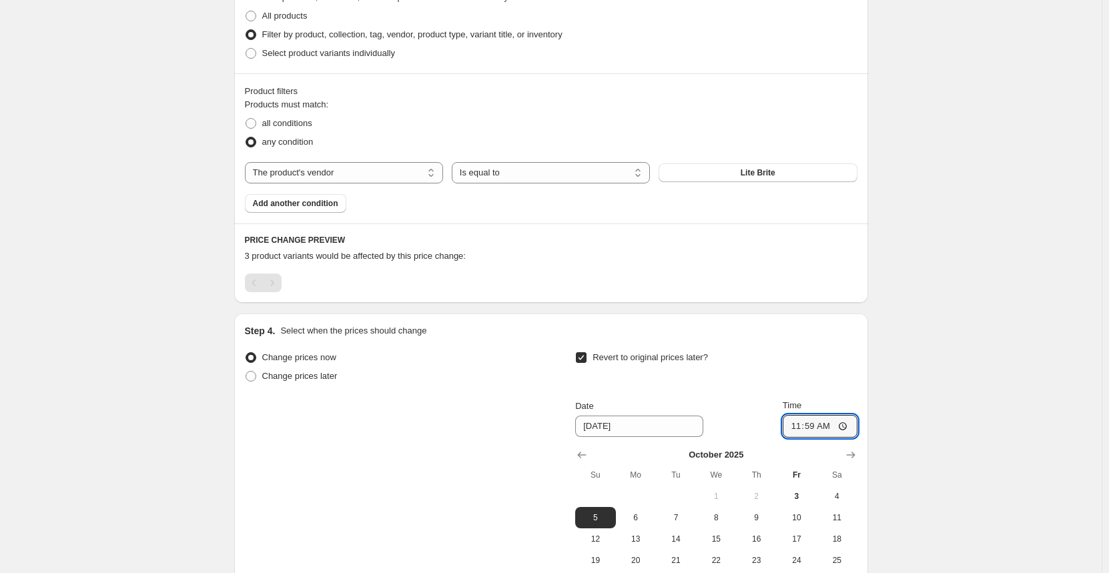
type input "23:59"
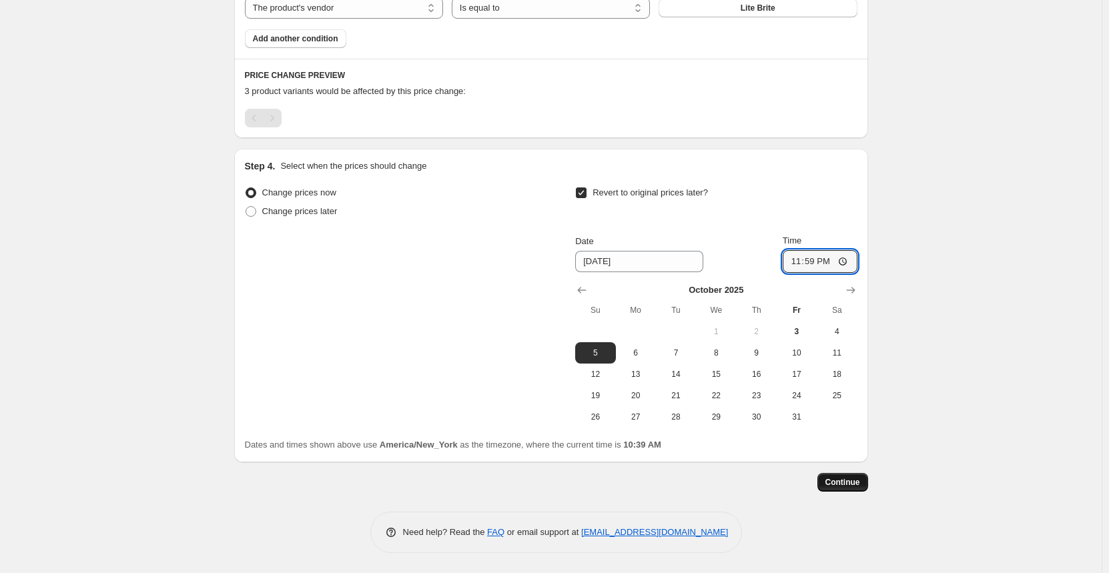
click at [846, 474] on button "Continue" at bounding box center [842, 482] width 51 height 19
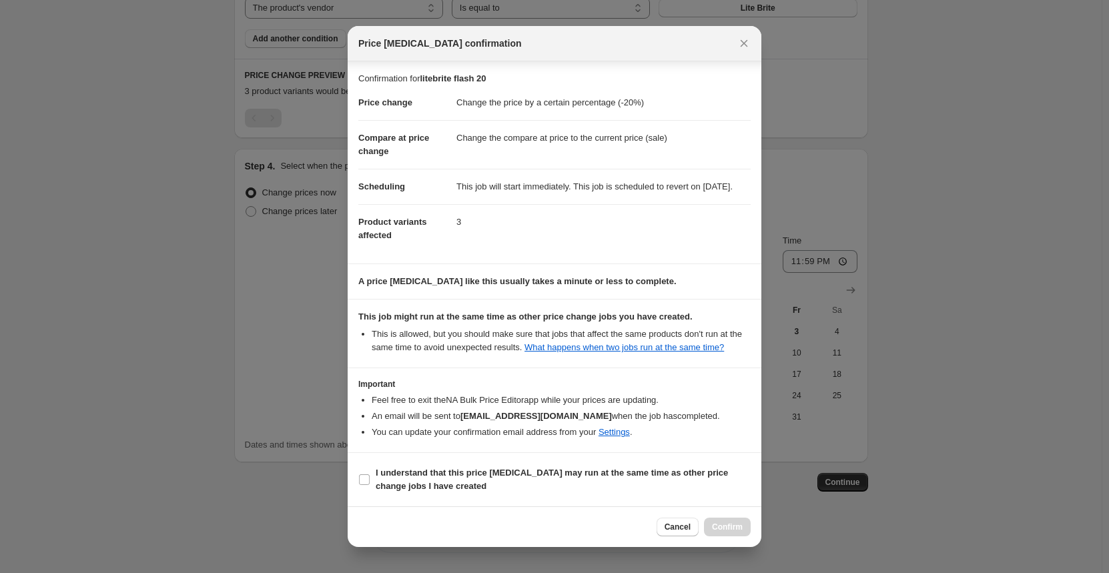
scroll to position [2, 0]
click at [440, 477] on b "I understand that this price [MEDICAL_DATA] may run at the same time as other p…" at bounding box center [552, 479] width 352 height 23
click at [370, 477] on input "I understand that this price [MEDICAL_DATA] may run at the same time as other p…" at bounding box center [364, 479] width 11 height 11
checkbox input "true"
click at [737, 532] on span "Confirm" at bounding box center [727, 527] width 31 height 11
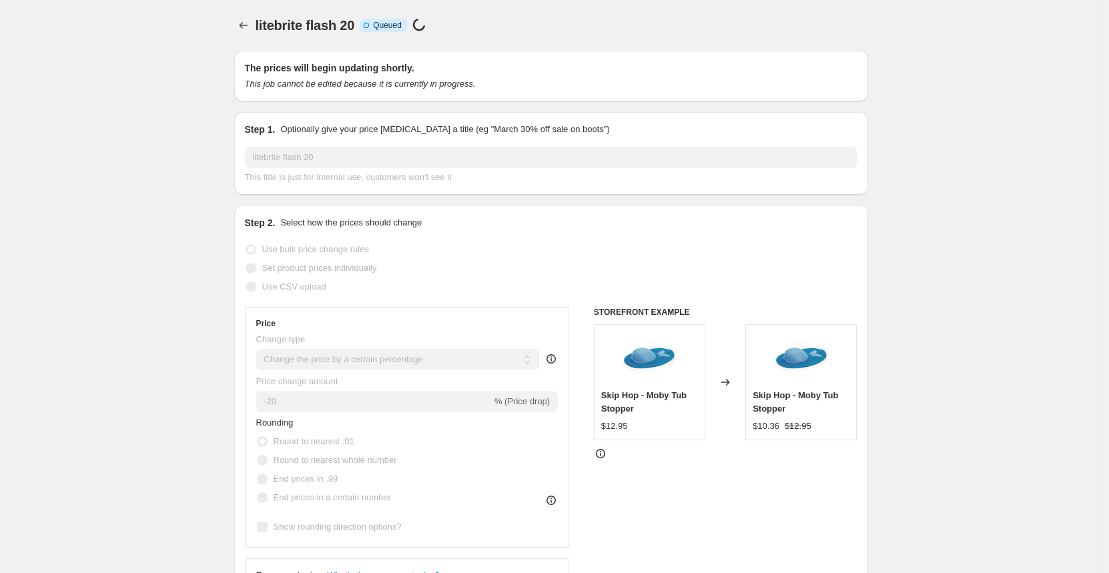
scroll to position [833, 0]
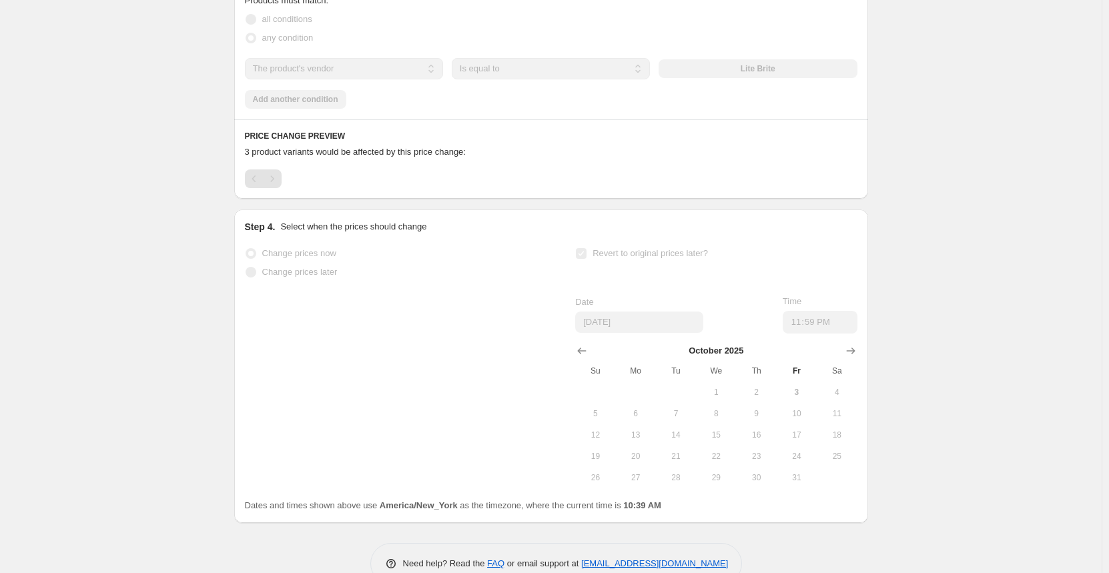
select select "percentage"
select select "vendor"
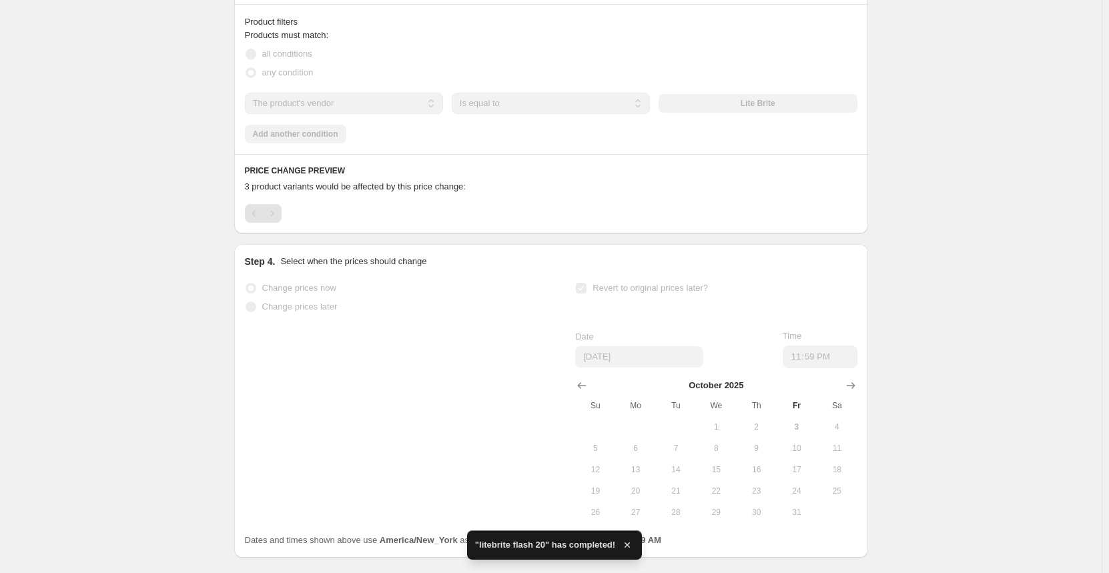
scroll to position [0, 0]
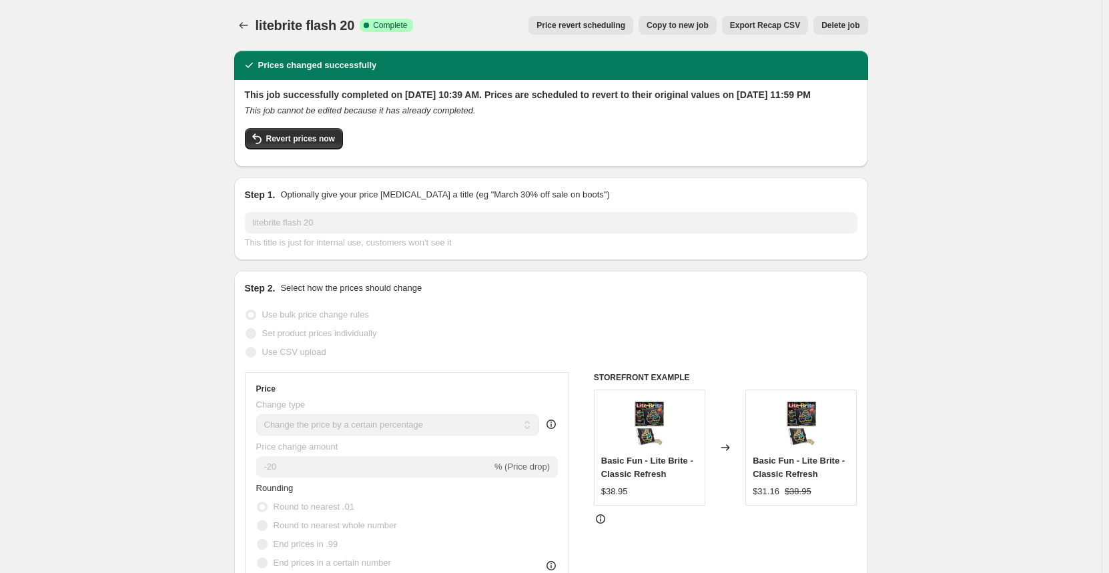
drag, startPoint x: 176, startPoint y: 141, endPoint x: 175, endPoint y: 133, distance: 7.5
